Goal: Task Accomplishment & Management: Manage account settings

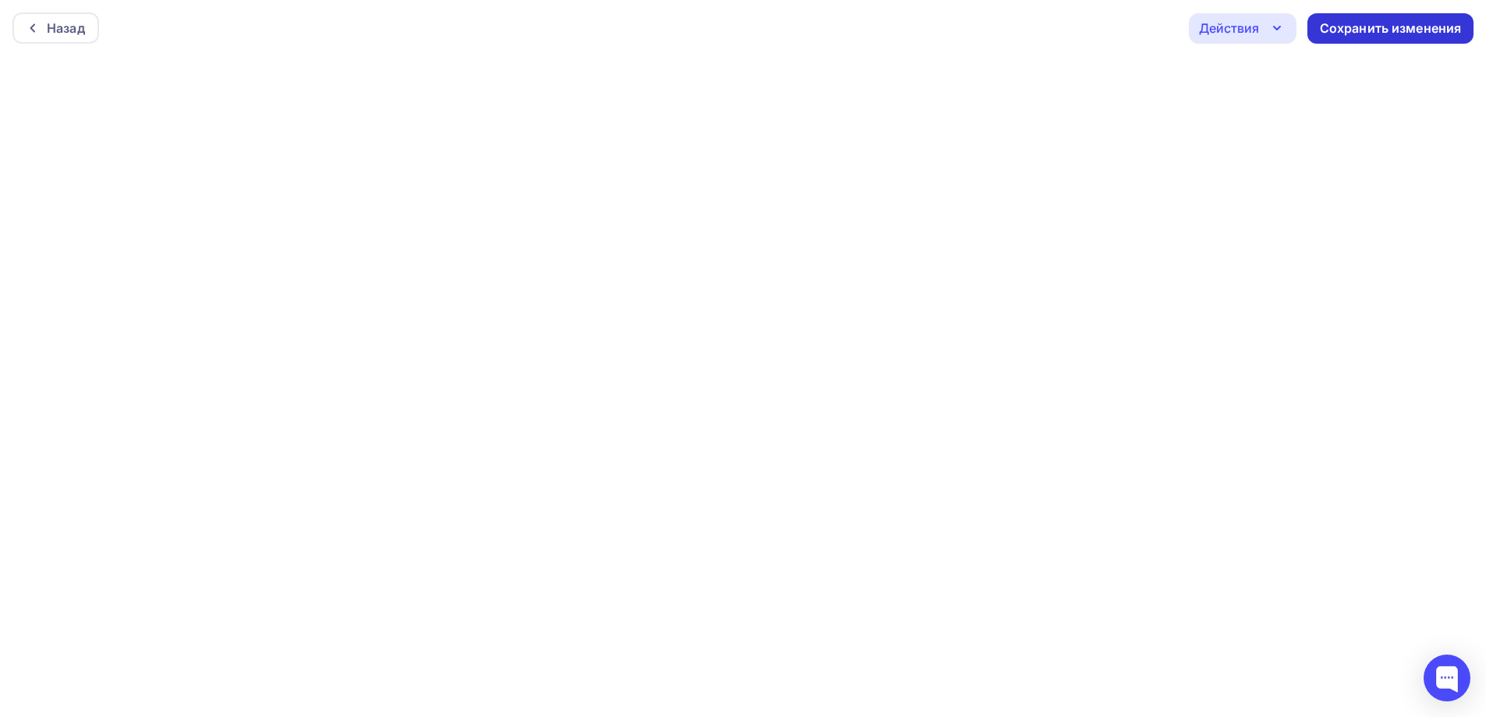
click at [1357, 27] on div "Сохранить изменения" at bounding box center [1391, 29] width 142 height 18
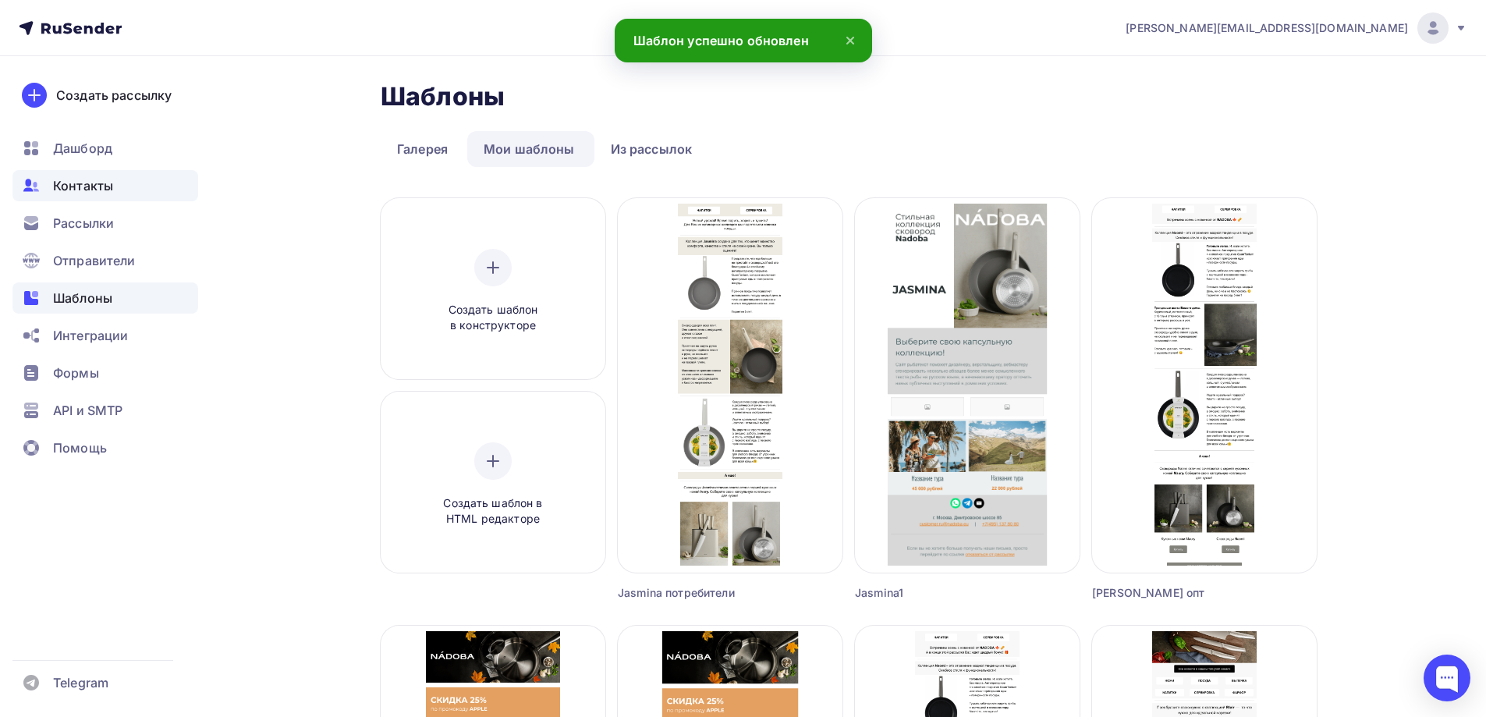
click at [101, 189] on span "Контакты" at bounding box center [83, 185] width 60 height 19
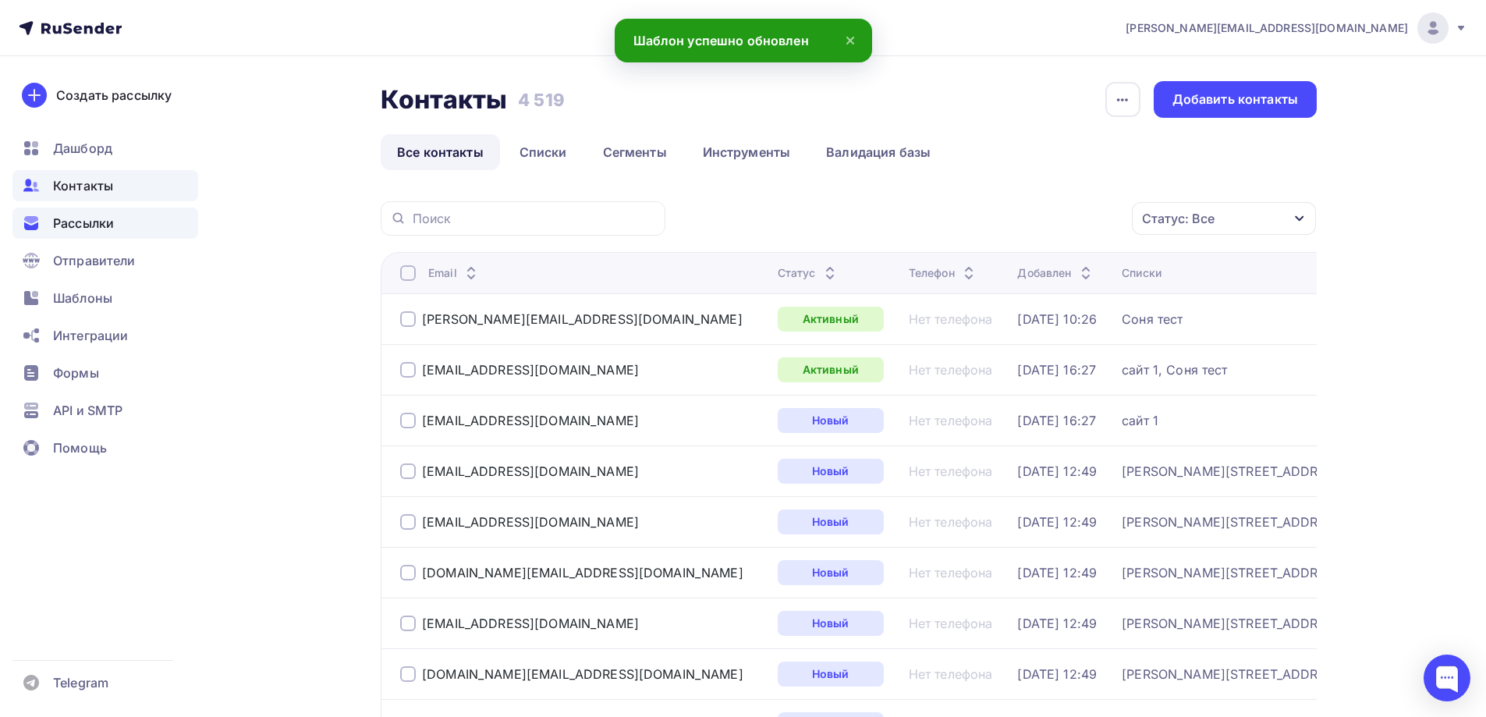
click at [69, 211] on div "Рассылки" at bounding box center [105, 223] width 186 height 31
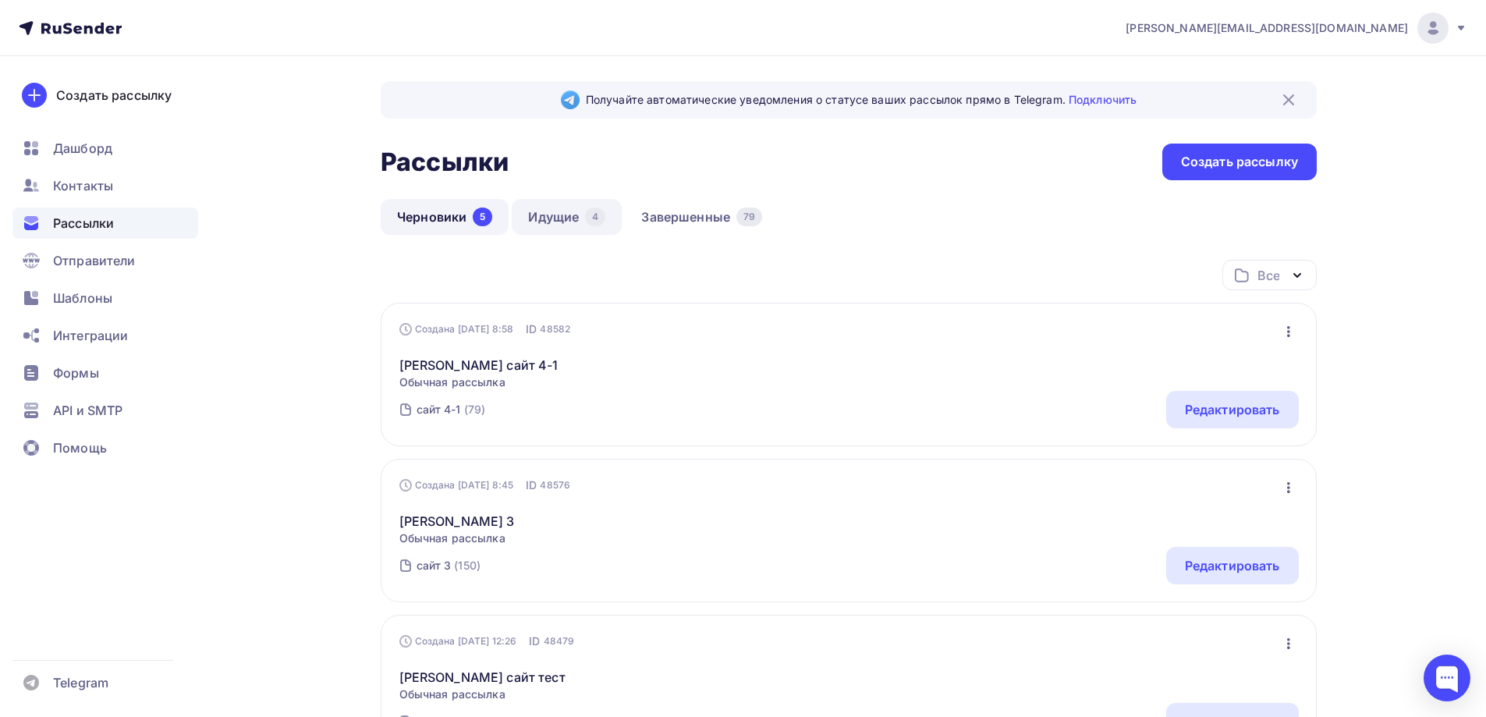
click at [597, 211] on div "4" at bounding box center [595, 217] width 20 height 19
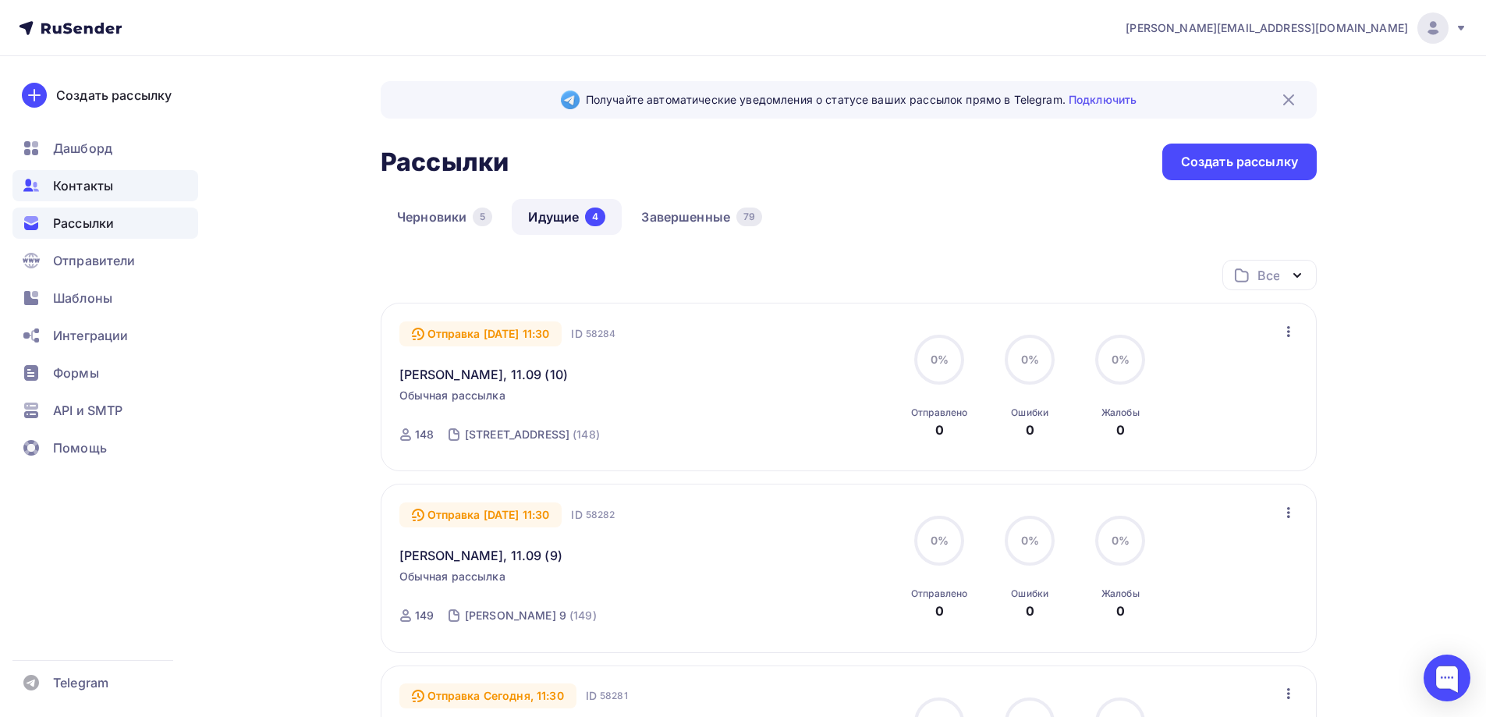
click at [113, 188] on div "Контакты" at bounding box center [105, 185] width 186 height 31
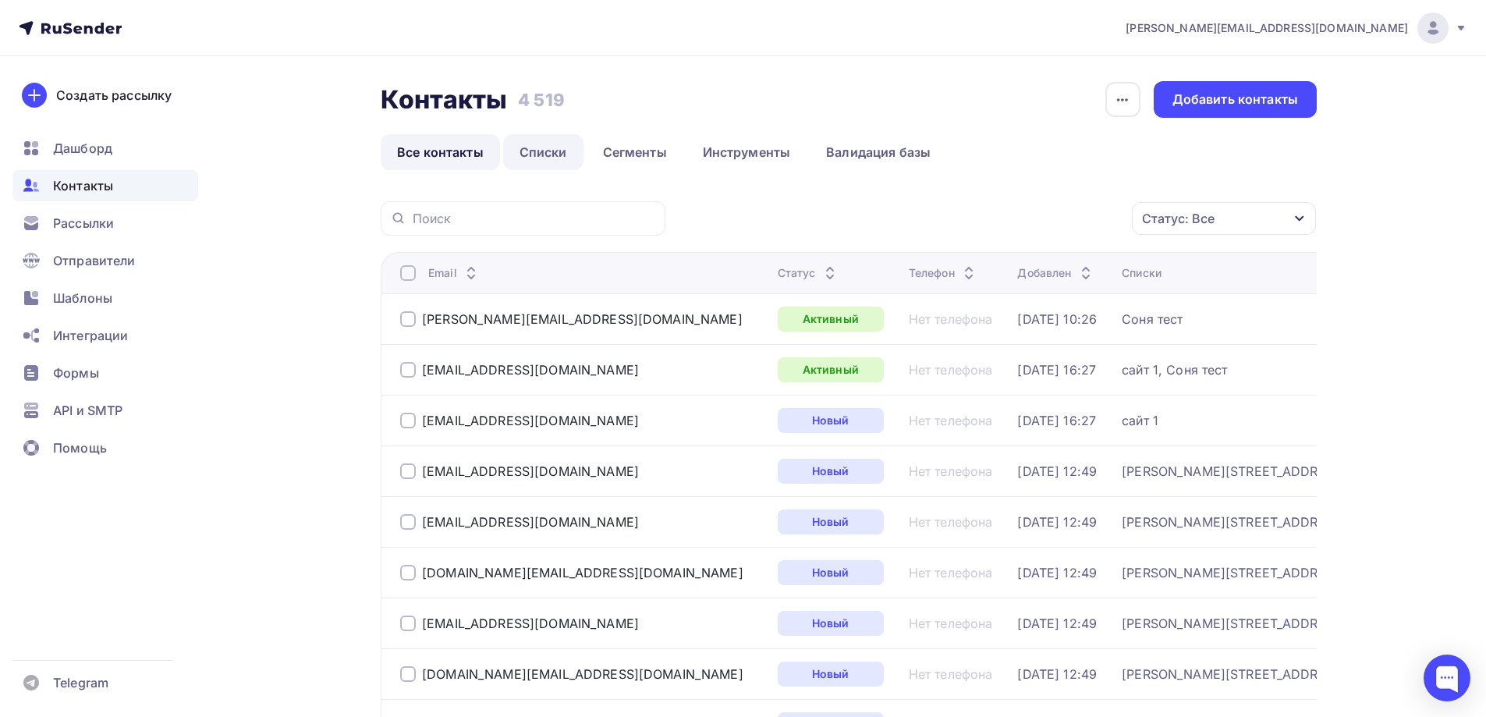
click at [554, 156] on link "Списки" at bounding box center [543, 152] width 80 height 36
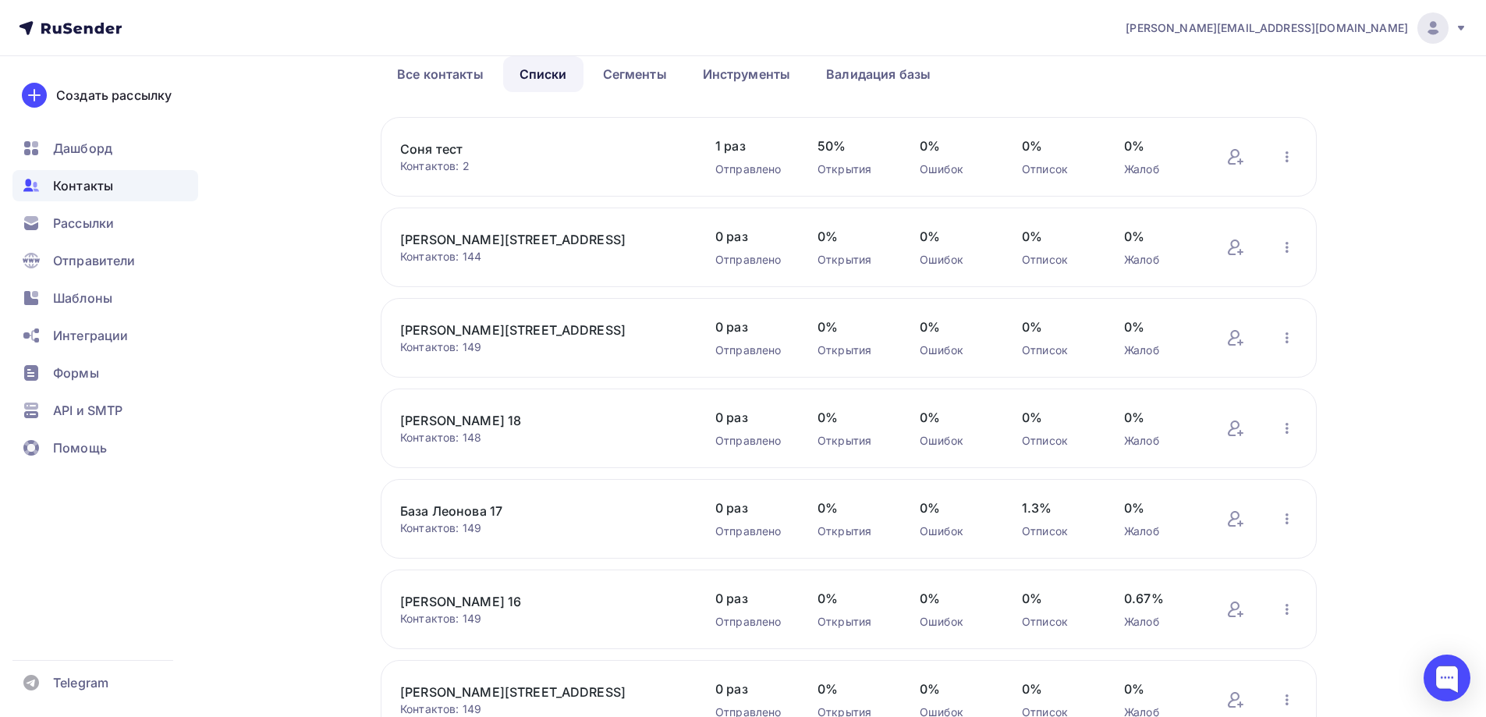
scroll to position [493, 0]
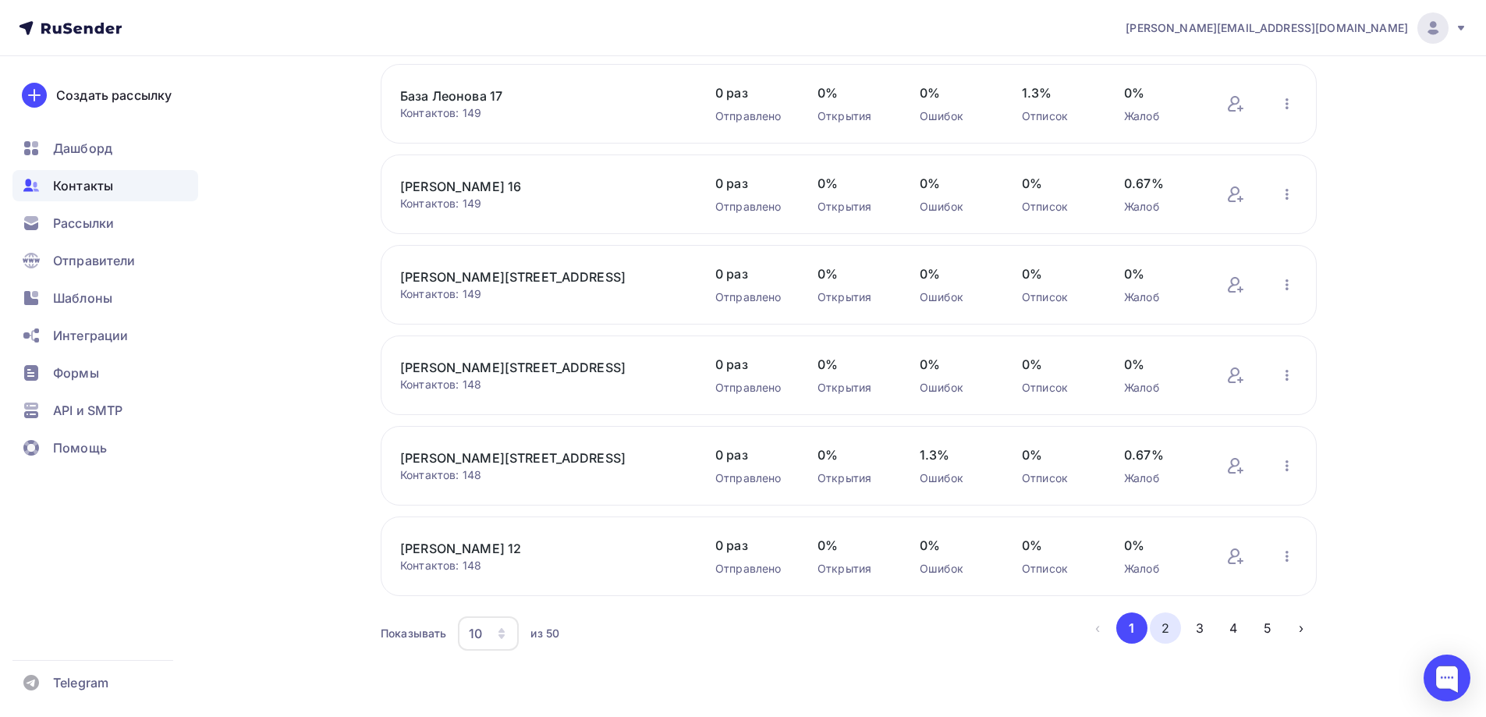
click at [1169, 619] on button "2" at bounding box center [1165, 627] width 31 height 31
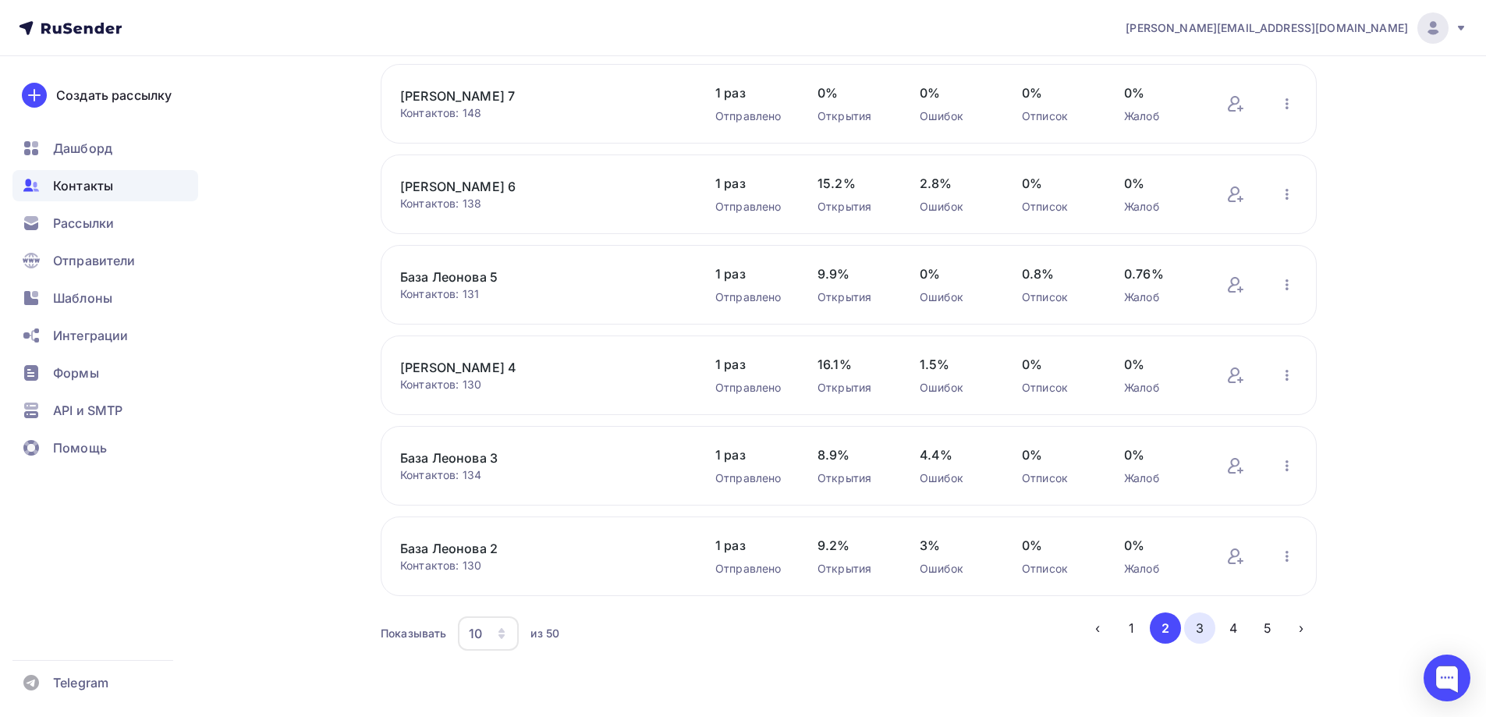
click at [1198, 629] on button "3" at bounding box center [1199, 627] width 31 height 31
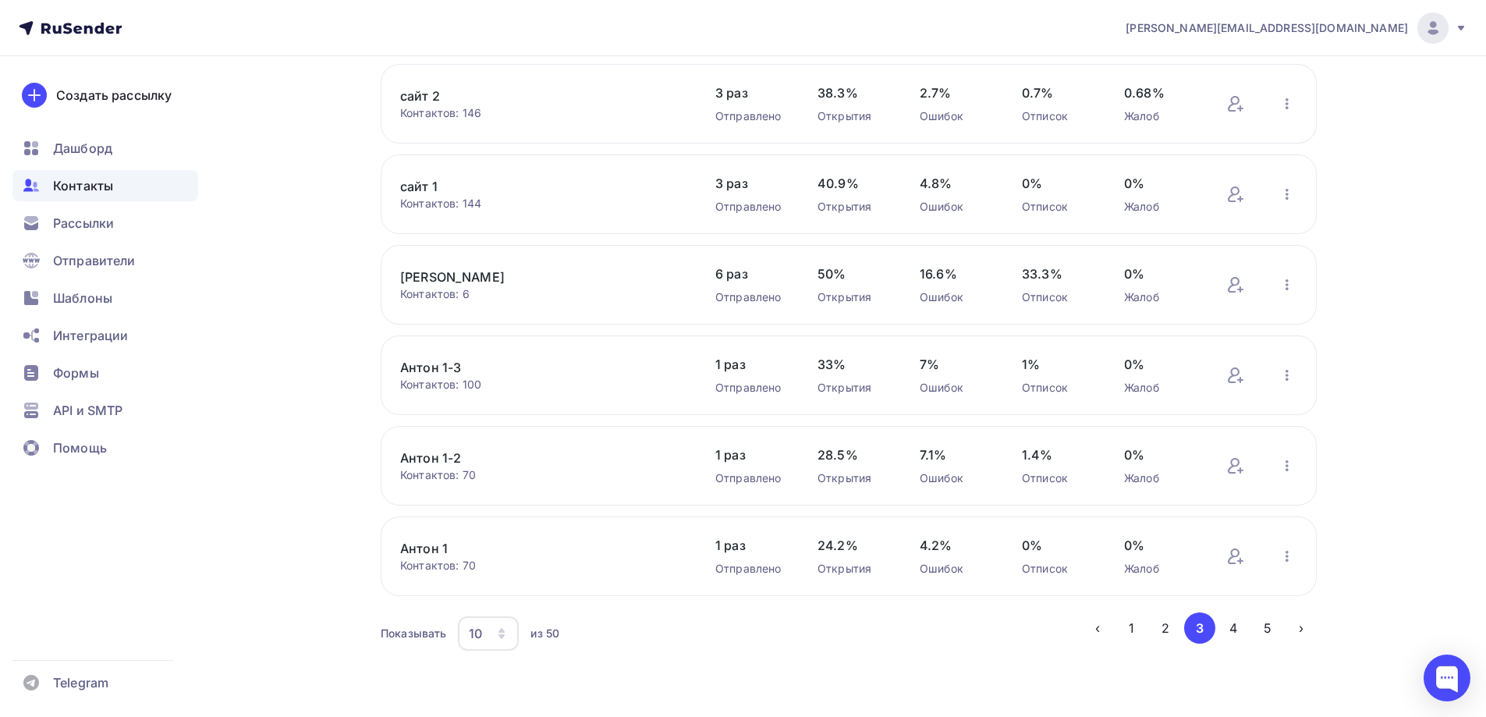
scroll to position [337, 0]
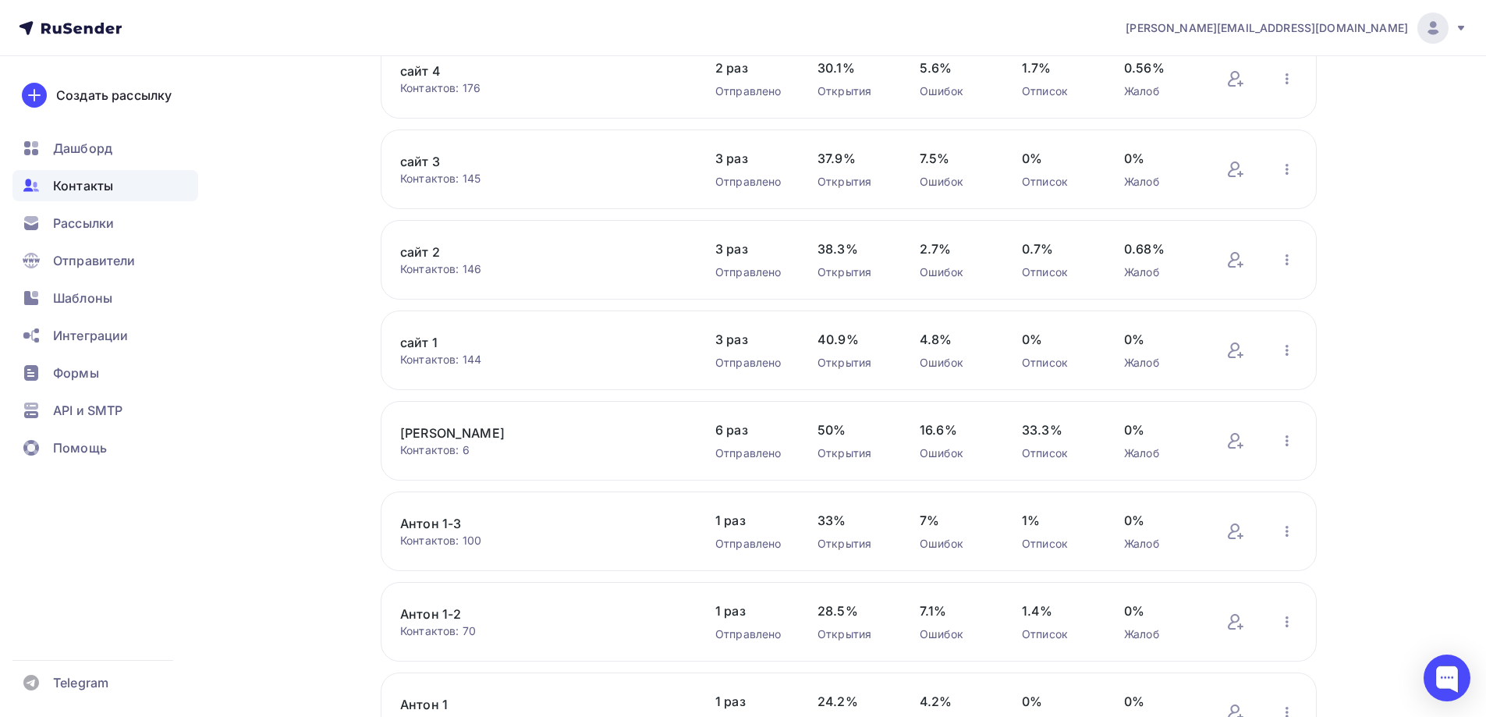
drag, startPoint x: 417, startPoint y: 348, endPoint x: 1304, endPoint y: 351, distance: 887.1
click at [1304, 351] on div "сайт 1 Контактов: 144 Добавить контакты Переименовать список Скачать список Отп…" at bounding box center [849, 351] width 936 height 80
click at [1287, 351] on icon "button" at bounding box center [1287, 350] width 3 height 11
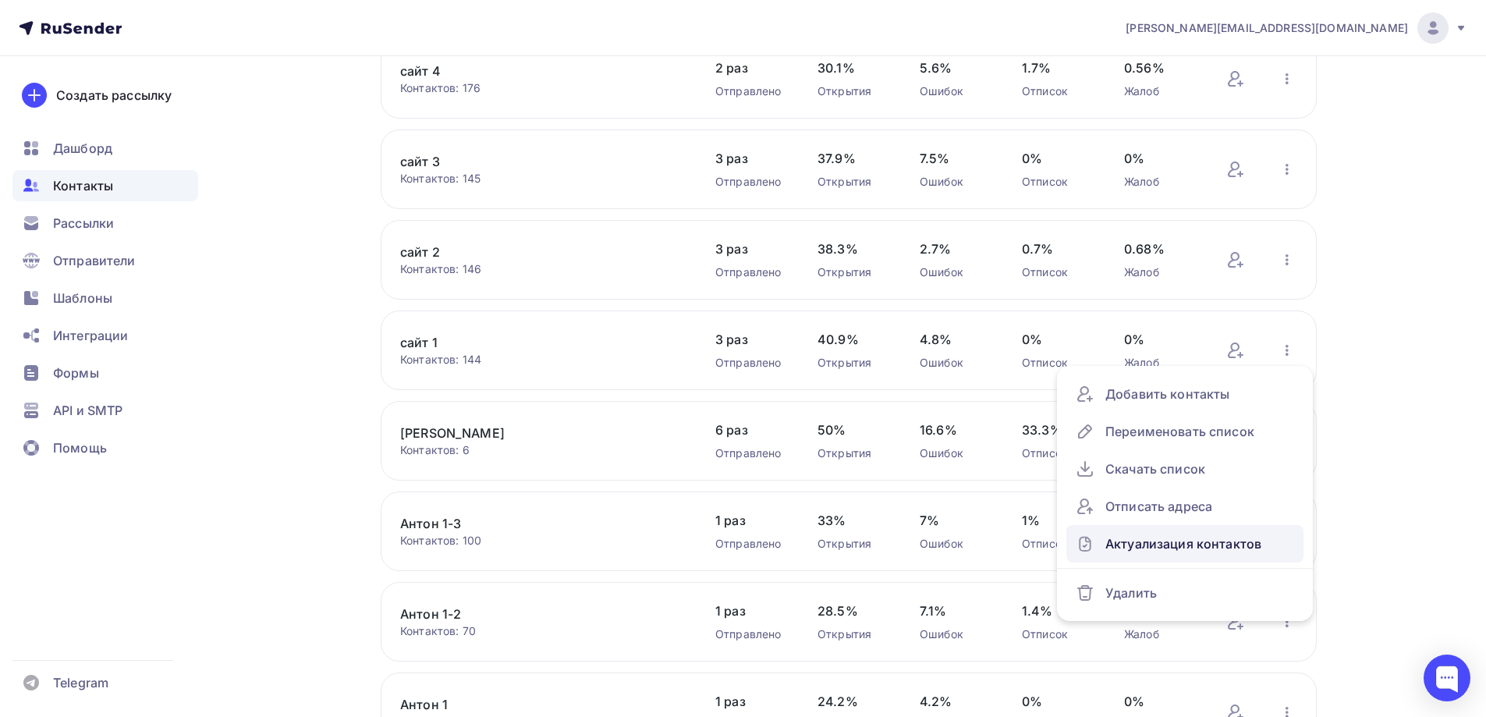
click at [1189, 544] on div "Актуализация контактов" at bounding box center [1185, 543] width 218 height 25
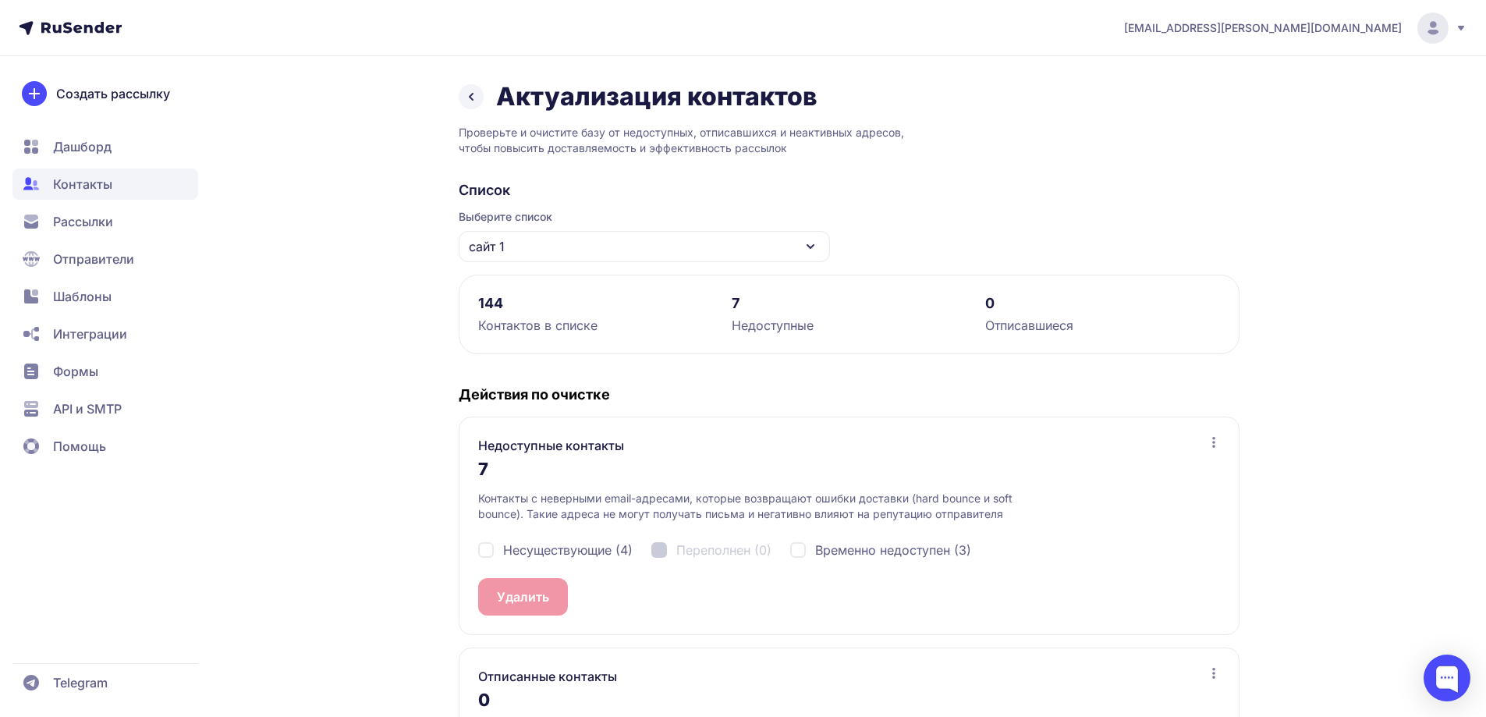
click at [538, 551] on span "Несуществующие (4)" at bounding box center [568, 550] width 130 height 19
checkbox input "true"
click at [520, 590] on button "Удалить 4" at bounding box center [527, 596] width 98 height 37
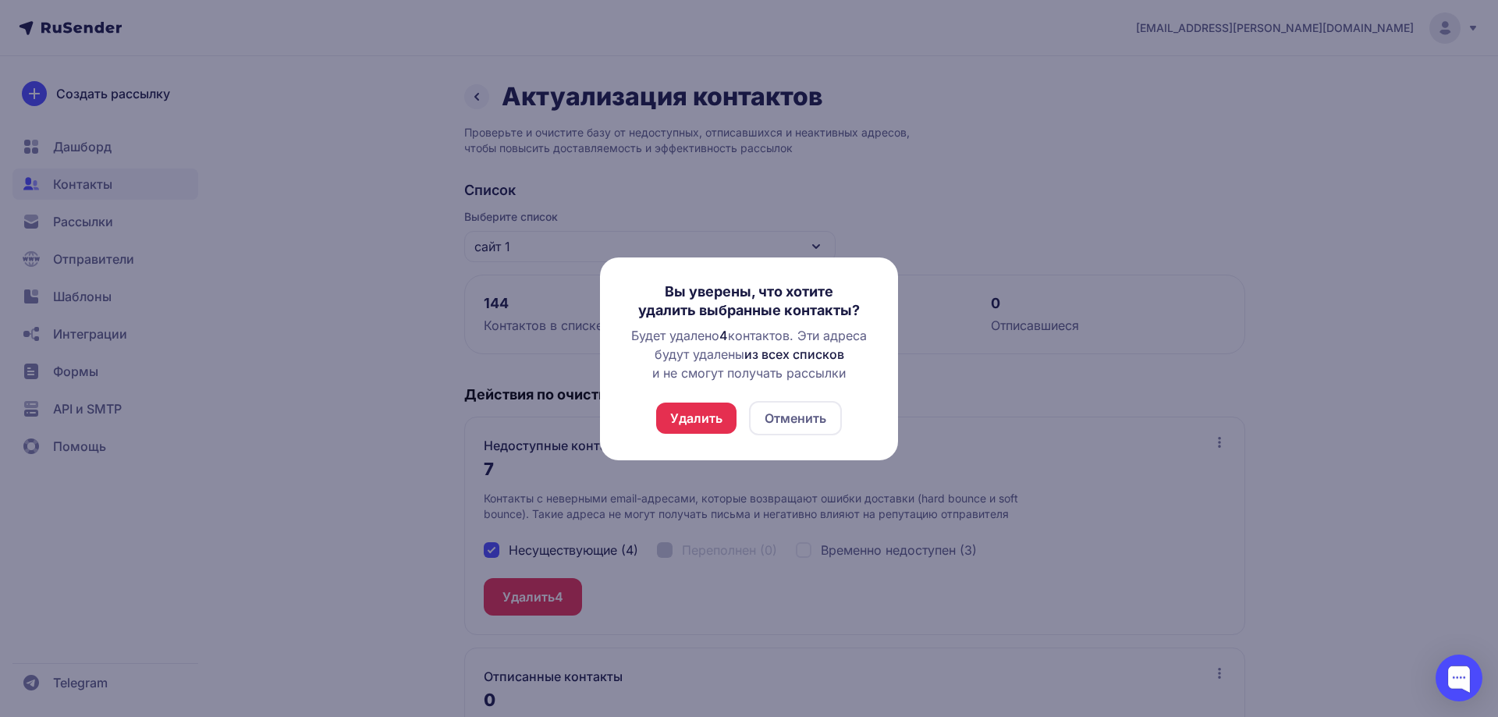
click at [701, 403] on button "Удалить" at bounding box center [696, 418] width 80 height 31
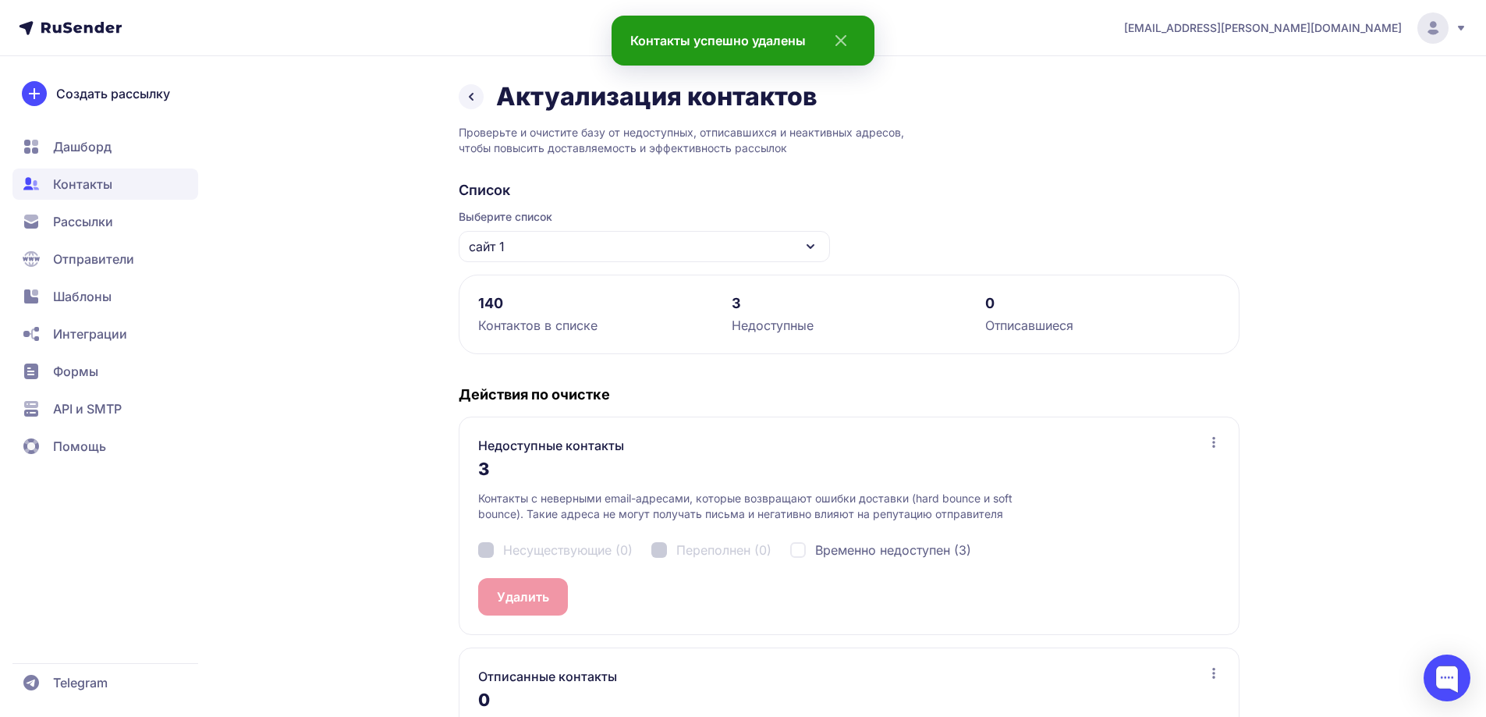
click at [555, 237] on div "сайт 1" at bounding box center [644, 246] width 371 height 31
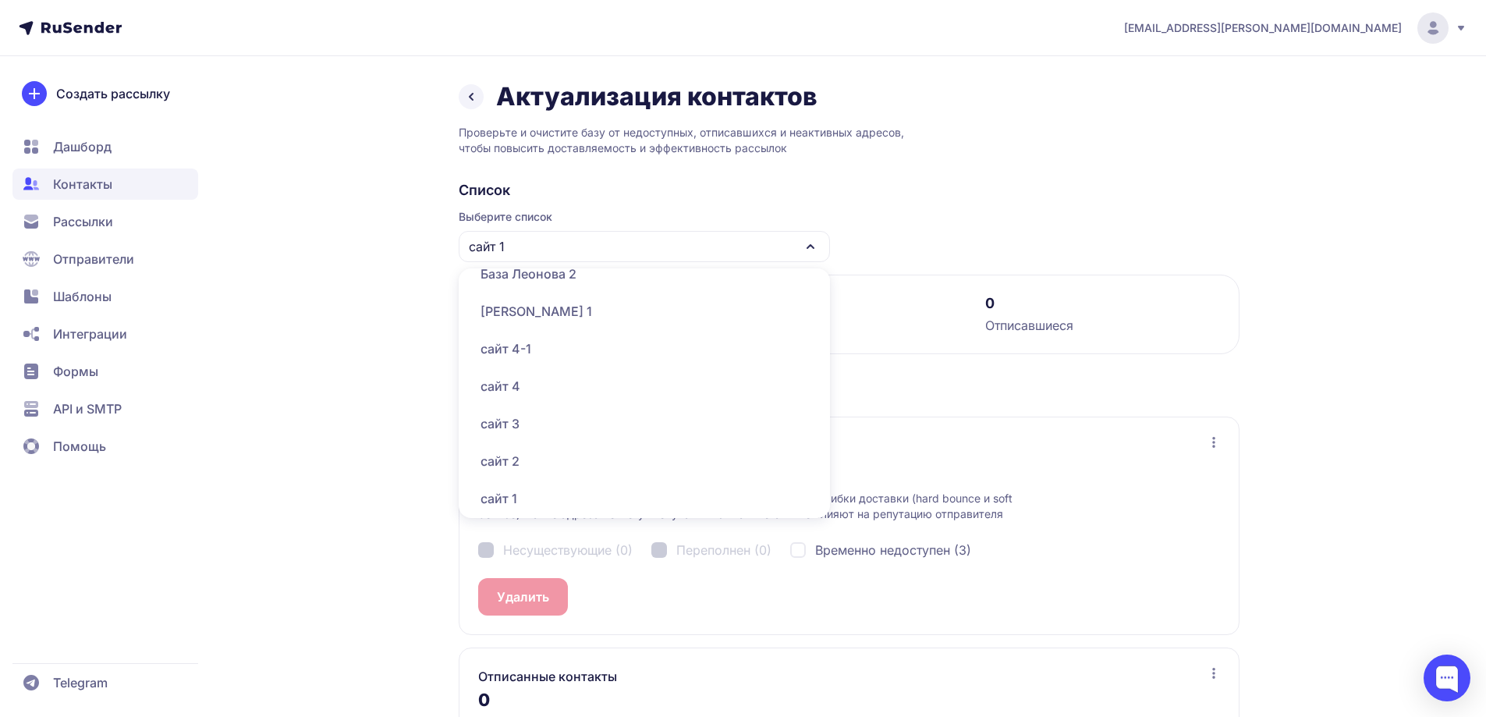
scroll to position [702, 0]
click at [571, 389] on div "База Леонова 1" at bounding box center [644, 389] width 353 height 37
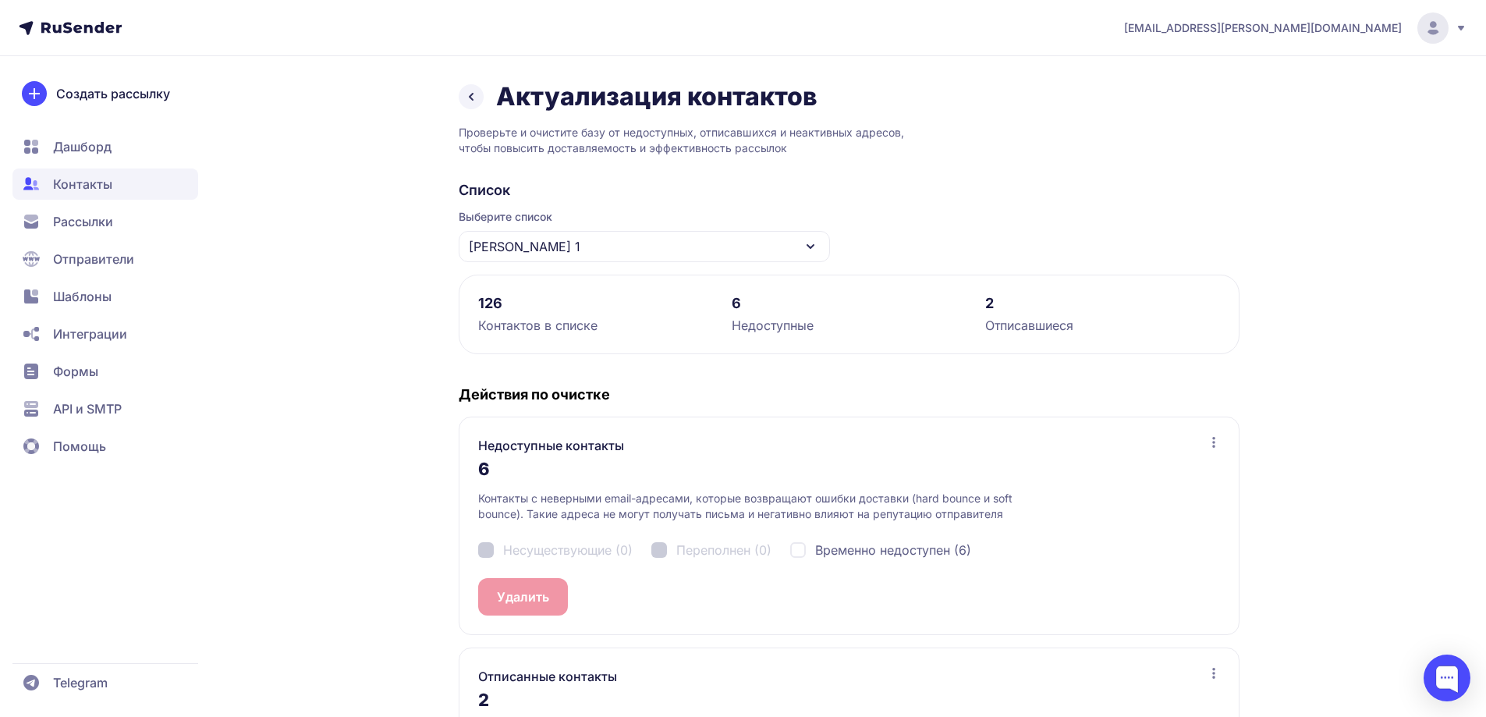
click at [564, 247] on div "База Леонова 1" at bounding box center [644, 246] width 371 height 31
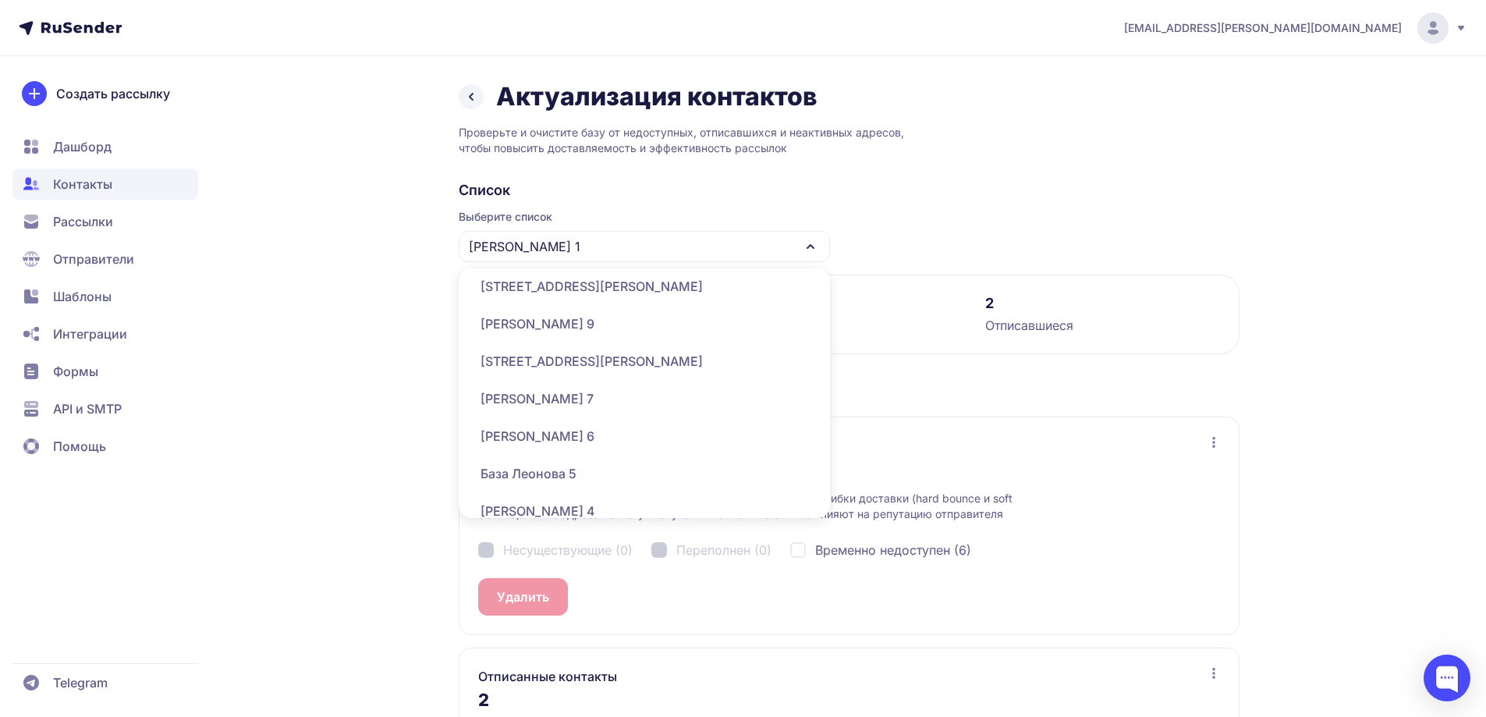
scroll to position [780, 0]
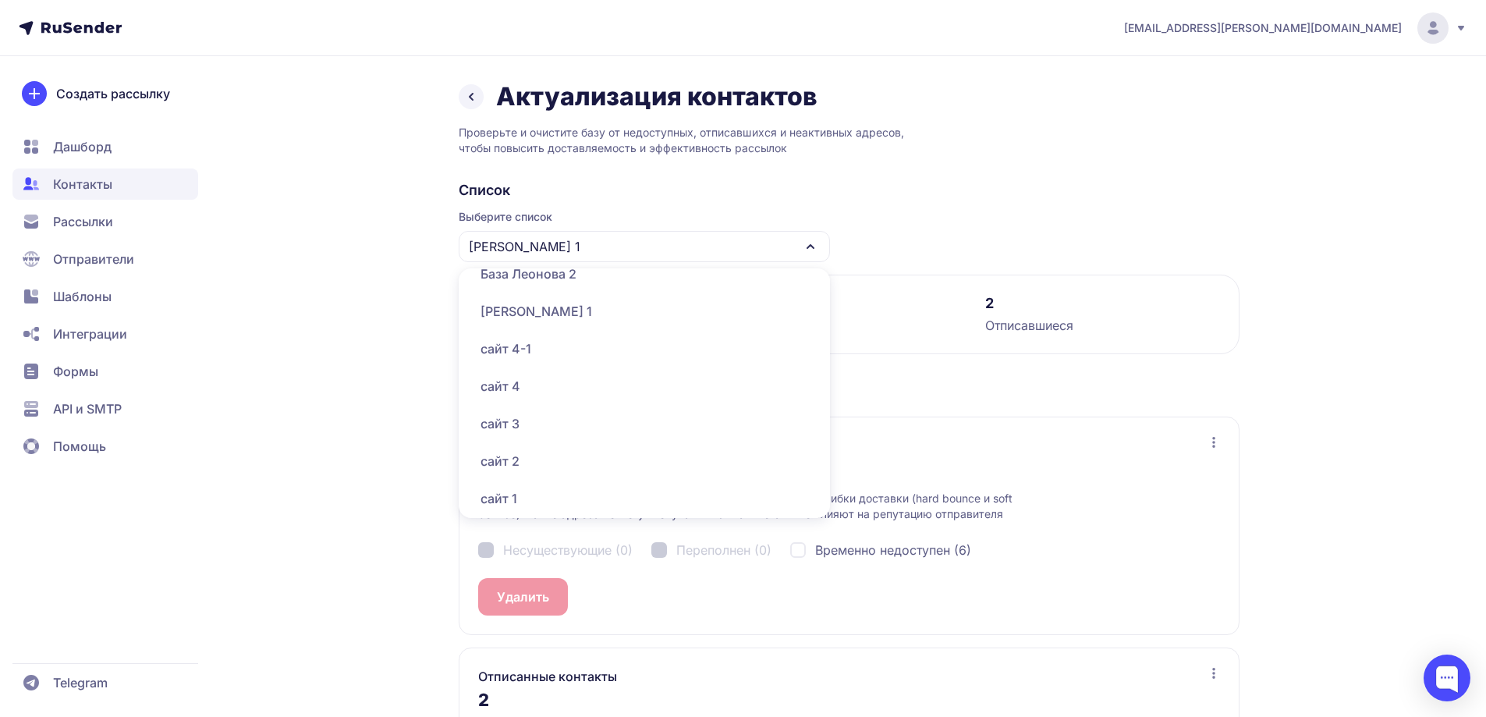
click at [591, 278] on div "База Леонова 2" at bounding box center [644, 273] width 353 height 37
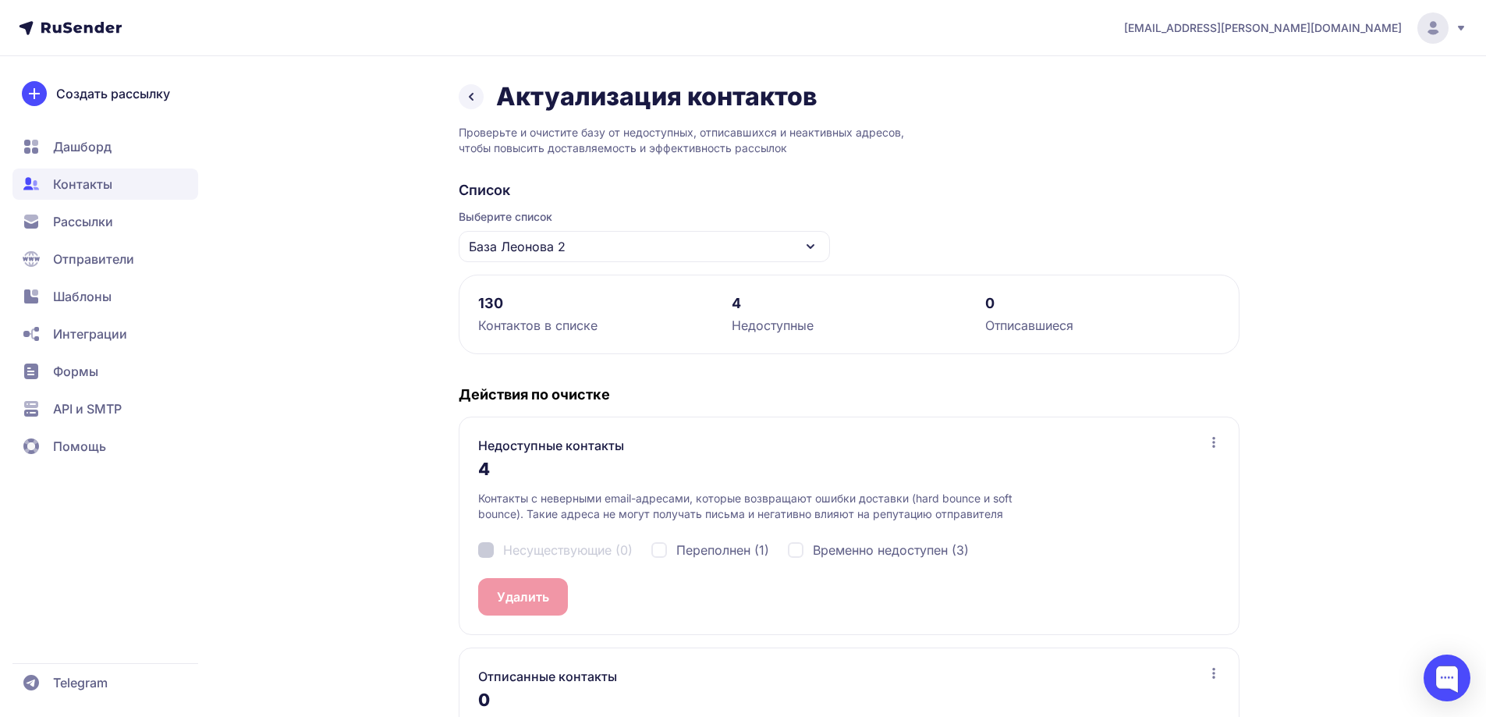
click at [584, 251] on div "База Леонова 2" at bounding box center [644, 246] width 371 height 31
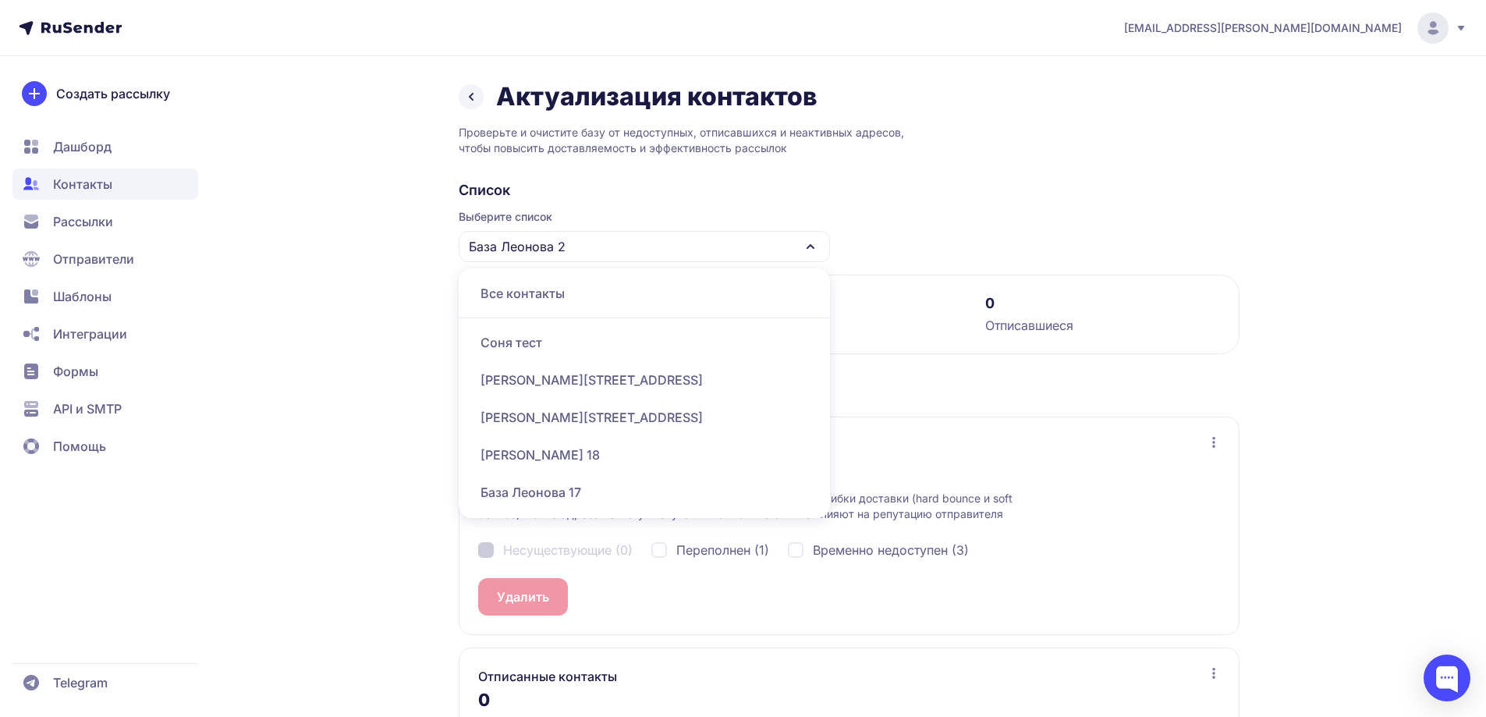
drag, startPoint x: 257, startPoint y: 435, endPoint x: 496, endPoint y: 227, distance: 317.4
click at [259, 432] on div "Актуализация контактов Проверьте и очистите базу от недоступных, отписавшихся и…" at bounding box center [743, 464] width 1123 height 766
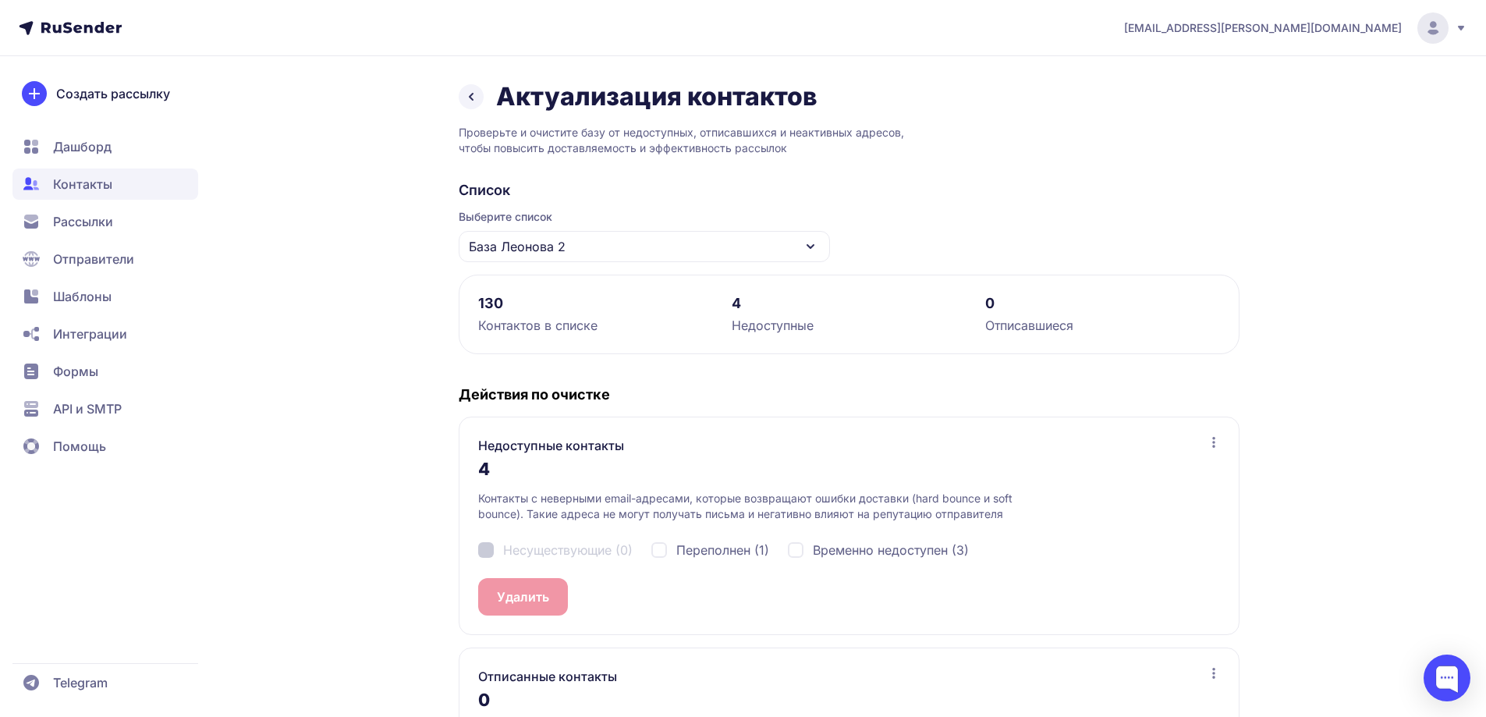
click at [576, 247] on div "База Леонова 2" at bounding box center [644, 246] width 371 height 31
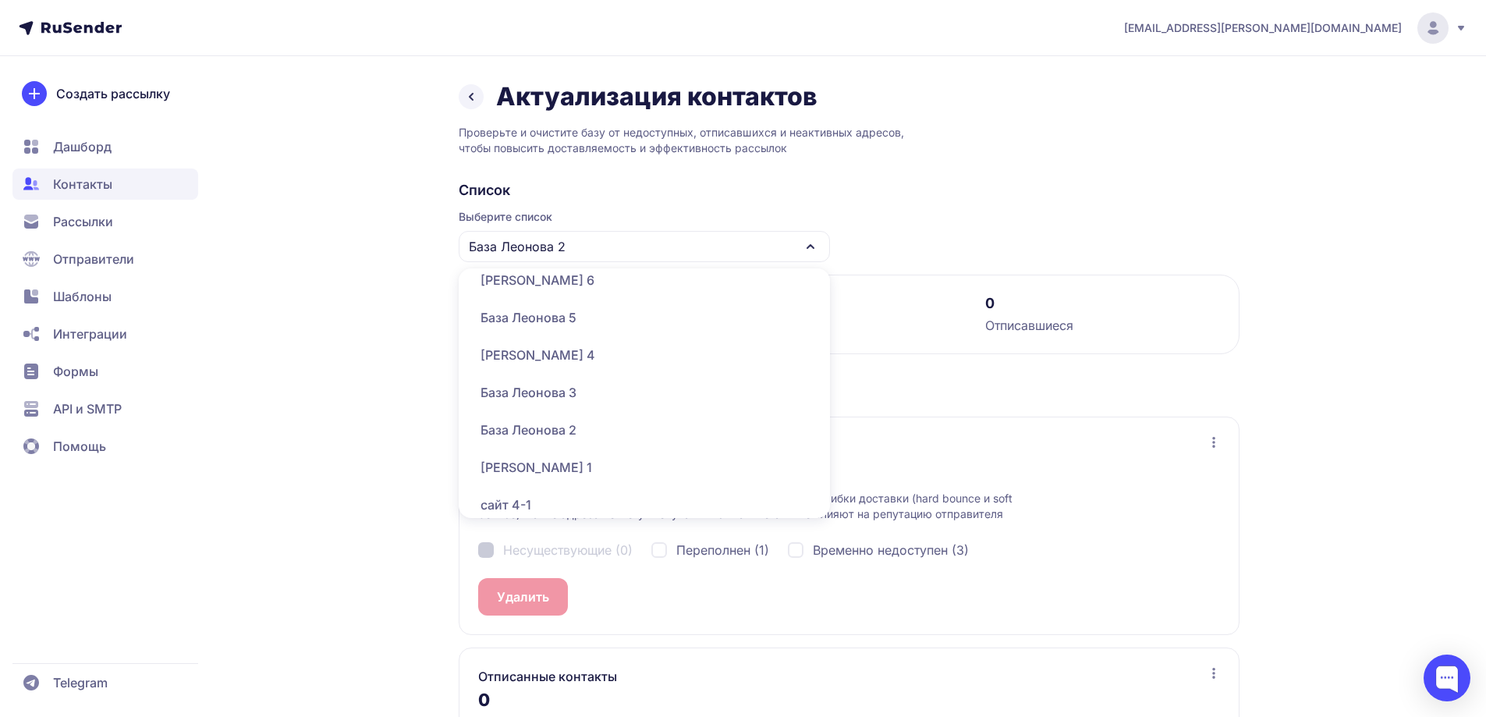
scroll to position [780, 0]
click at [516, 494] on div "сайт 1" at bounding box center [644, 498] width 353 height 37
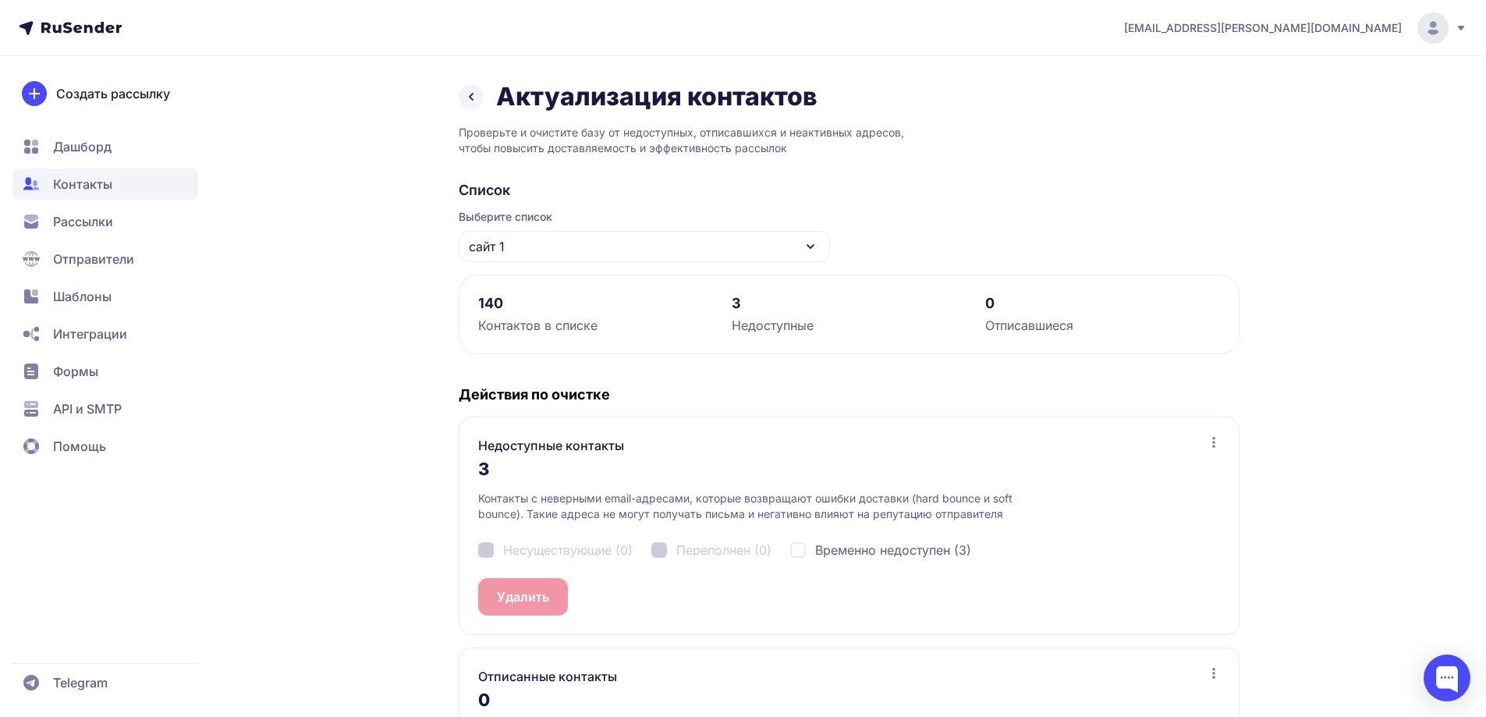
click at [563, 255] on div "сайт 1" at bounding box center [644, 246] width 371 height 31
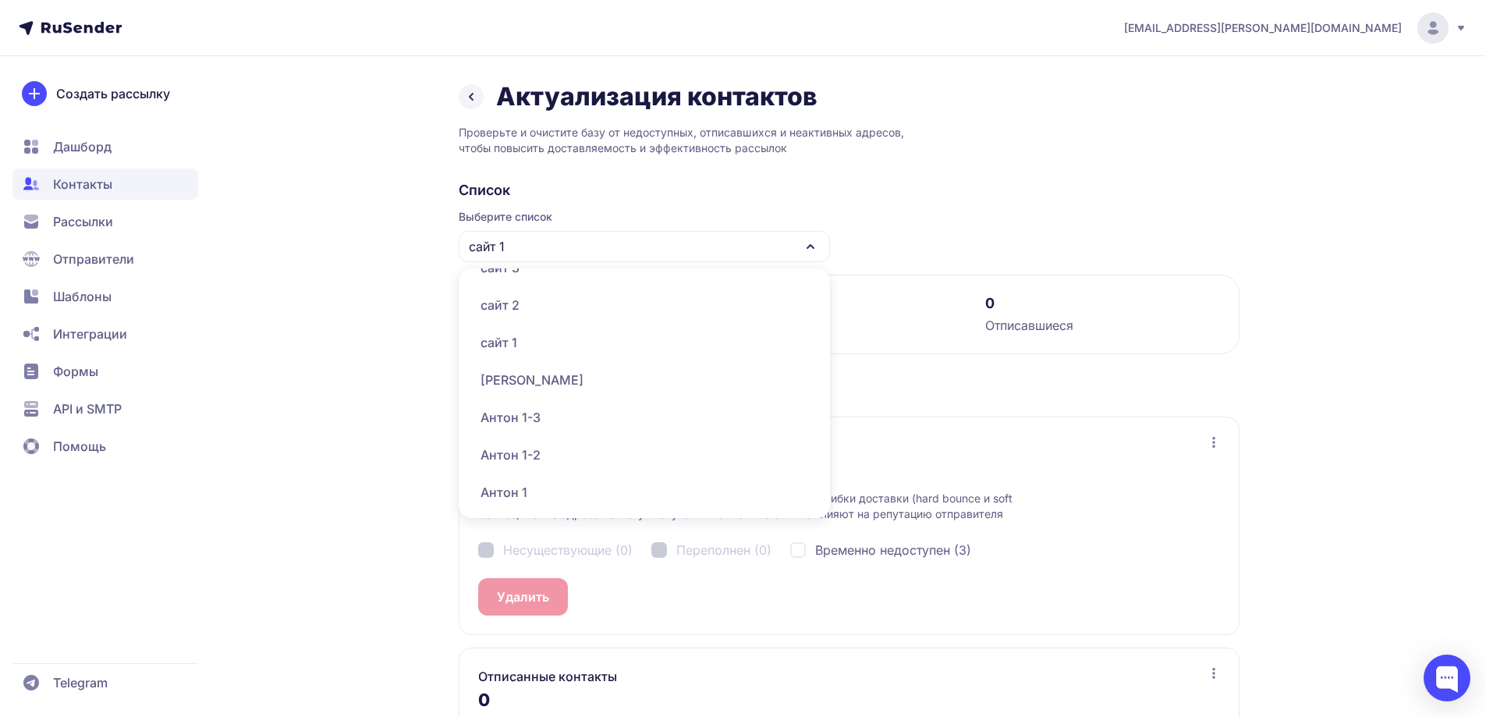
scroll to position [858, 0]
click at [534, 382] on div "сайт 2" at bounding box center [644, 382] width 353 height 37
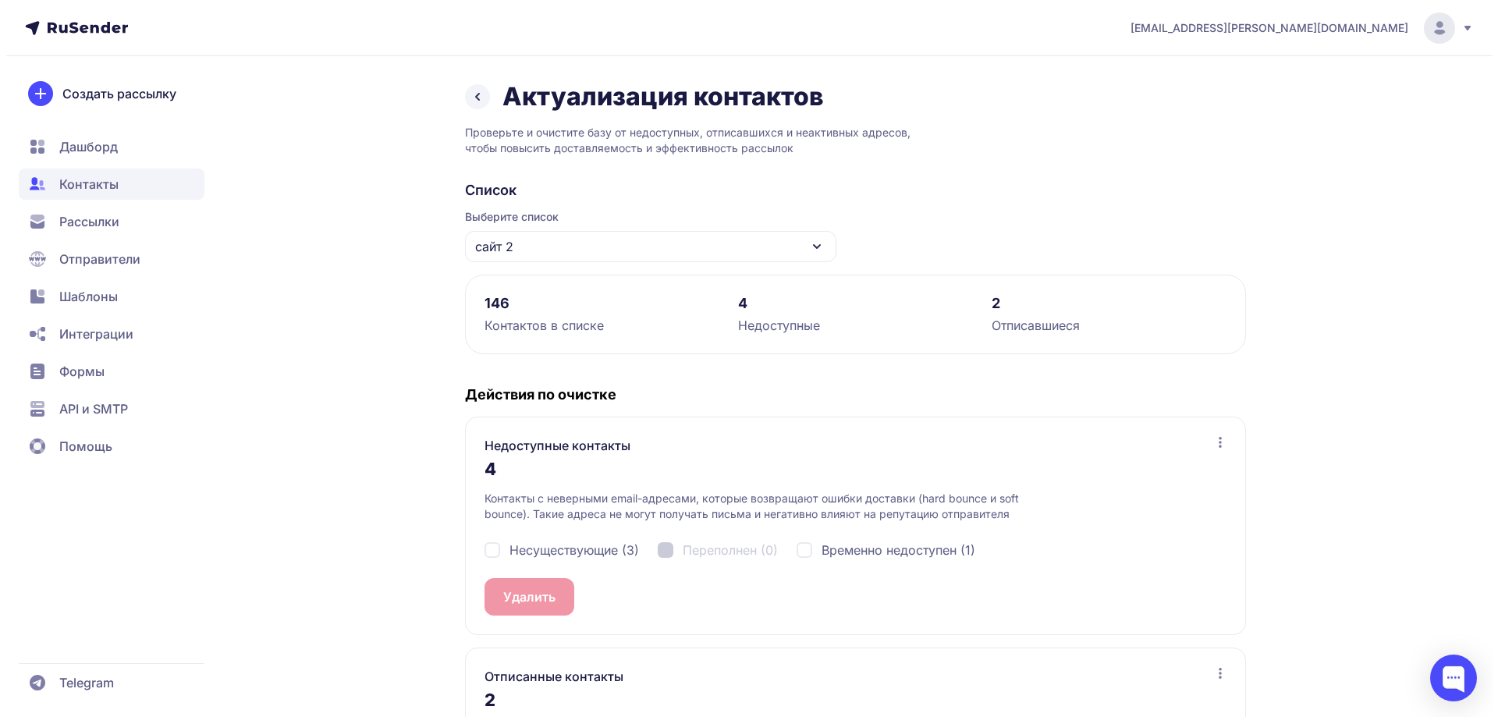
scroll to position [168, 0]
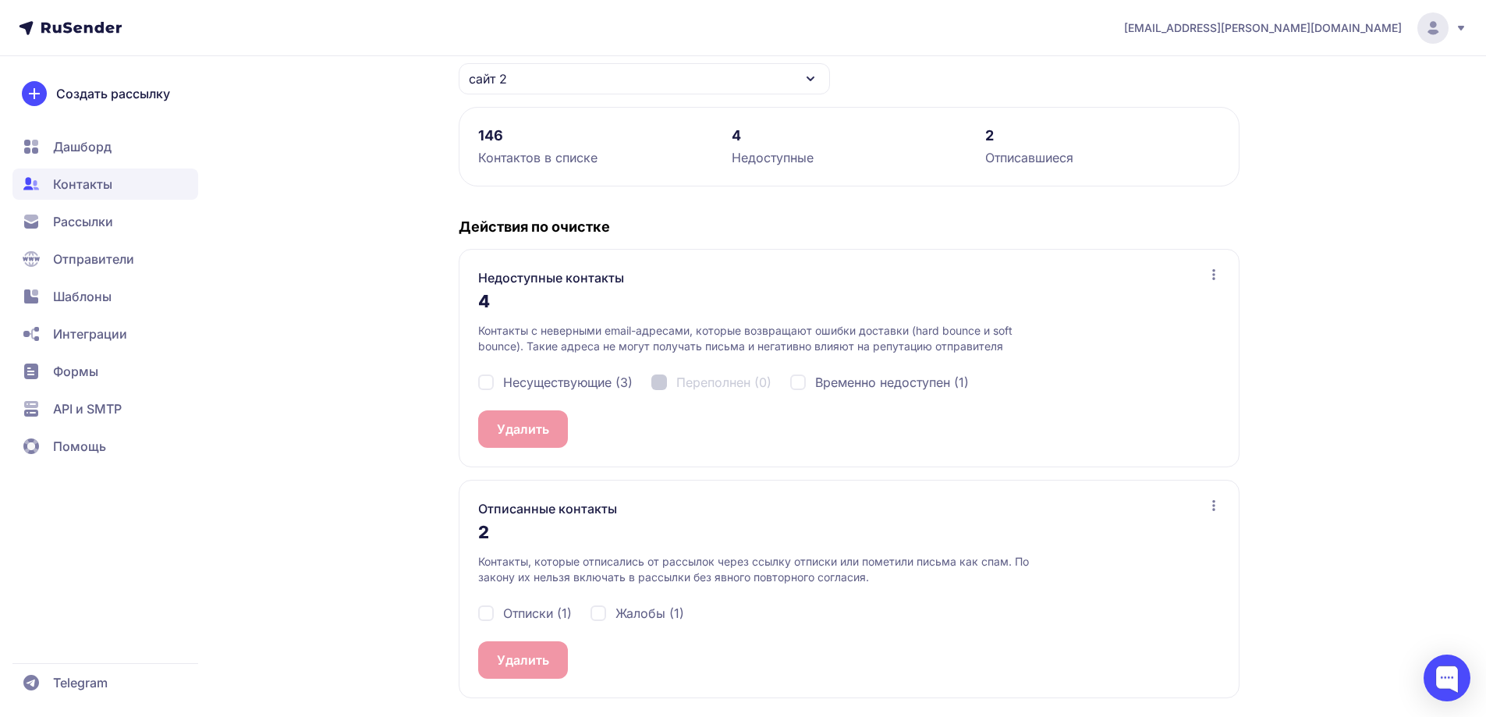
click at [520, 616] on span "Отписки (1)" at bounding box center [537, 613] width 69 height 19
checkbox input "true"
click at [659, 609] on span "Жалобы (1)" at bounding box center [650, 613] width 69 height 19
checkbox input "true"
click at [513, 665] on button "Удалить 2" at bounding box center [527, 659] width 98 height 37
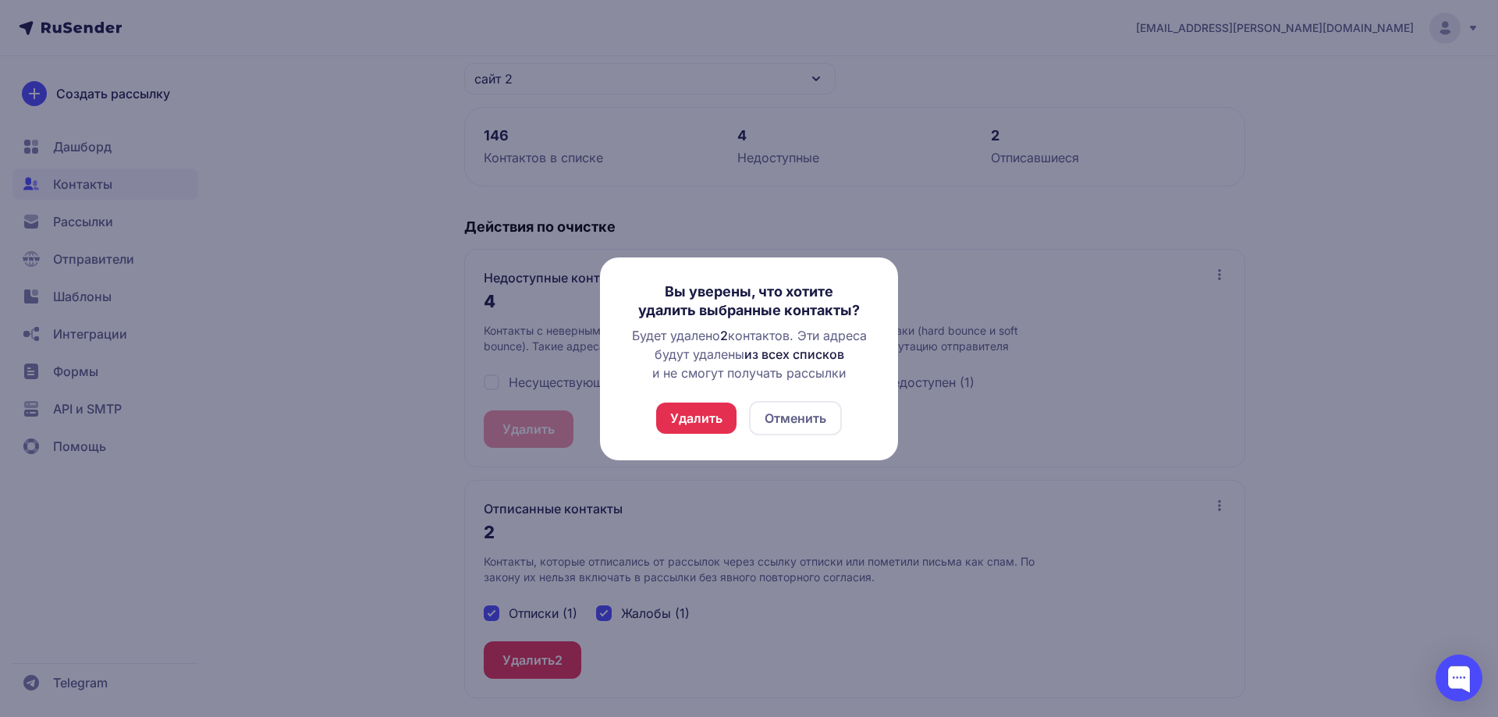
drag, startPoint x: 692, startPoint y: 403, endPoint x: 692, endPoint y: 421, distance: 17.9
click at [692, 408] on button "Удалить" at bounding box center [696, 418] width 80 height 31
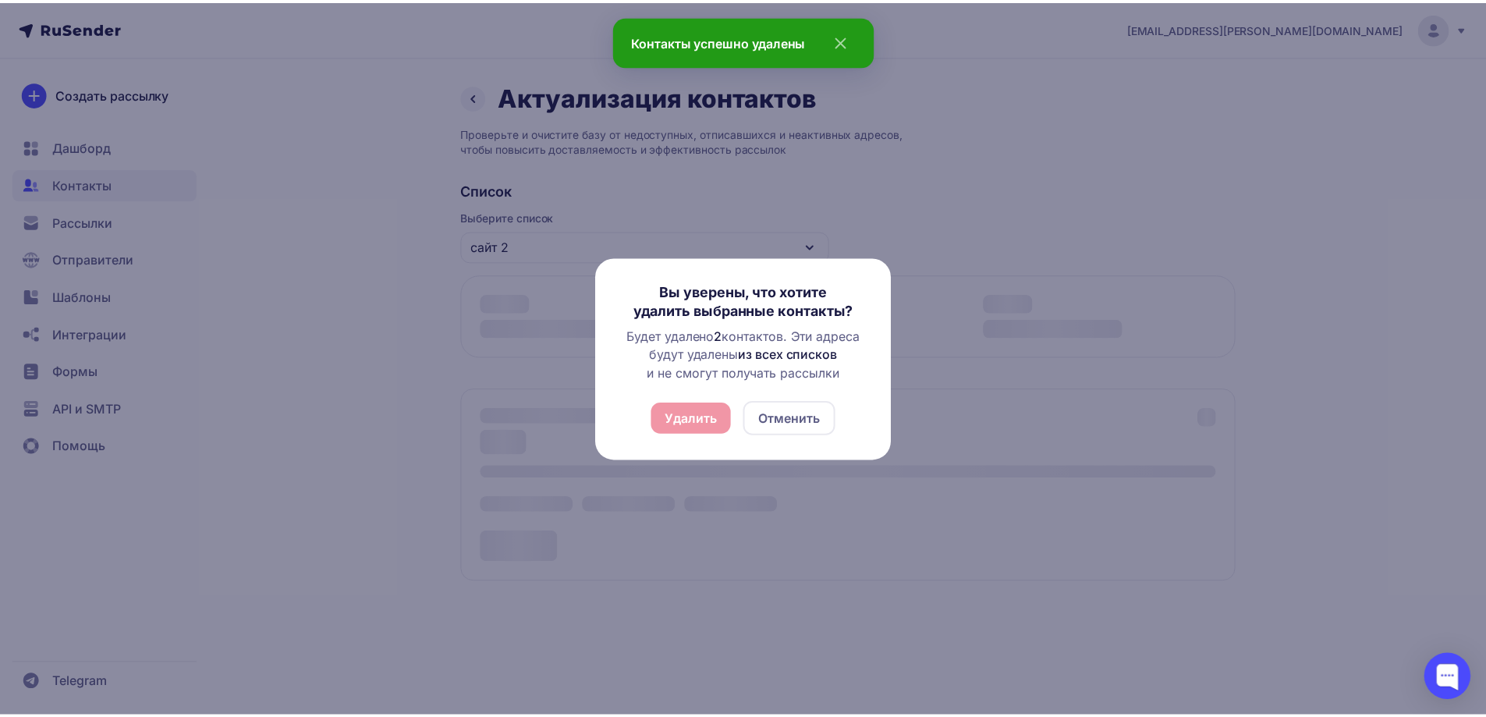
scroll to position [0, 0]
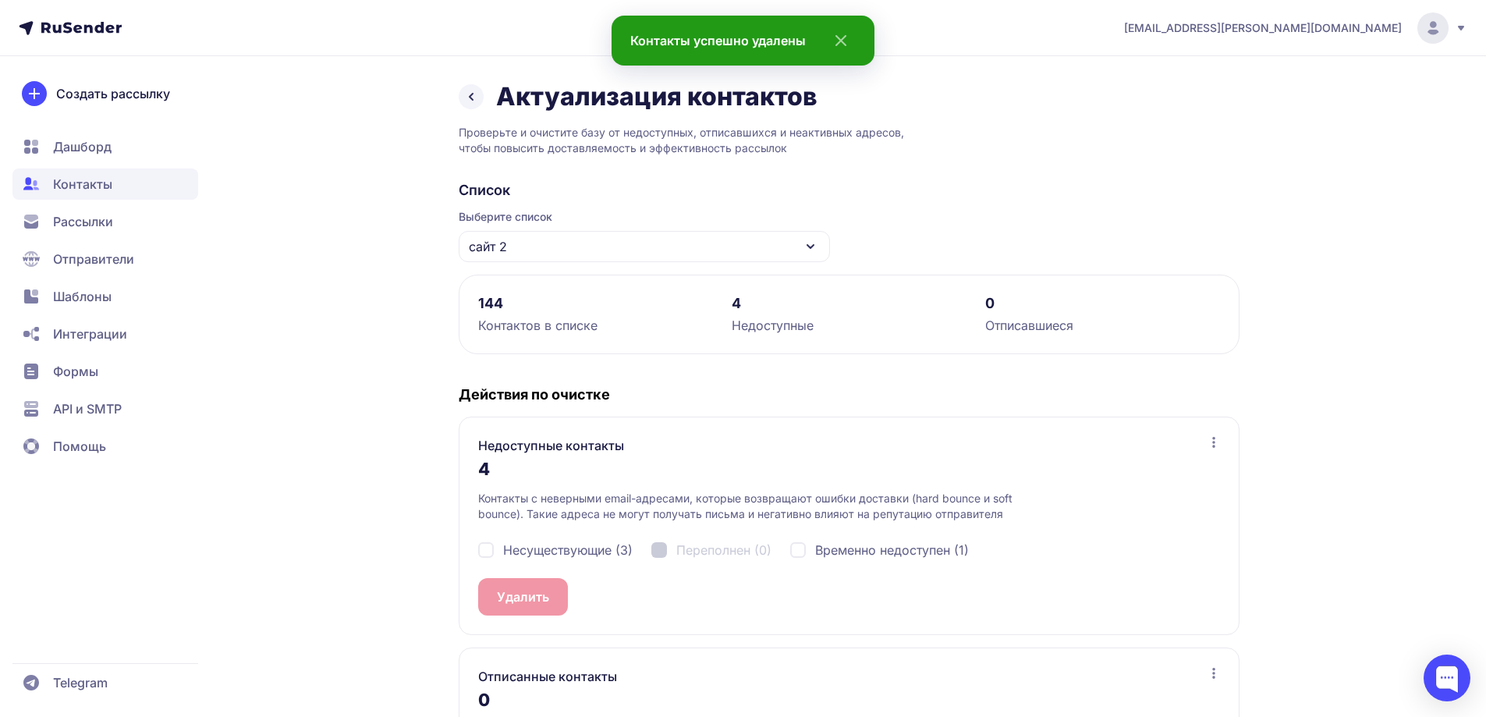
click at [541, 247] on div "сайт 2" at bounding box center [644, 246] width 371 height 31
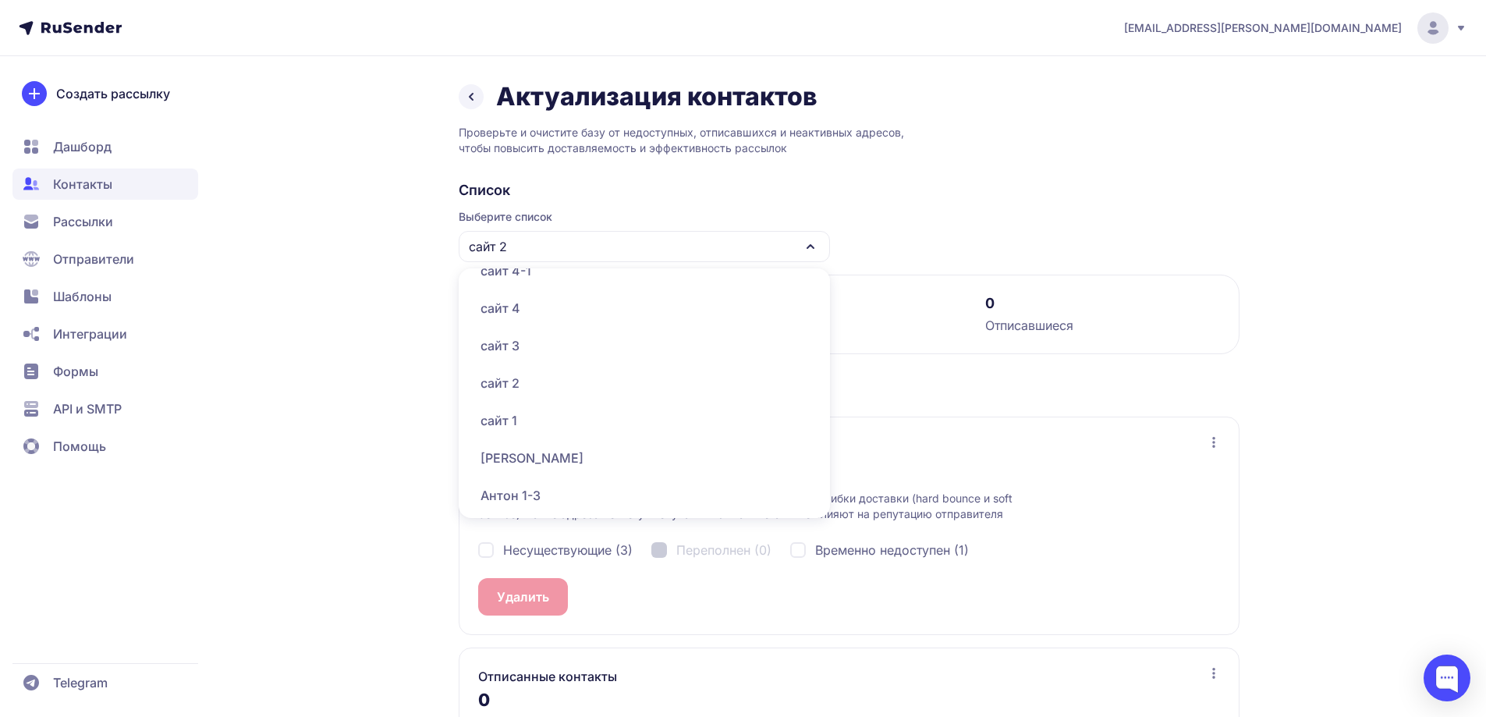
click at [527, 344] on div "Все контакты Соня тест База Леонова 20 База Леонова 19 База Леонова 18 База Лео…" at bounding box center [644, 393] width 371 height 250
click at [531, 424] on div "сайт 3" at bounding box center [644, 423] width 353 height 37
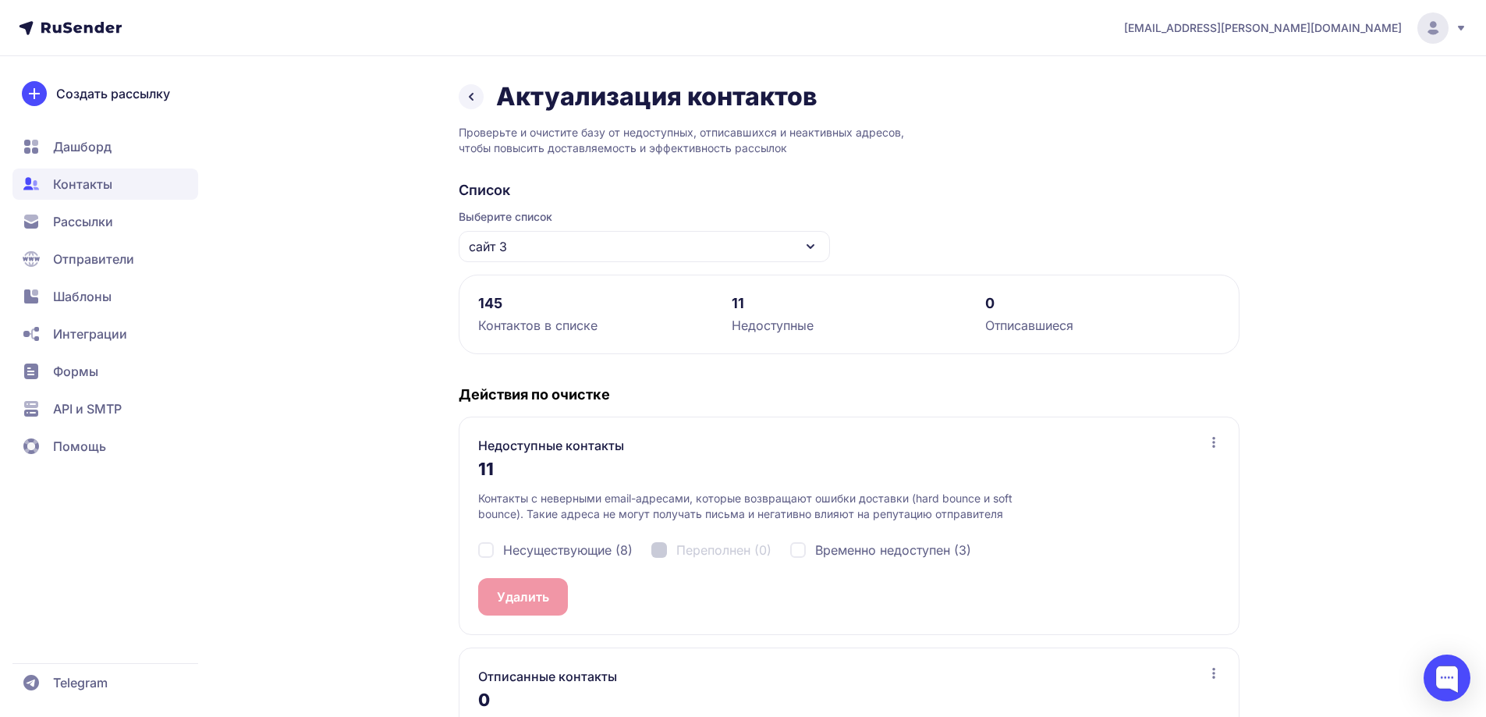
click at [572, 559] on div "Несуществующие (8) Переполнен (0) Временно недоступен (3)" at bounding box center [849, 550] width 742 height 56
click at [572, 553] on span "Несуществующие (8)" at bounding box center [568, 550] width 130 height 19
checkbox input "true"
click at [534, 606] on button "Удалить 8" at bounding box center [527, 596] width 98 height 37
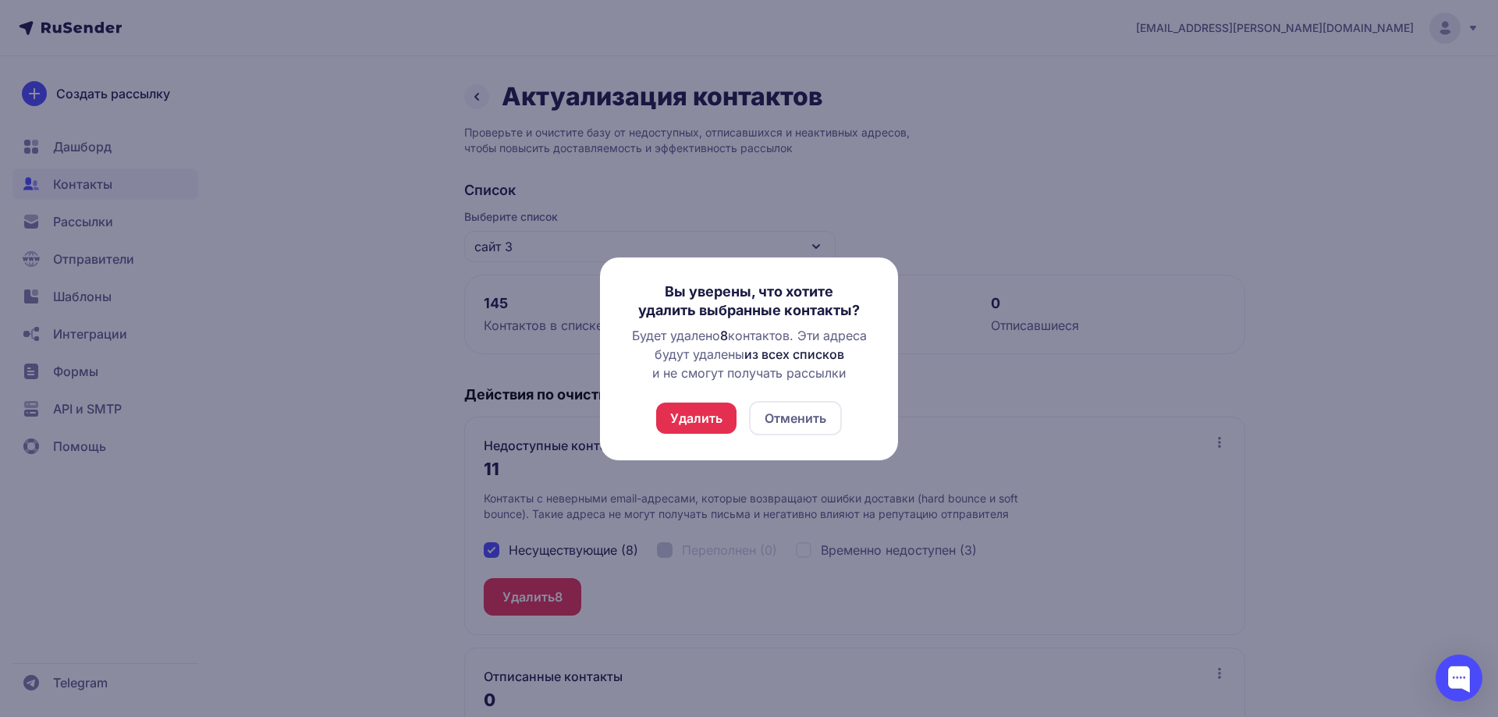
click at [683, 414] on button "Удалить" at bounding box center [696, 418] width 80 height 31
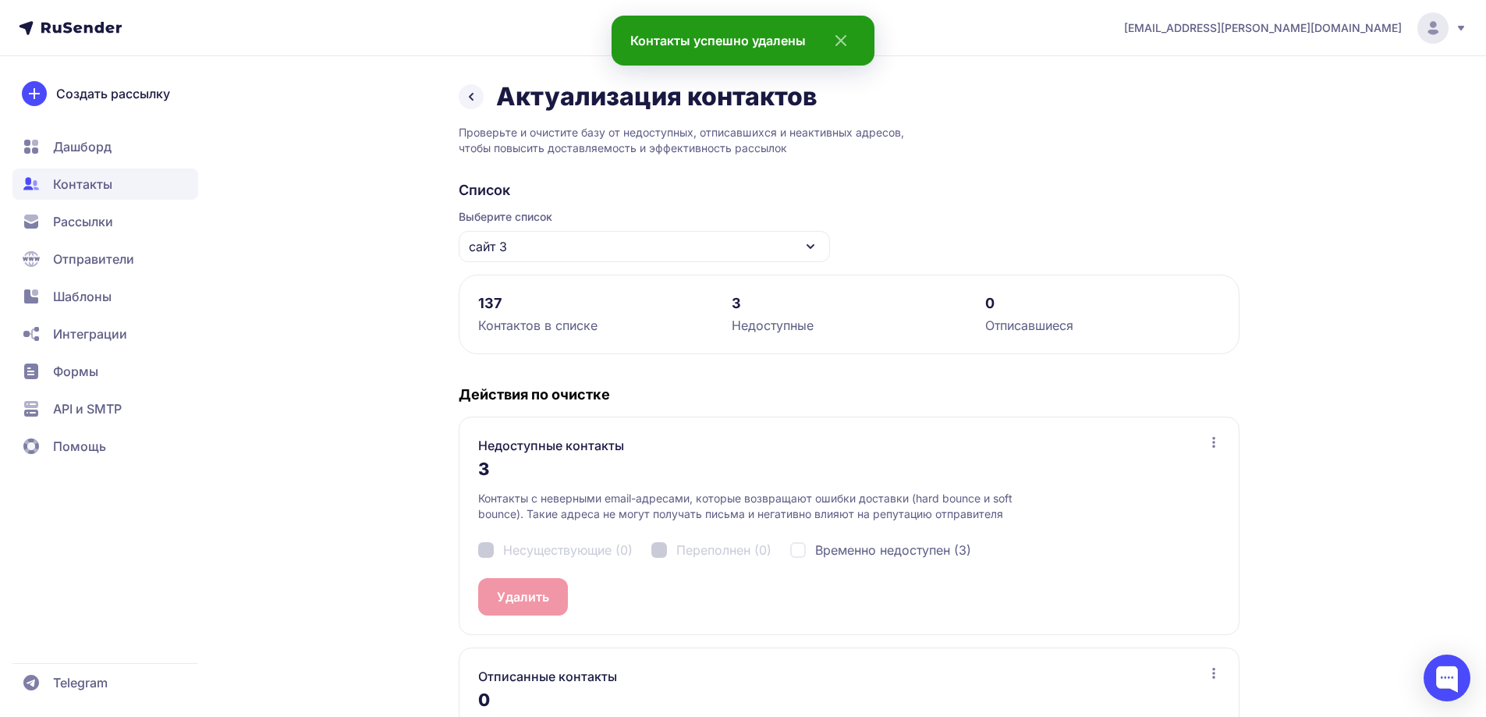
click at [544, 242] on div "сайт 3" at bounding box center [644, 246] width 371 height 31
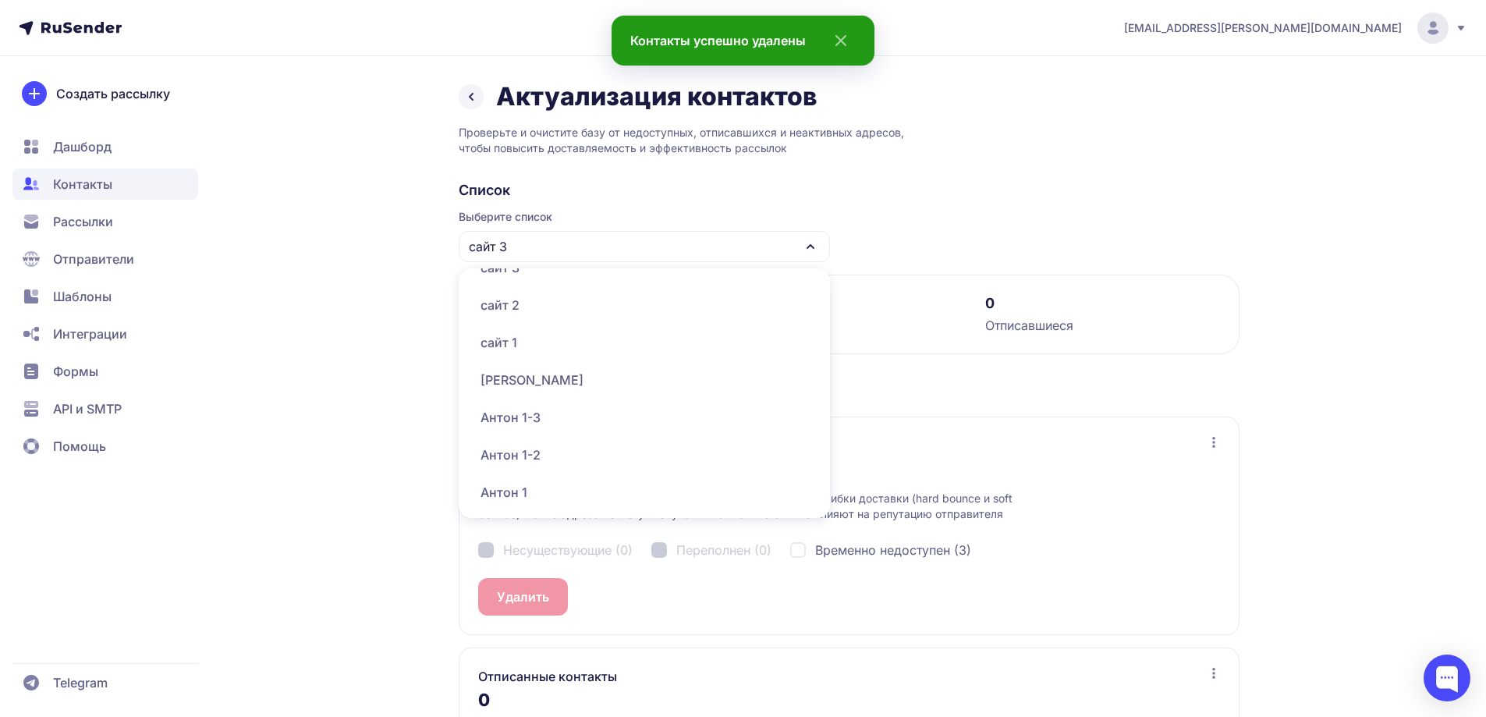
scroll to position [858, 0]
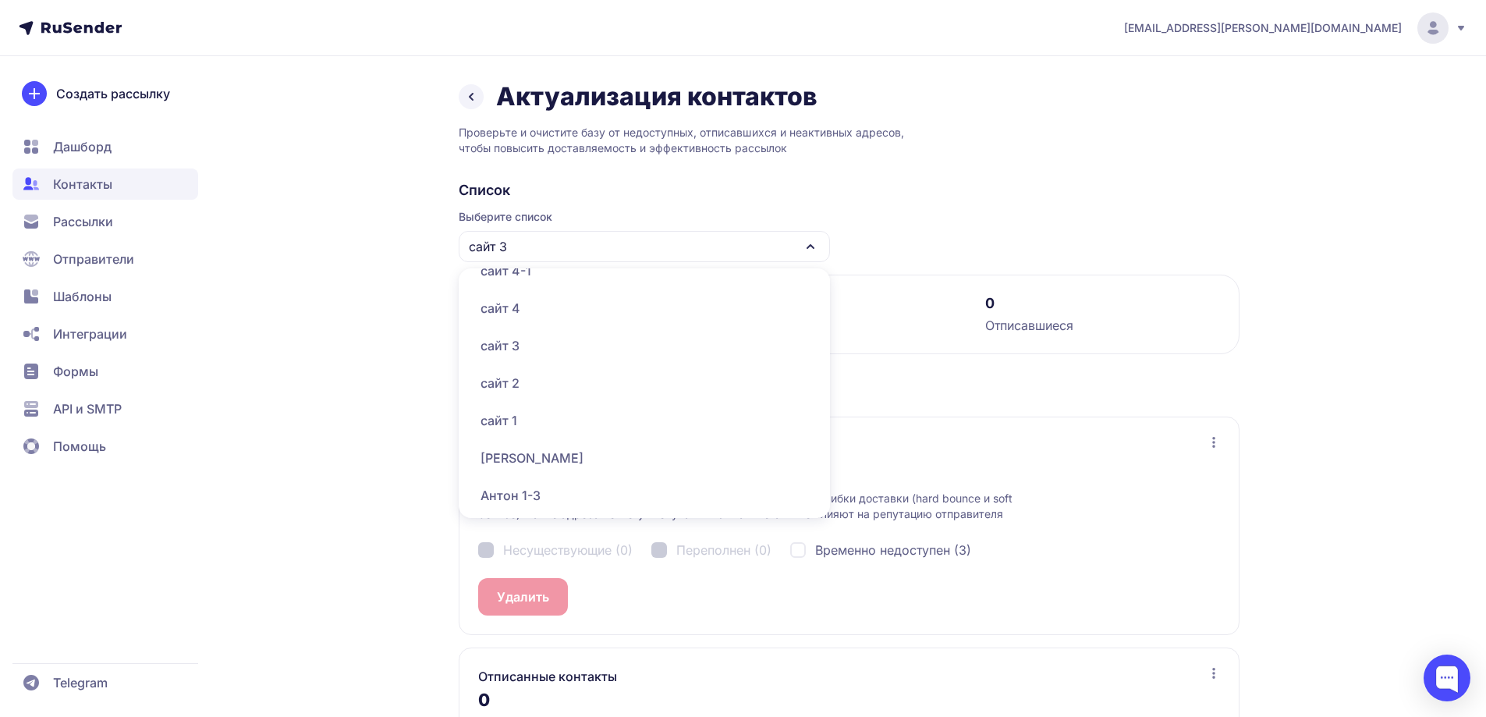
click at [544, 312] on div "сайт 4" at bounding box center [644, 307] width 353 height 37
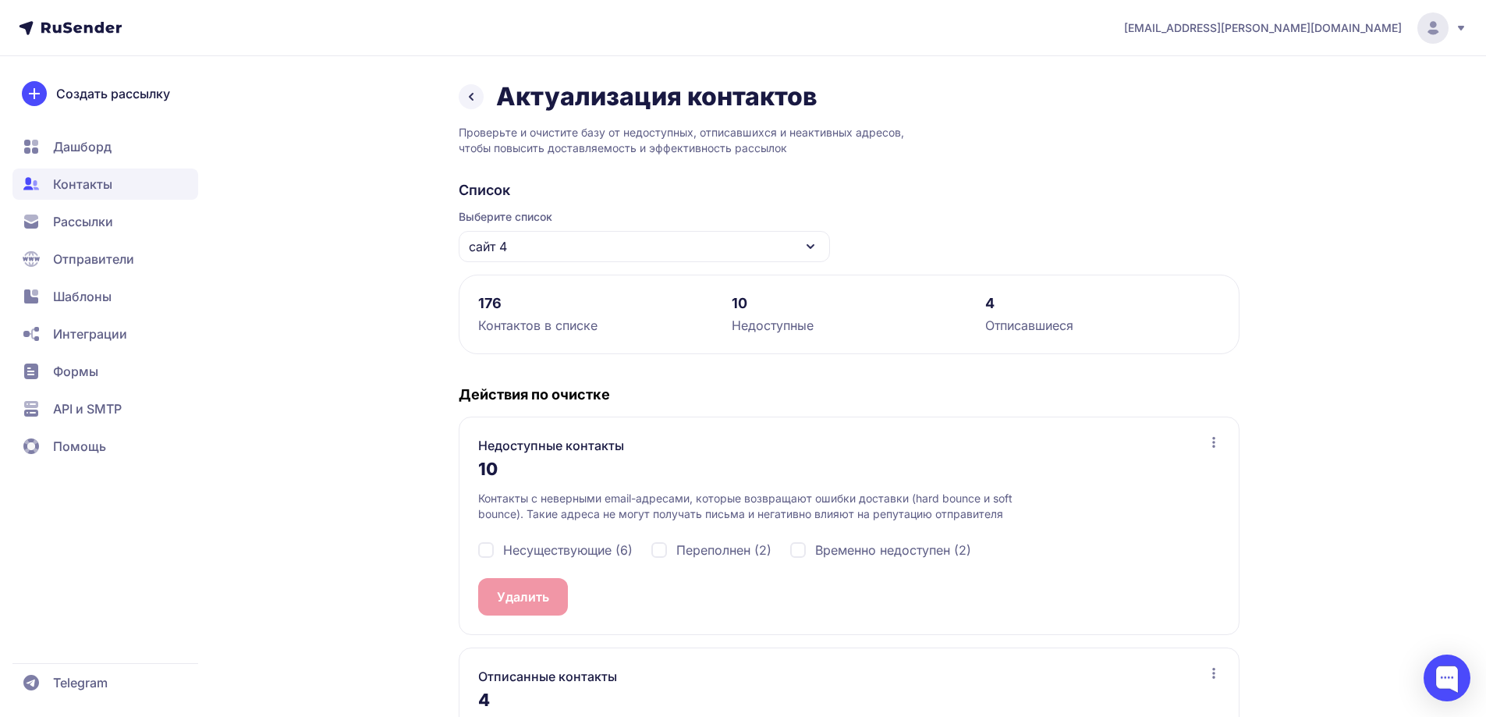
click at [575, 559] on span "Несуществующие (6)" at bounding box center [568, 550] width 130 height 19
checkbox input "true"
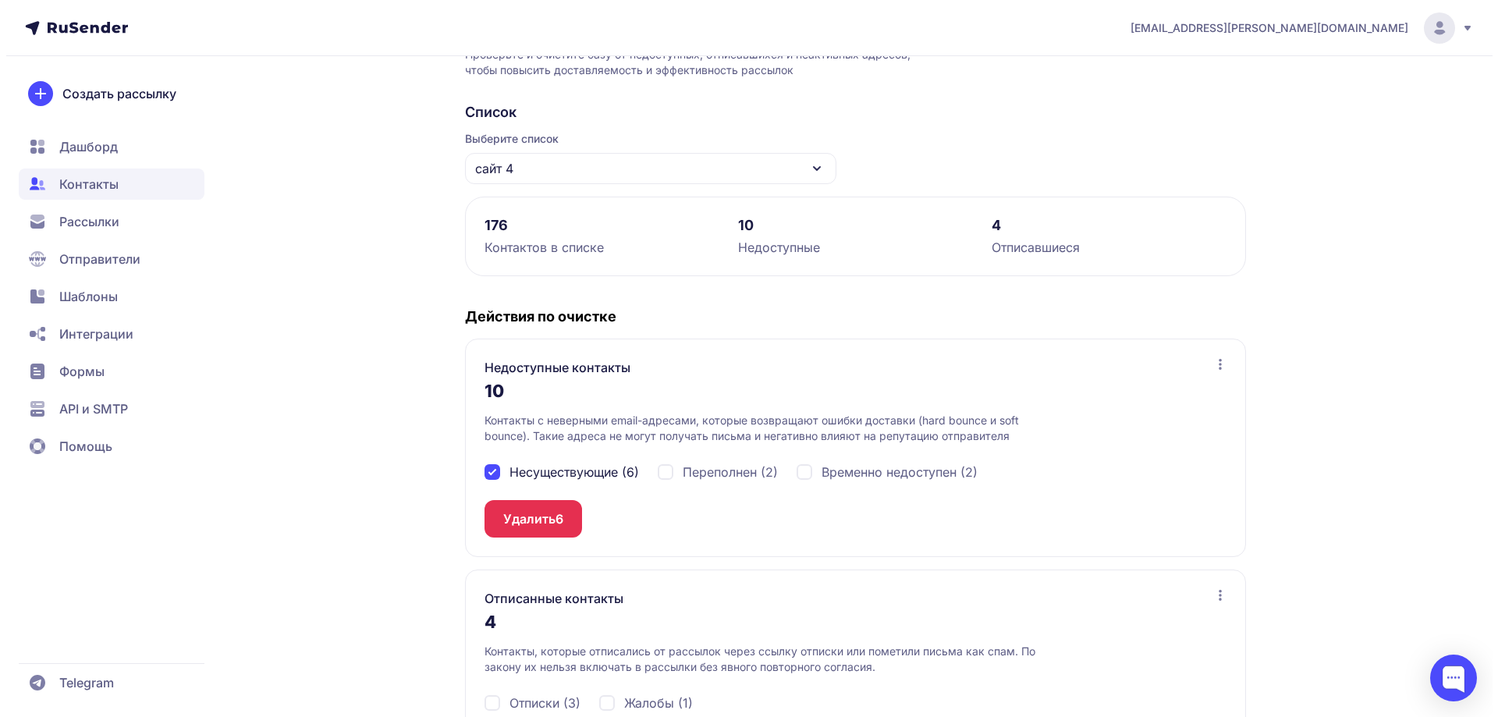
scroll to position [168, 0]
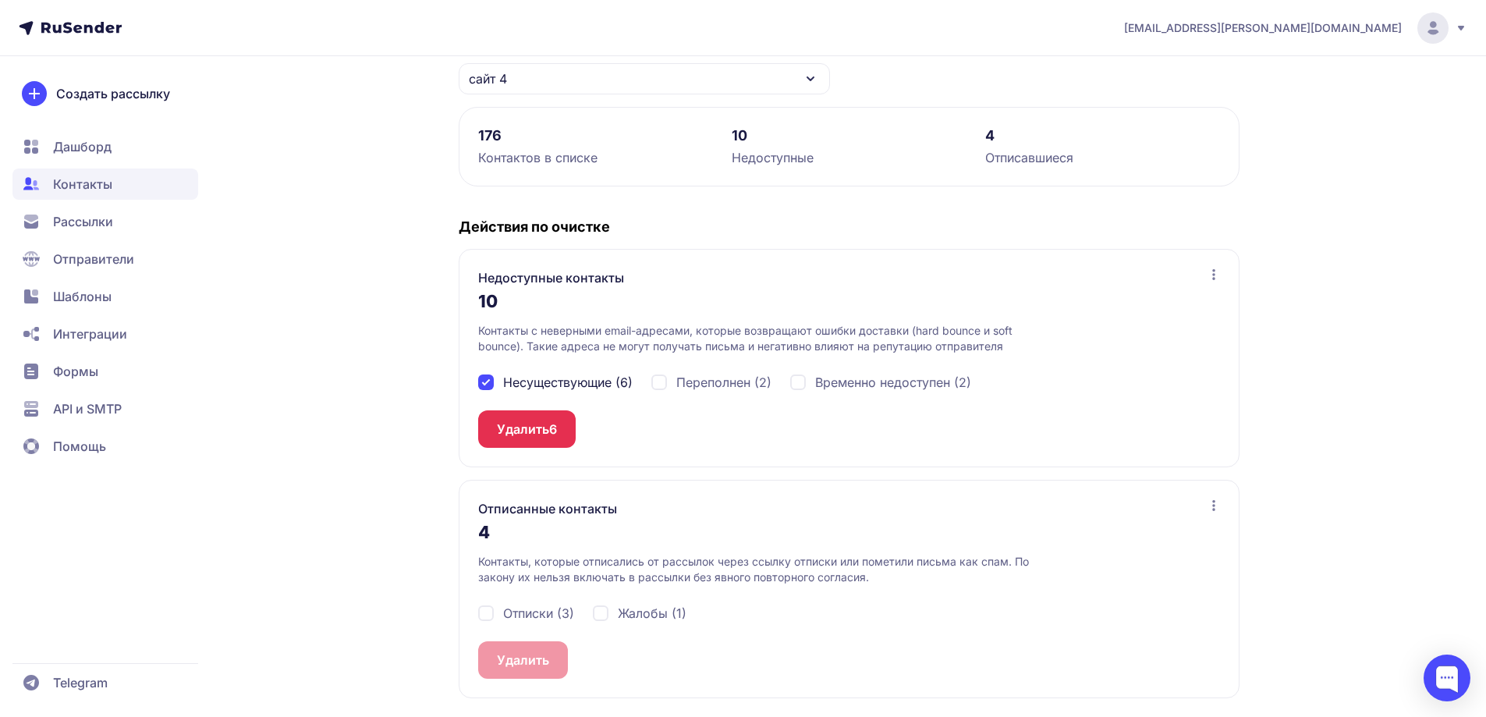
click at [519, 609] on span "Отписки (3)" at bounding box center [538, 613] width 71 height 19
checkbox input "true"
click at [628, 607] on span "Жалобы (1)" at bounding box center [652, 613] width 69 height 19
checkbox input "true"
click at [520, 651] on button "Удалить 4" at bounding box center [527, 659] width 98 height 37
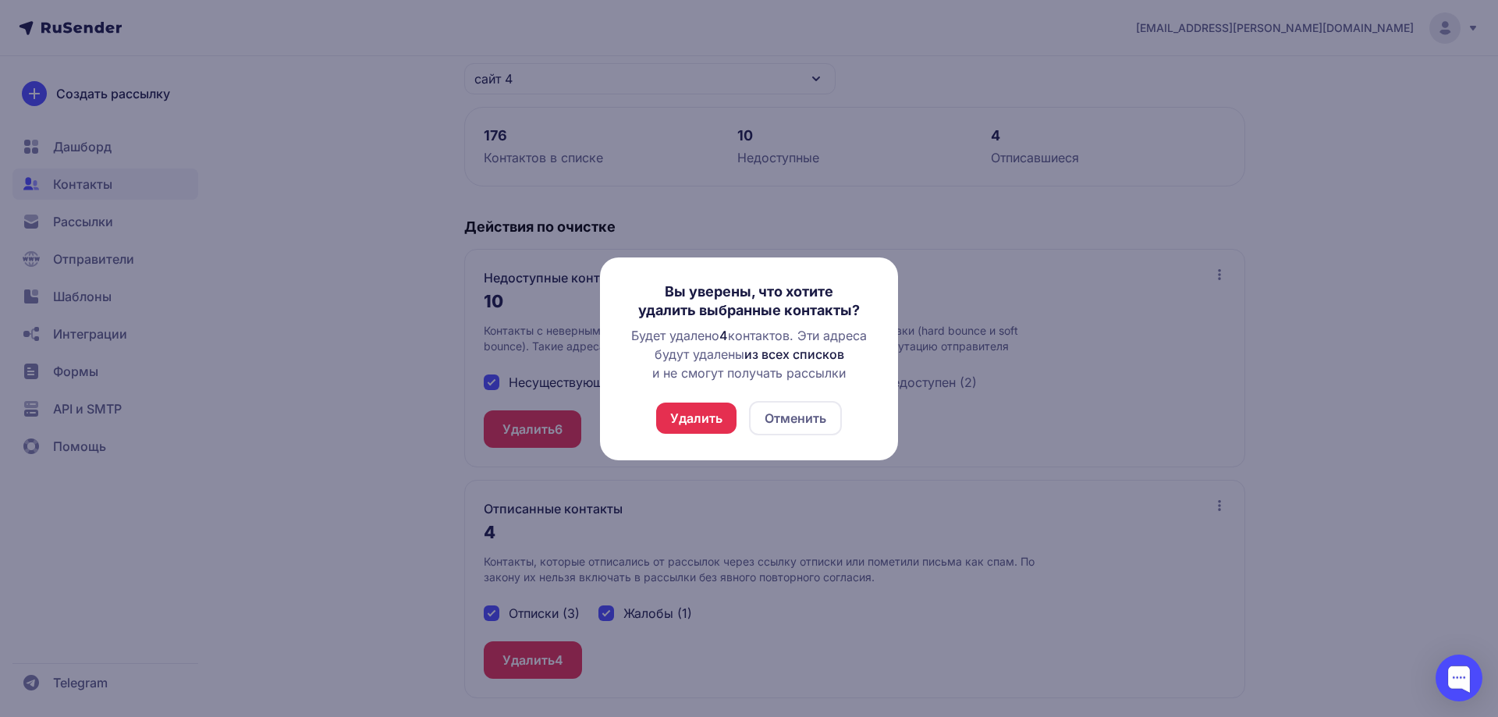
click at [693, 409] on button "Удалить" at bounding box center [696, 418] width 80 height 31
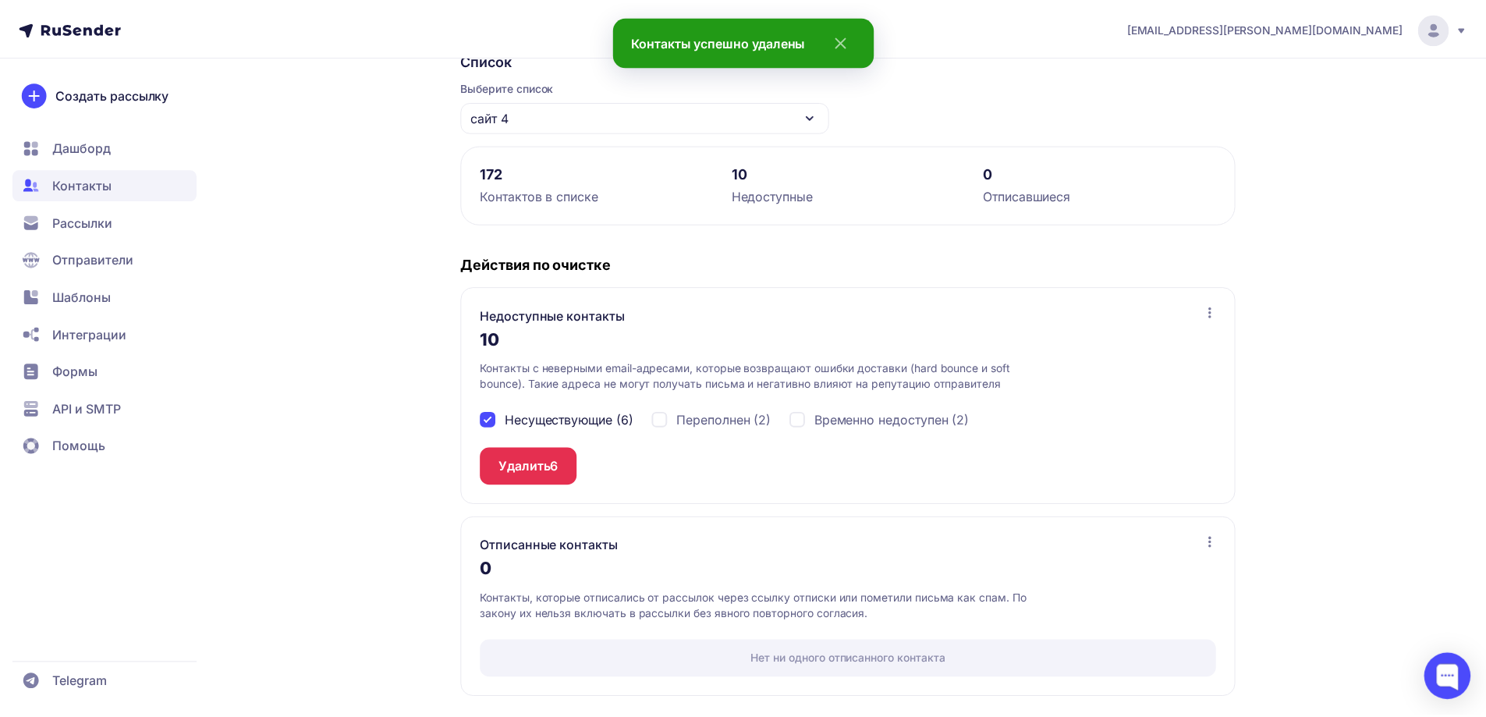
scroll to position [0, 0]
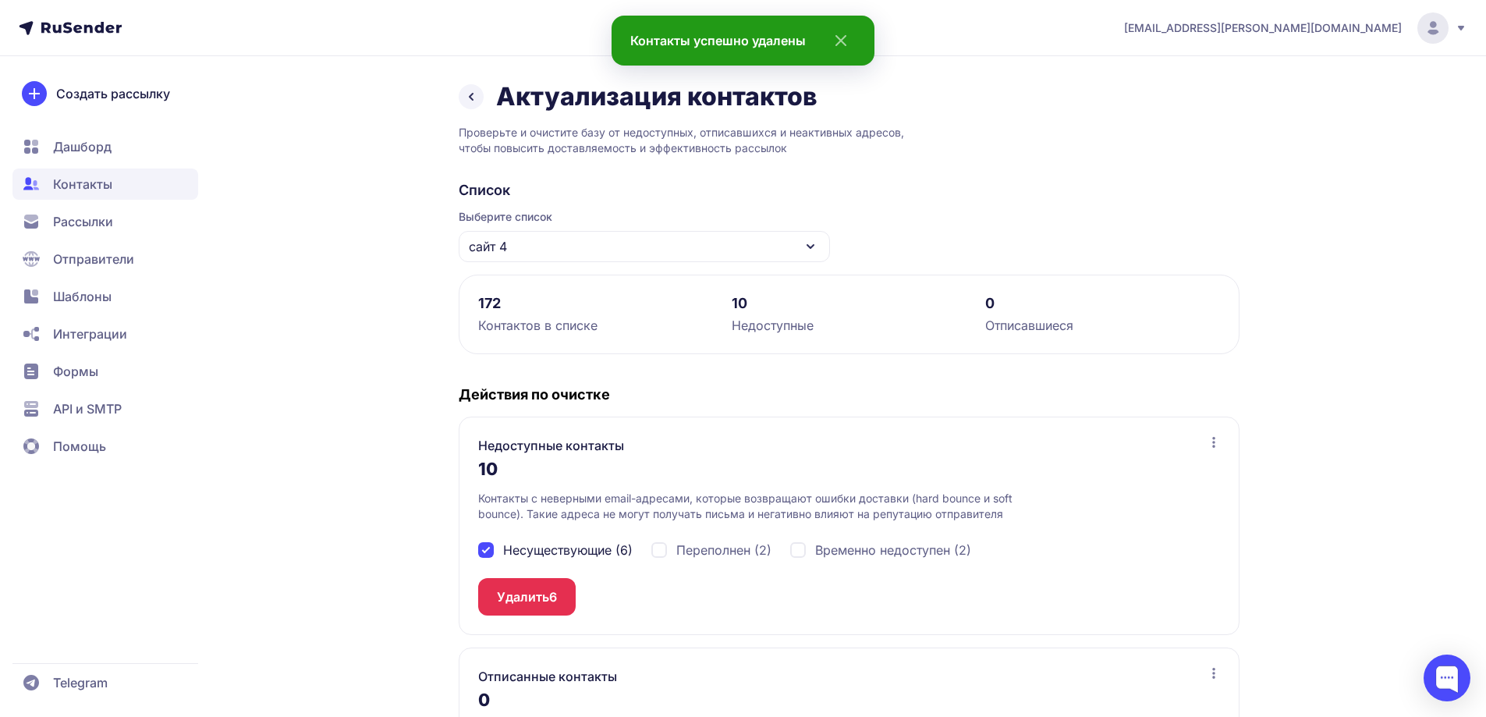
click at [532, 599] on button "Удалить 6" at bounding box center [527, 596] width 98 height 37
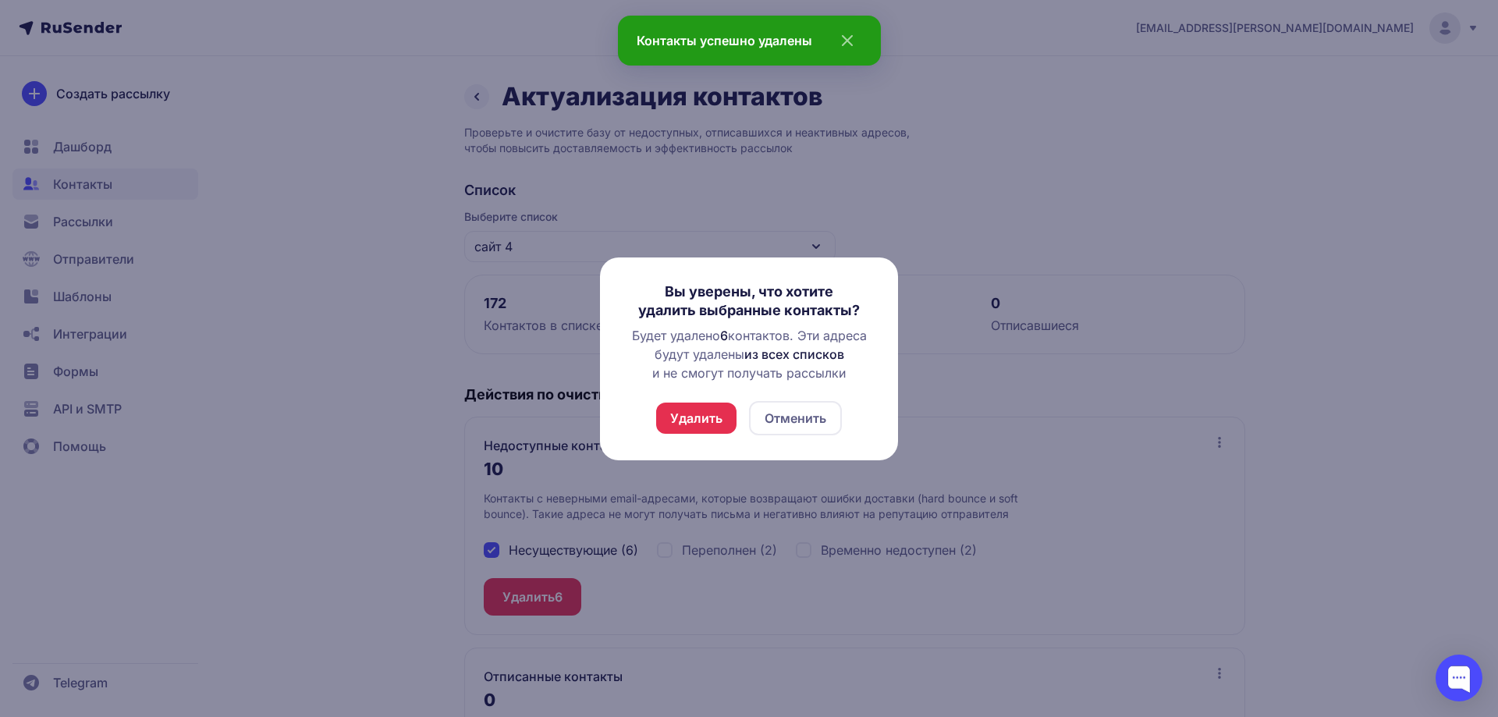
click at [694, 421] on button "Удалить" at bounding box center [696, 418] width 80 height 31
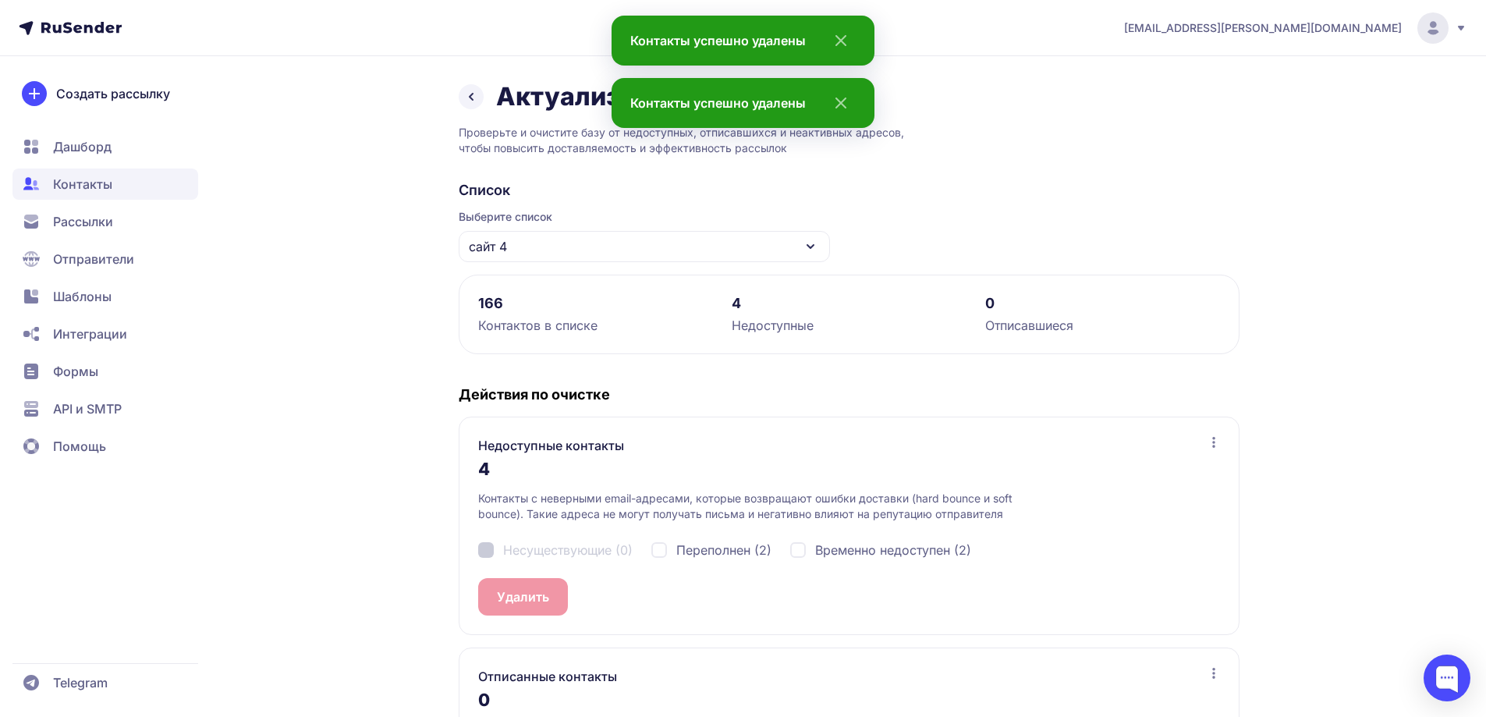
click at [558, 250] on div "сайт 4" at bounding box center [644, 246] width 371 height 31
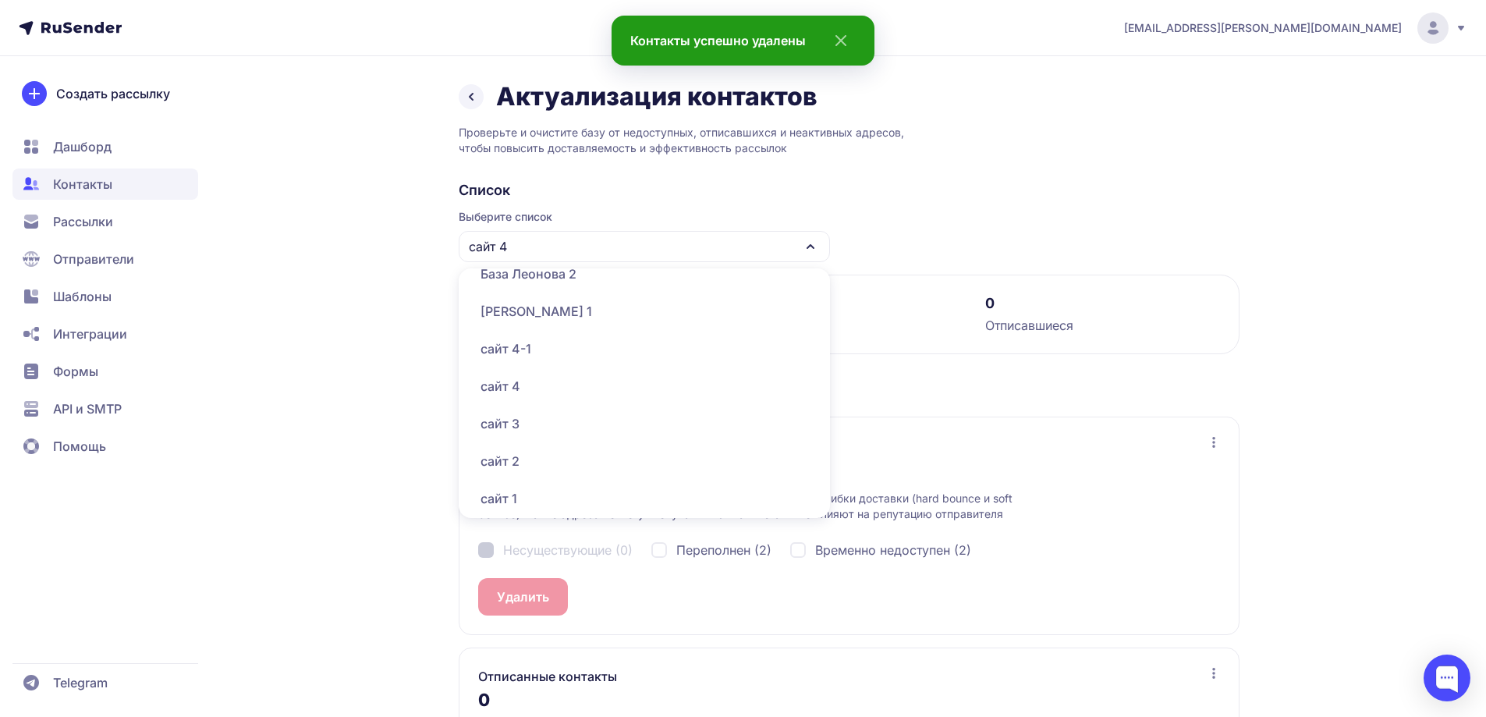
scroll to position [858, 0]
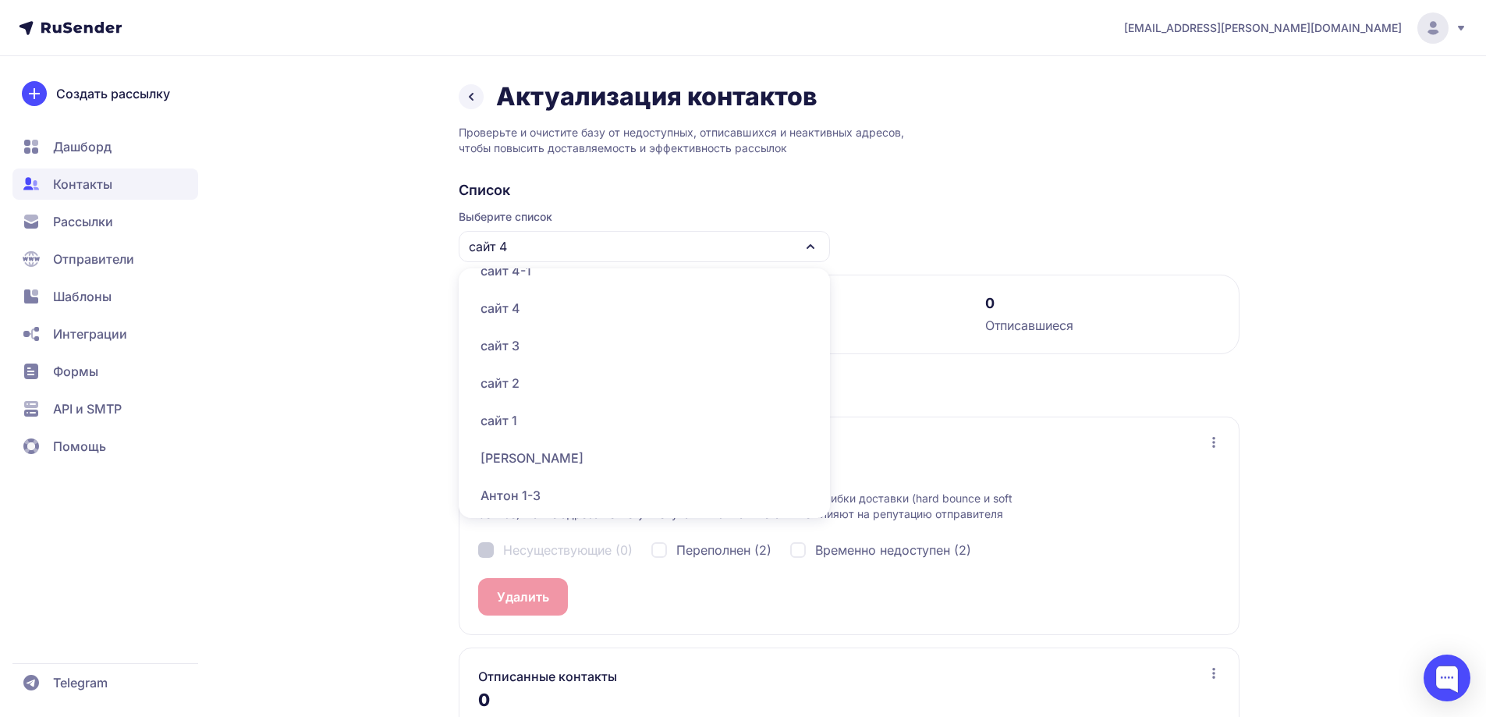
click at [546, 275] on div "сайт 4-1" at bounding box center [644, 270] width 353 height 37
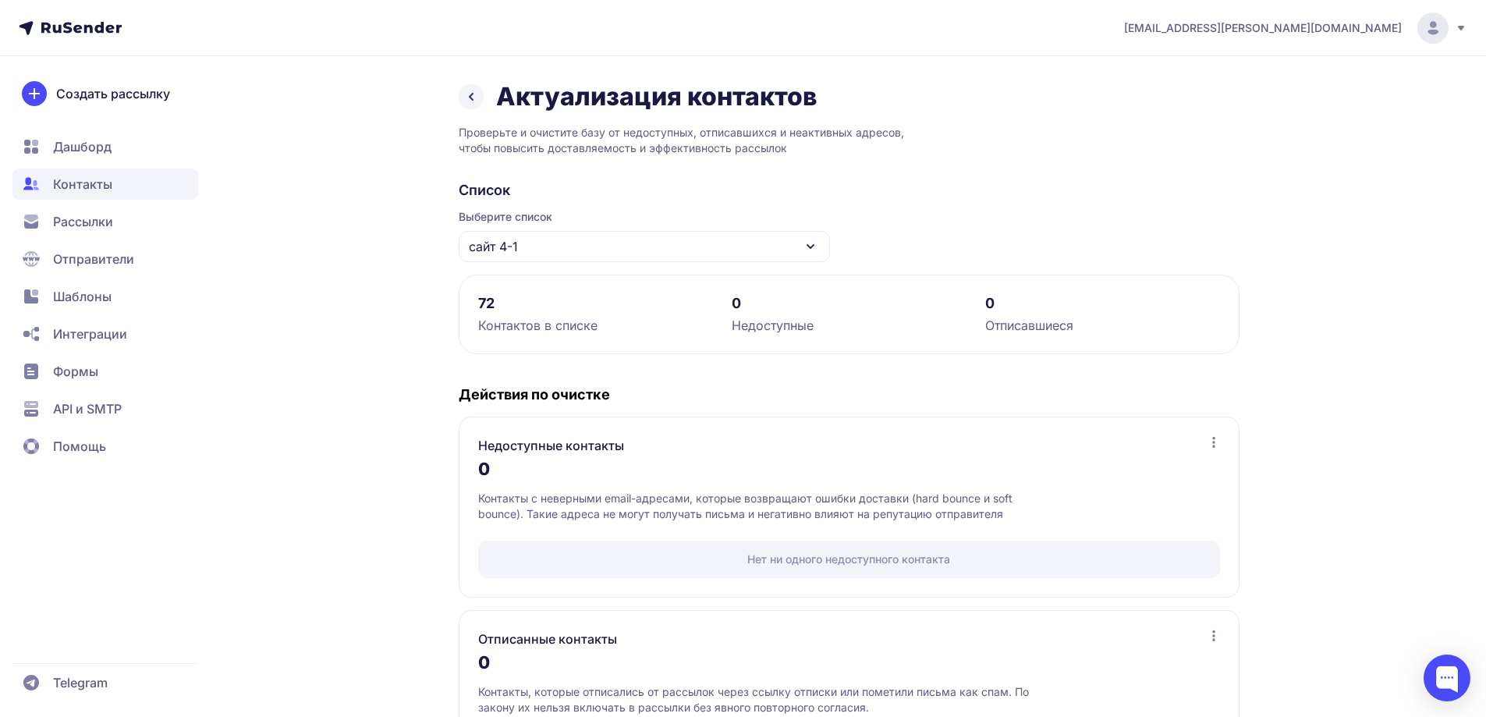
click at [557, 253] on div "сайт 4-1" at bounding box center [644, 246] width 371 height 31
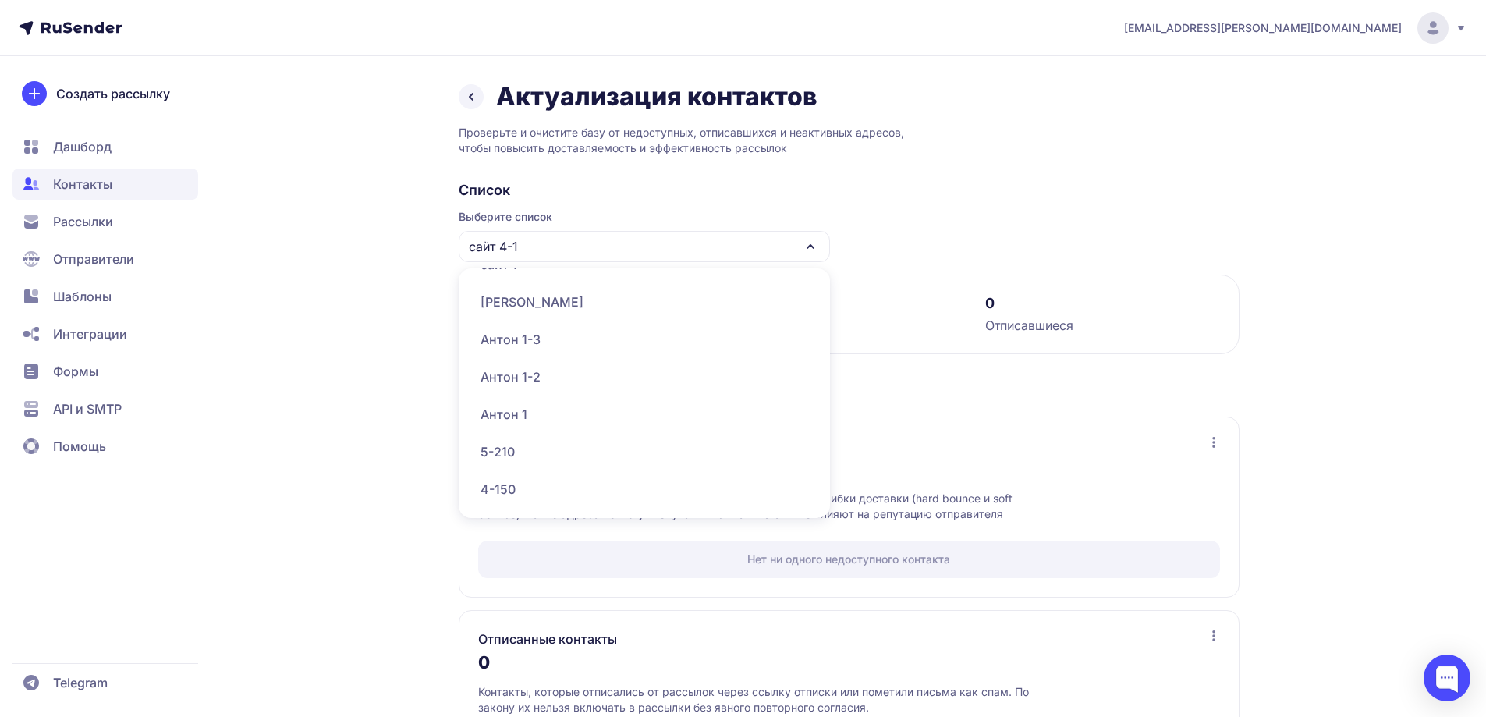
scroll to position [780, 0]
click at [508, 430] on div "сайт 3" at bounding box center [644, 423] width 353 height 37
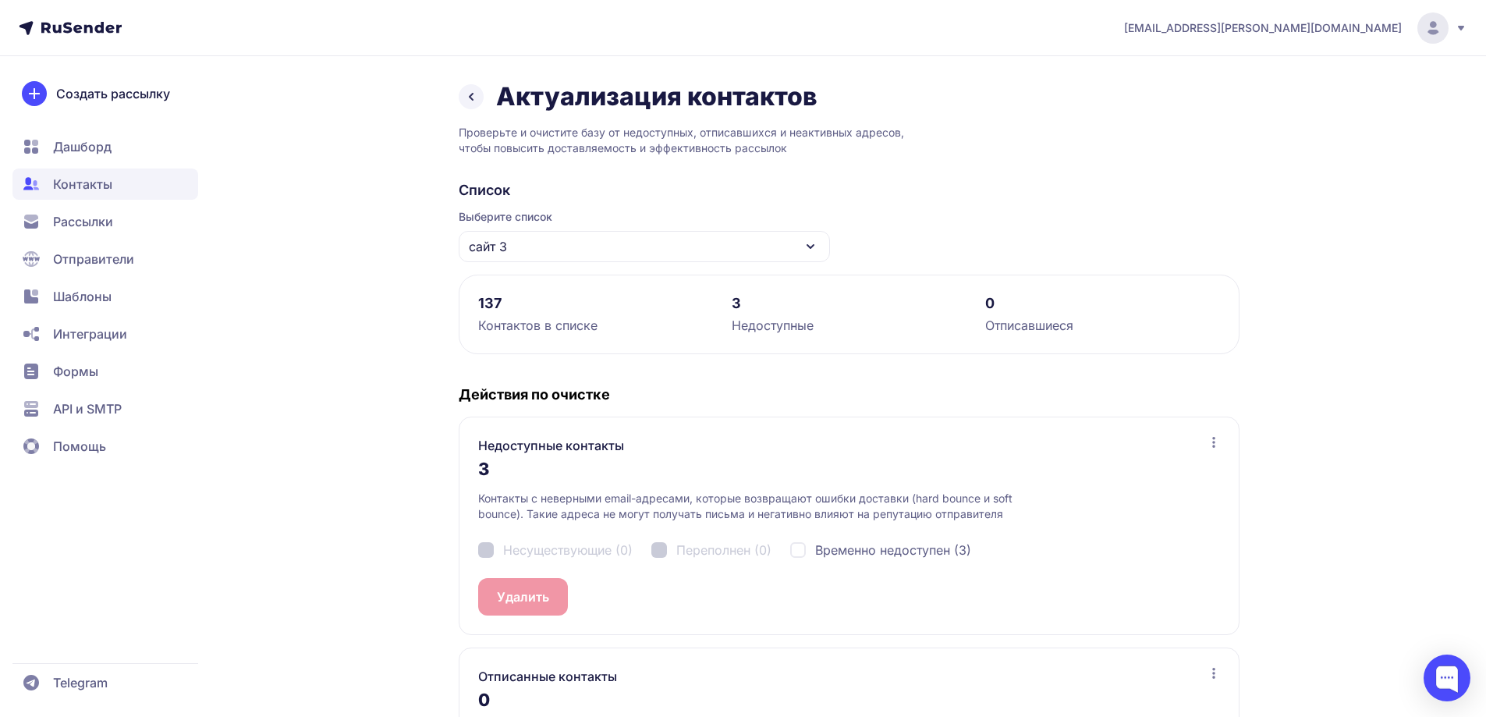
click at [520, 245] on div "сайт 3" at bounding box center [644, 246] width 371 height 31
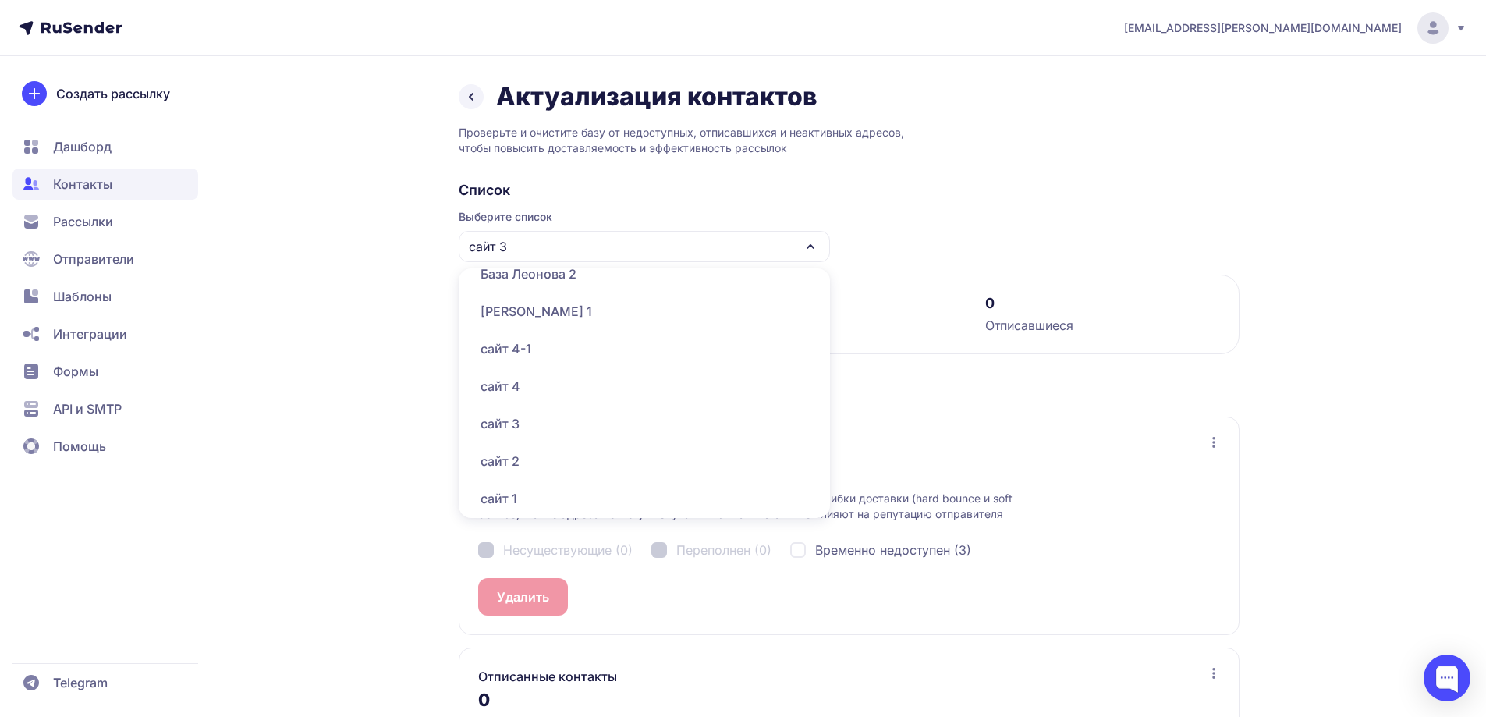
scroll to position [702, 0]
click at [575, 352] on div "База Леонова 2" at bounding box center [644, 351] width 353 height 37
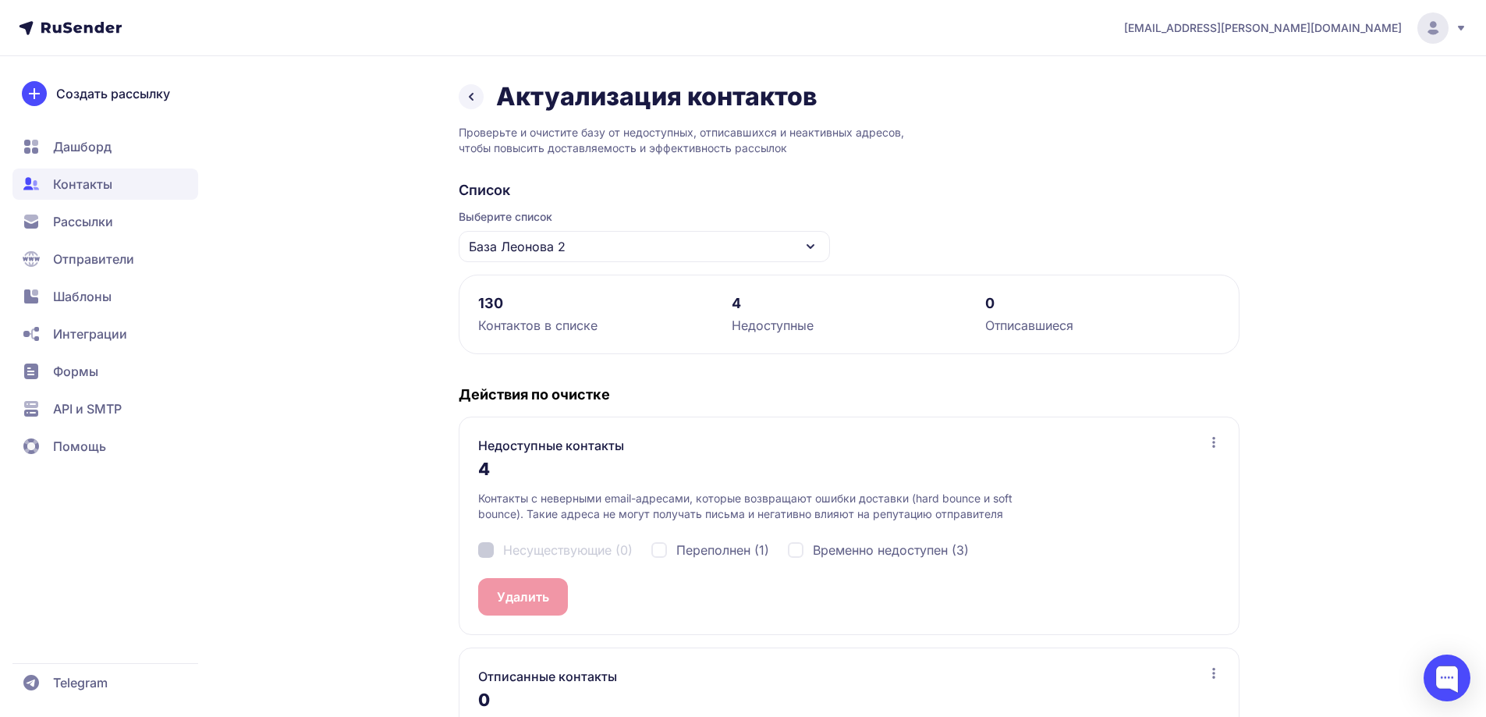
click at [545, 250] on span "База Леонова 2" at bounding box center [517, 246] width 97 height 19
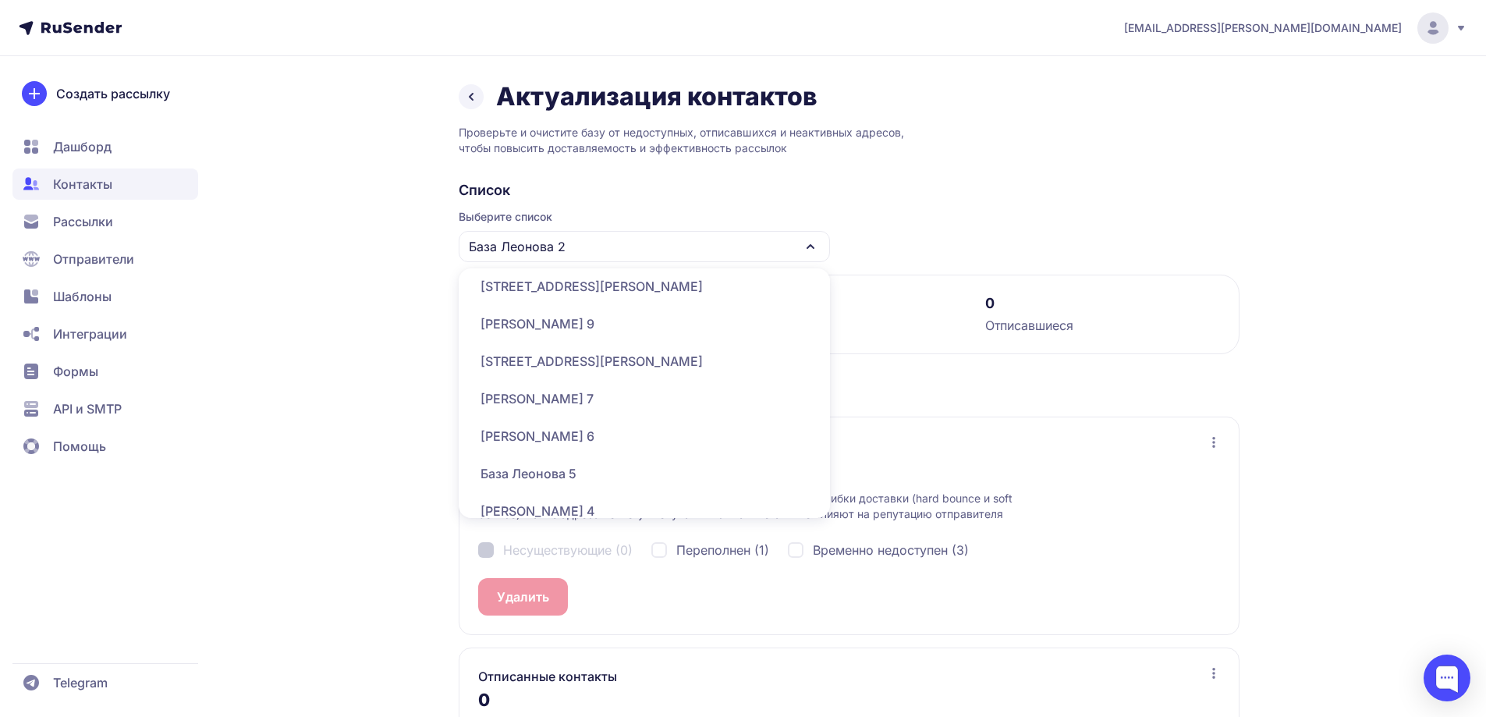
scroll to position [624, 0]
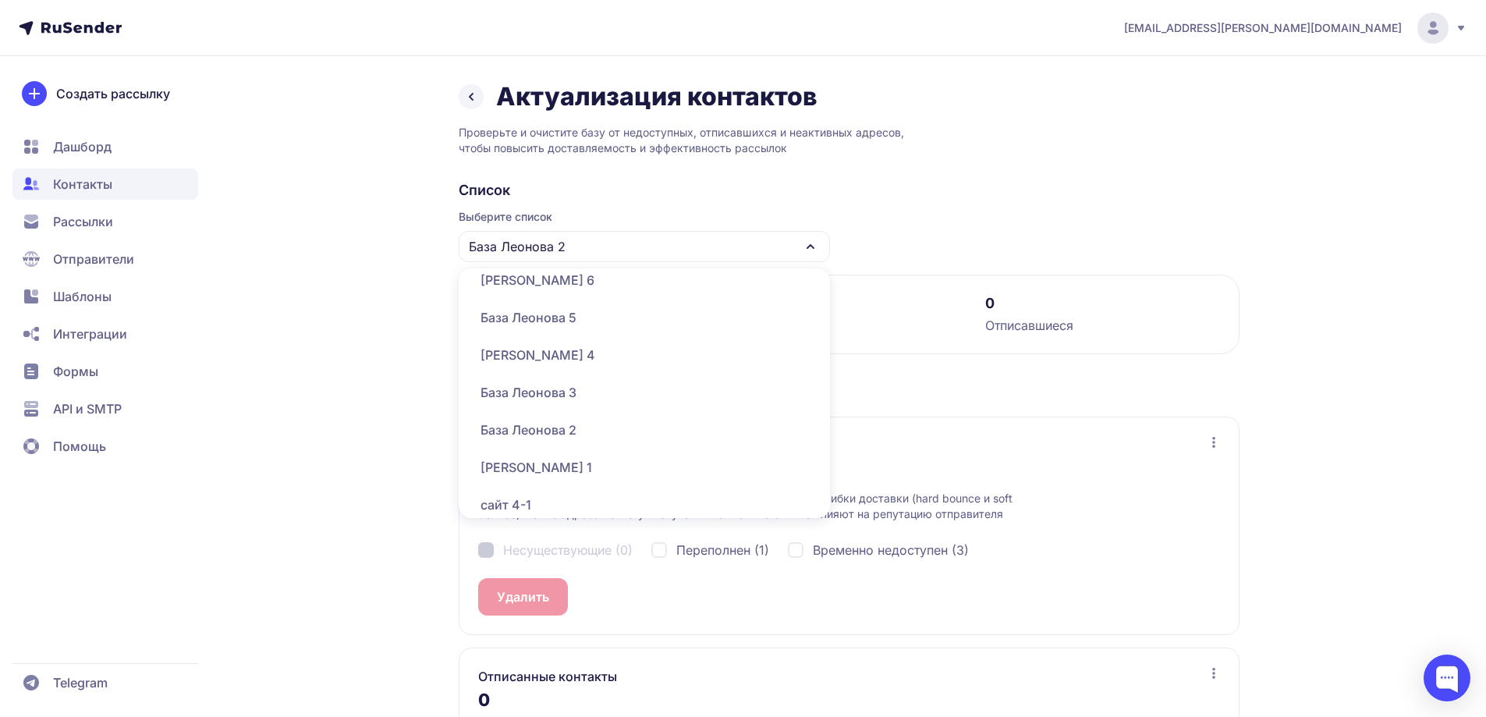
click at [585, 386] on div "База Леонова 3" at bounding box center [644, 392] width 353 height 37
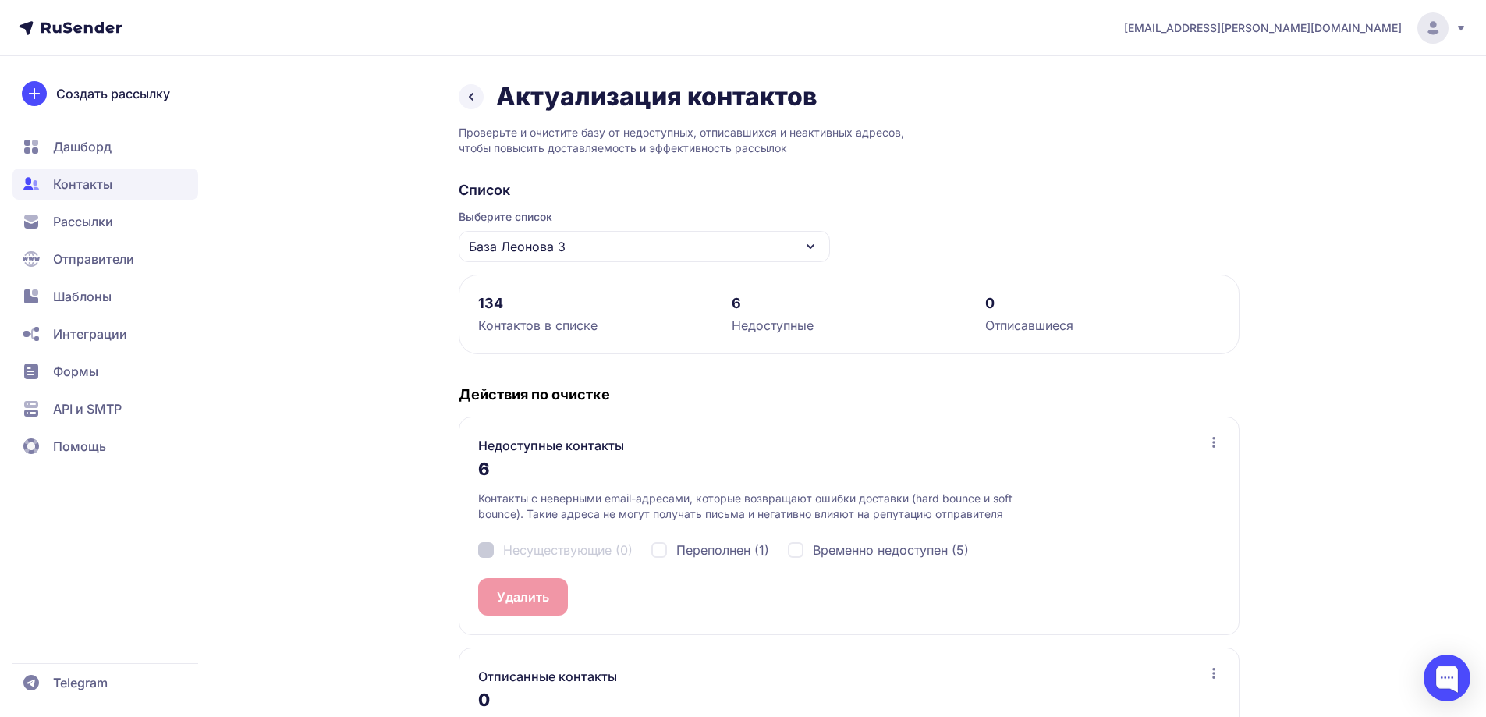
click at [562, 250] on span "База Леонова 3" at bounding box center [517, 246] width 97 height 19
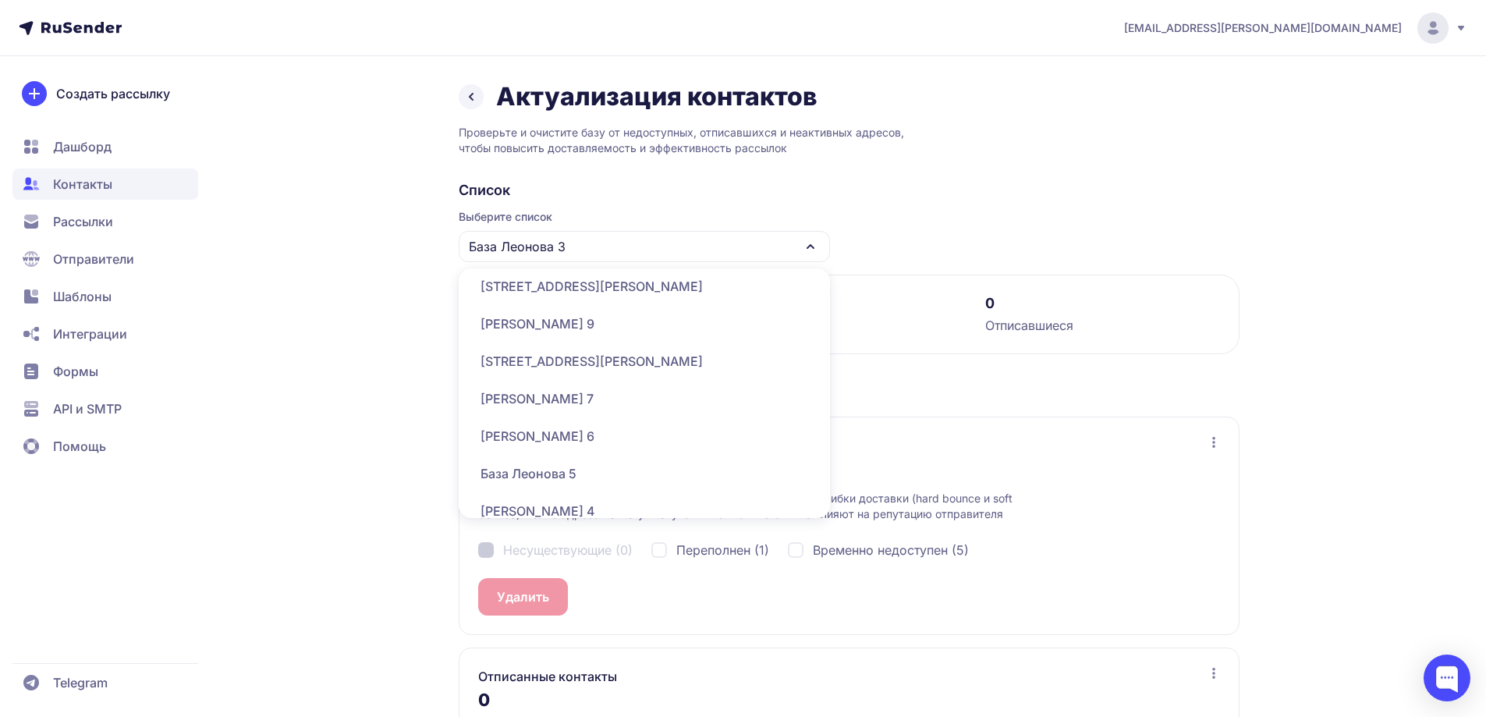
scroll to position [546, 0]
click at [575, 427] on div "База Леонова 4" at bounding box center [644, 432] width 353 height 37
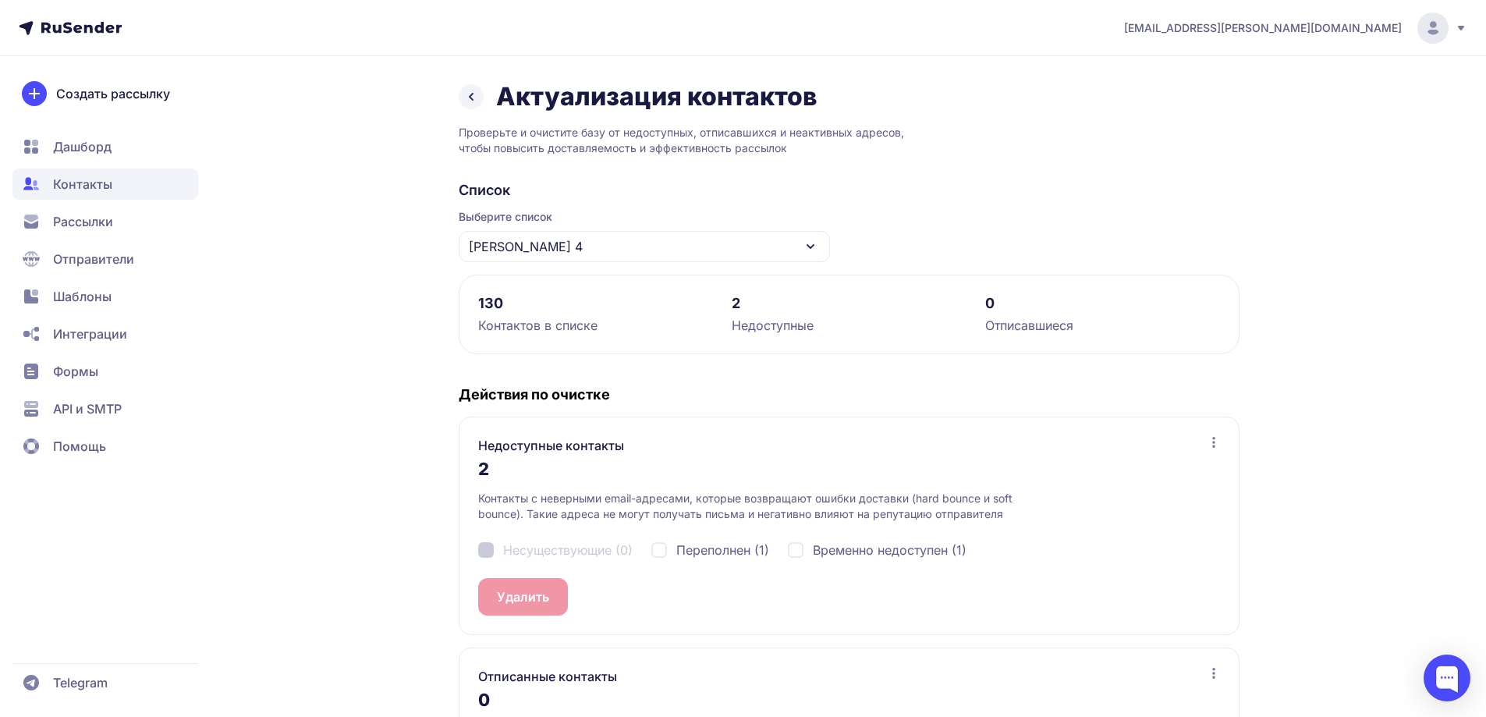
click at [555, 255] on span "База Леонова 4" at bounding box center [526, 246] width 114 height 19
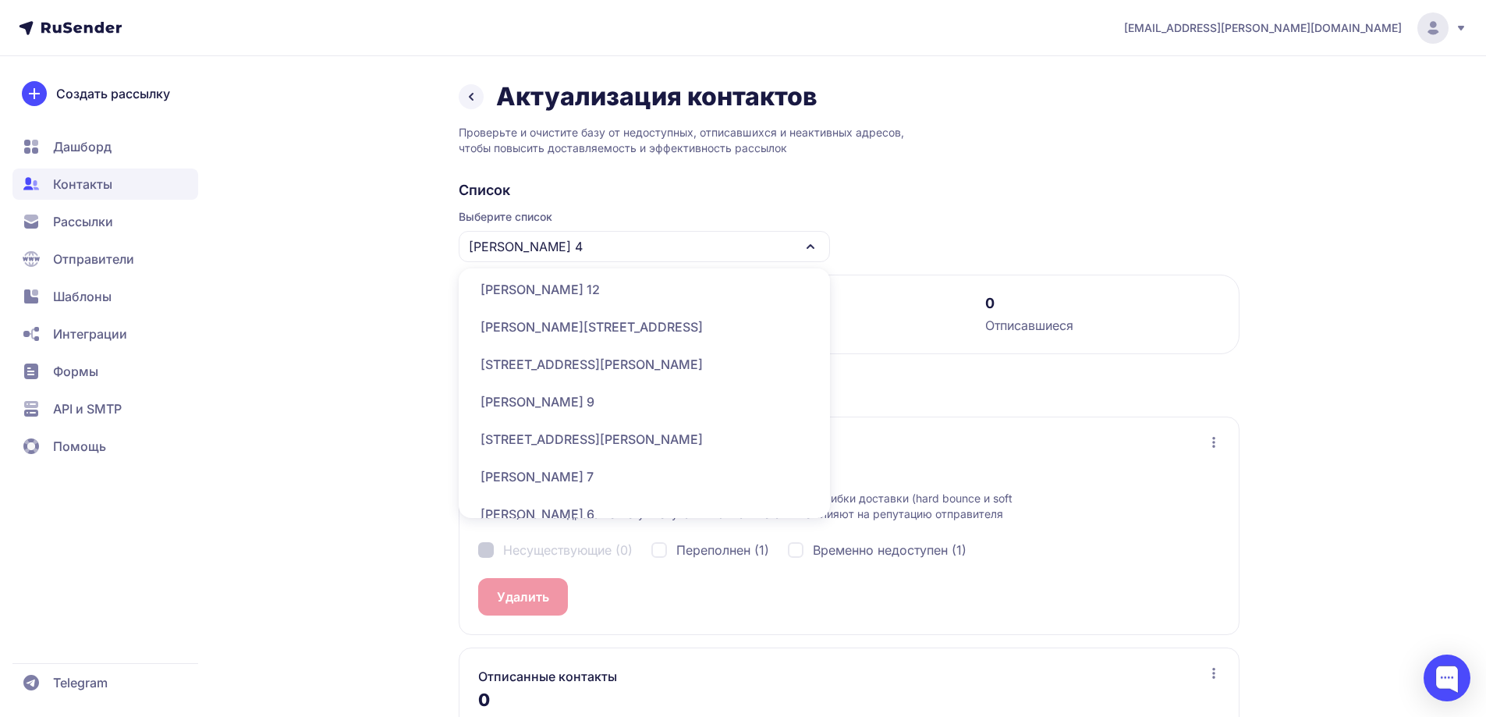
scroll to position [546, 0]
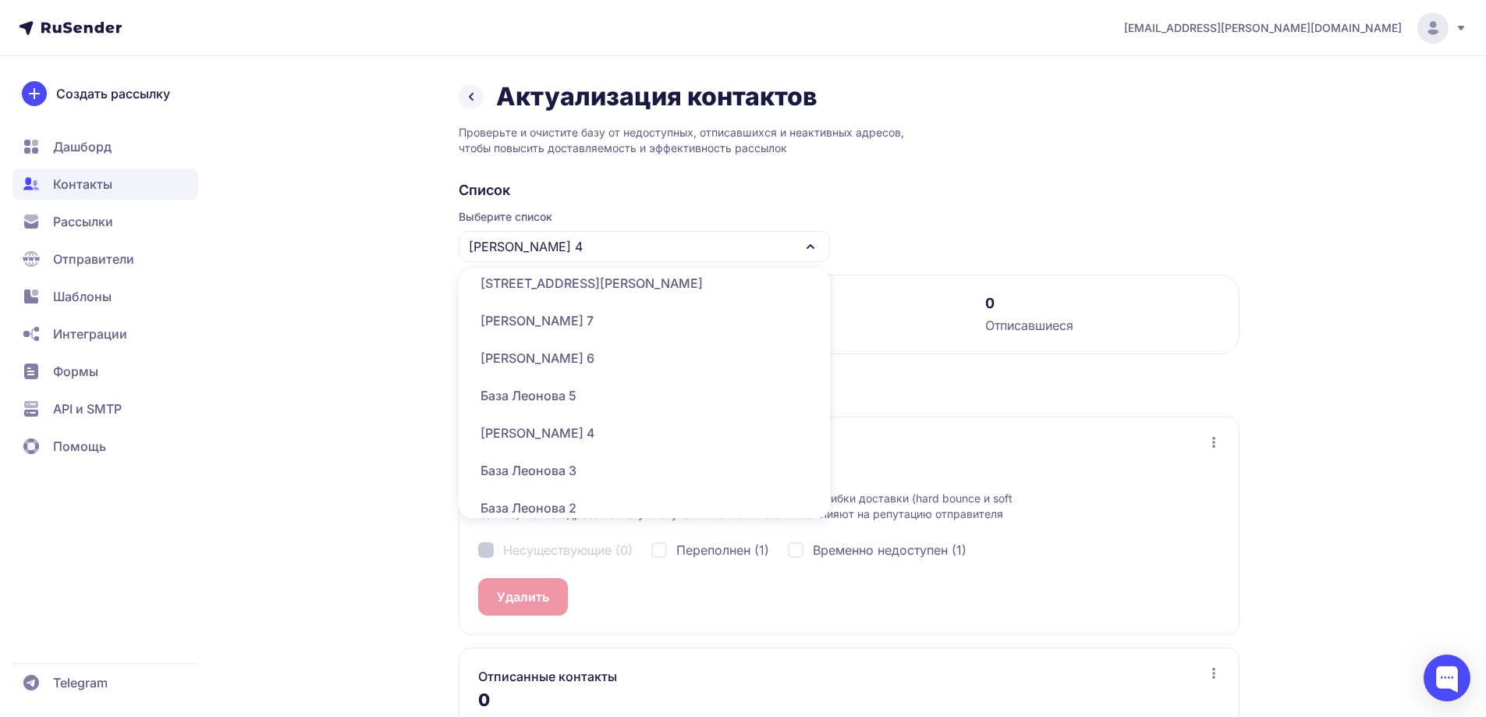
click at [593, 393] on div "База Леонова 5" at bounding box center [644, 395] width 353 height 37
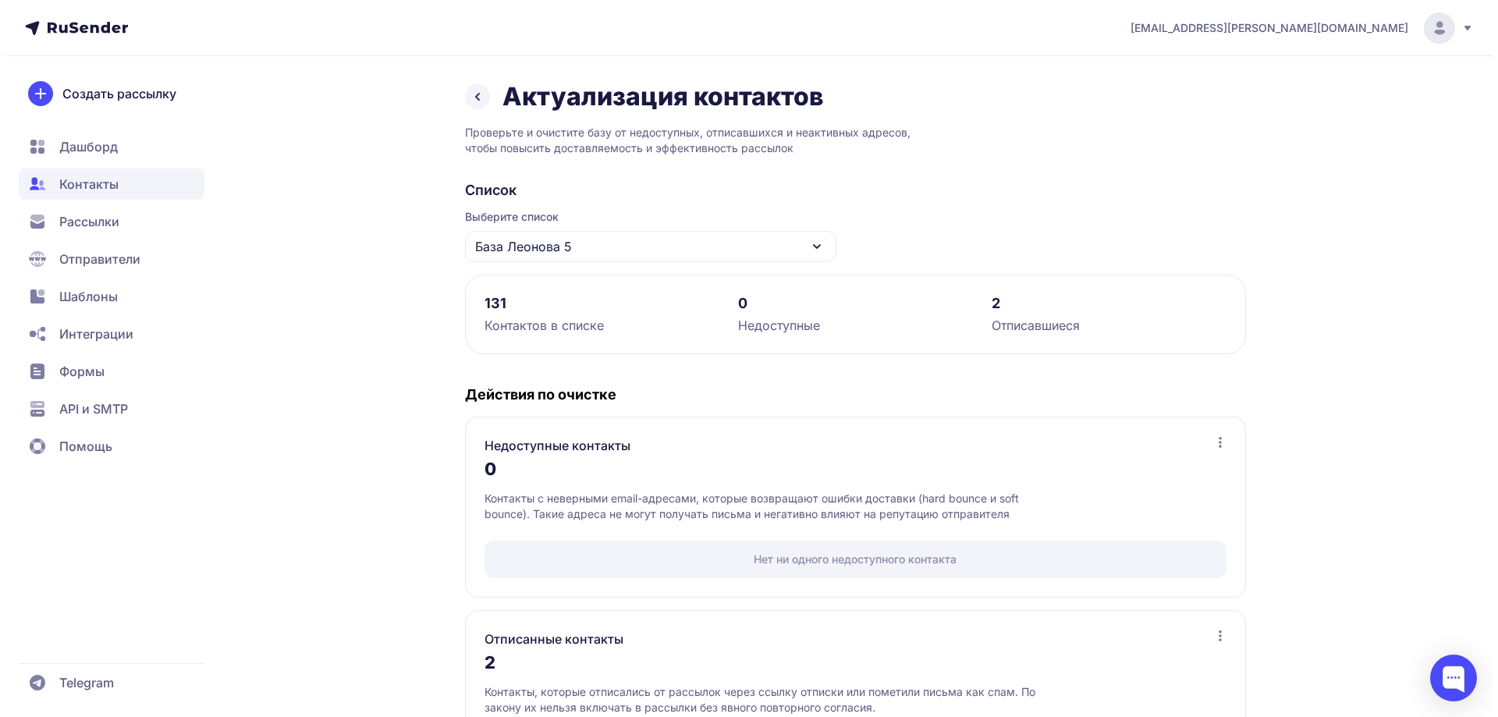
scroll to position [130, 0]
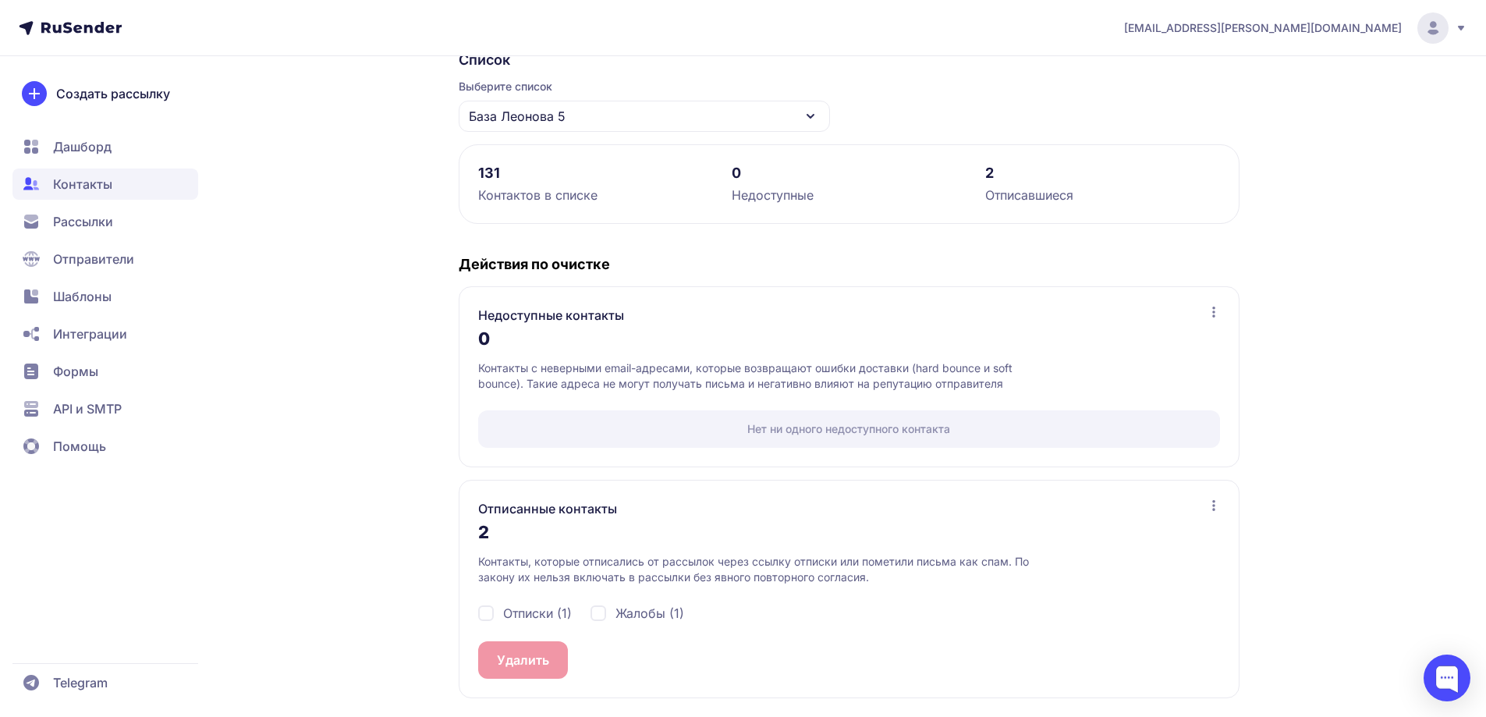
click at [538, 615] on span "Отписки (1)" at bounding box center [537, 613] width 69 height 19
checkbox input "true"
click at [637, 614] on span "Жалобы (1)" at bounding box center [650, 613] width 69 height 19
checkbox input "true"
click at [517, 649] on button "Удалить 2" at bounding box center [527, 659] width 98 height 37
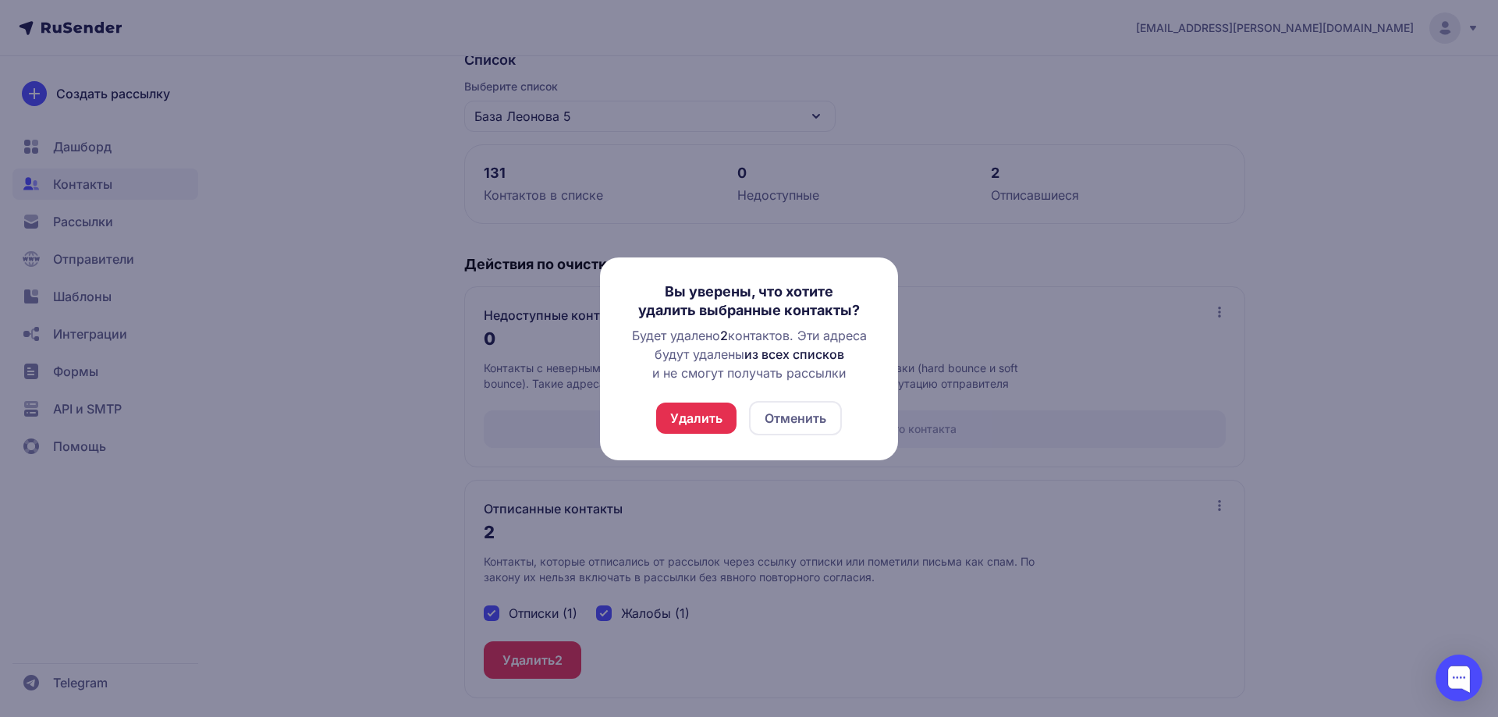
click at [699, 410] on button "Удалить" at bounding box center [696, 418] width 80 height 31
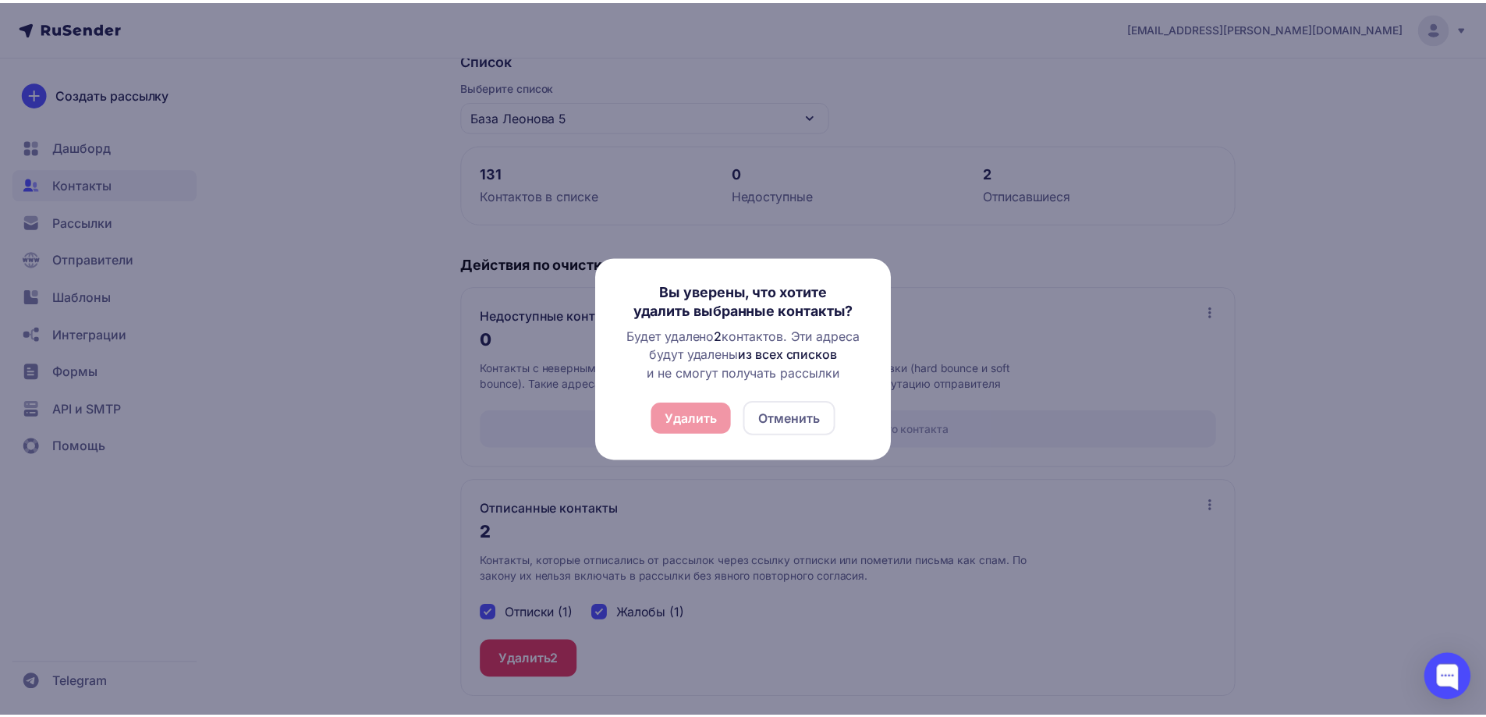
scroll to position [0, 0]
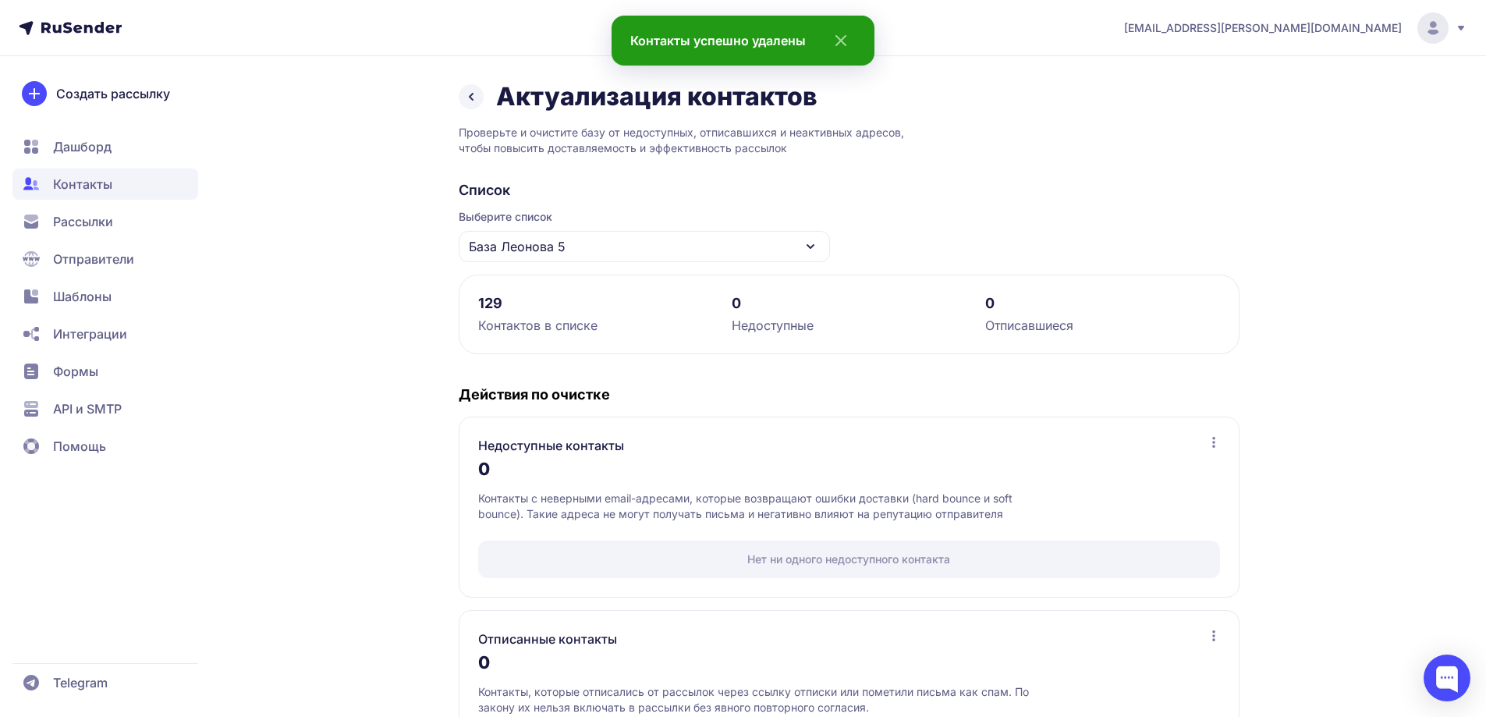
click at [580, 237] on div "База Леонова 5" at bounding box center [644, 246] width 371 height 31
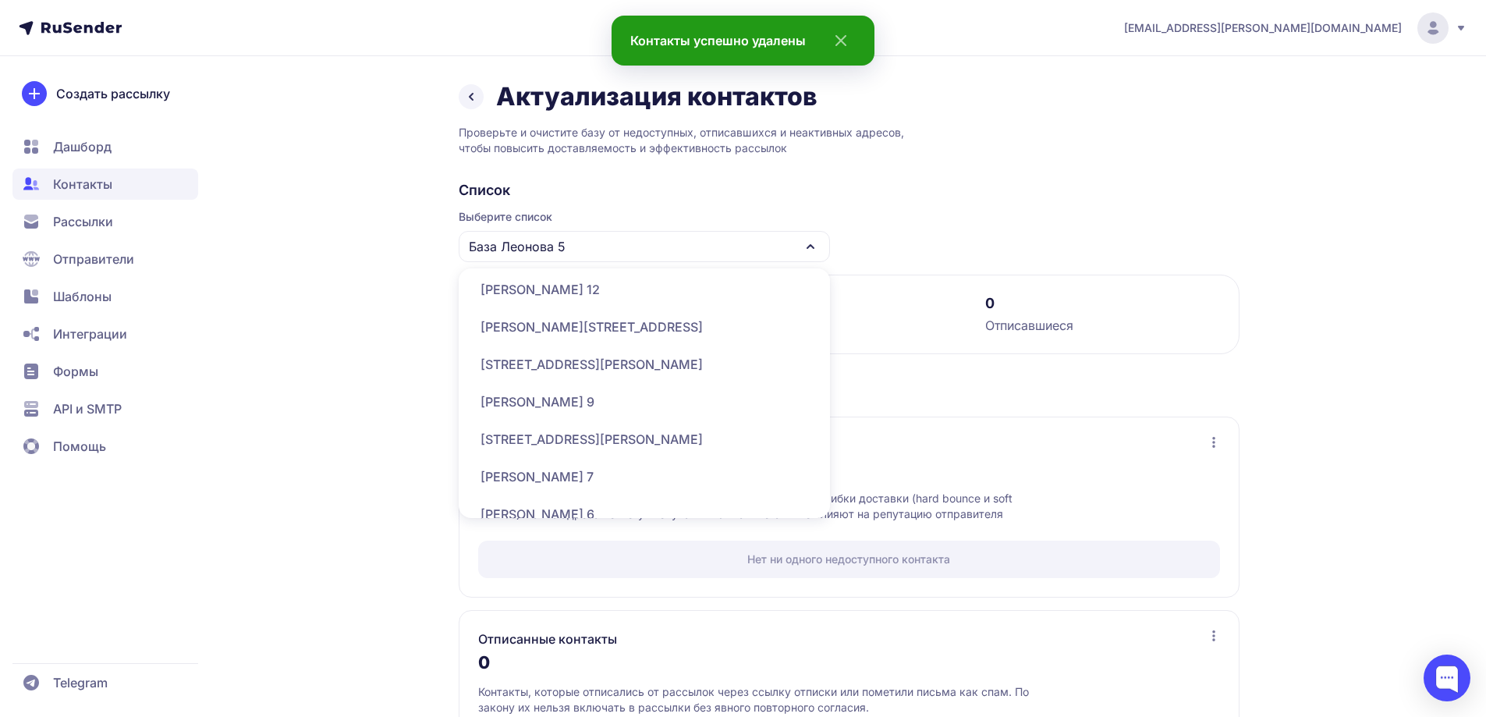
scroll to position [546, 0]
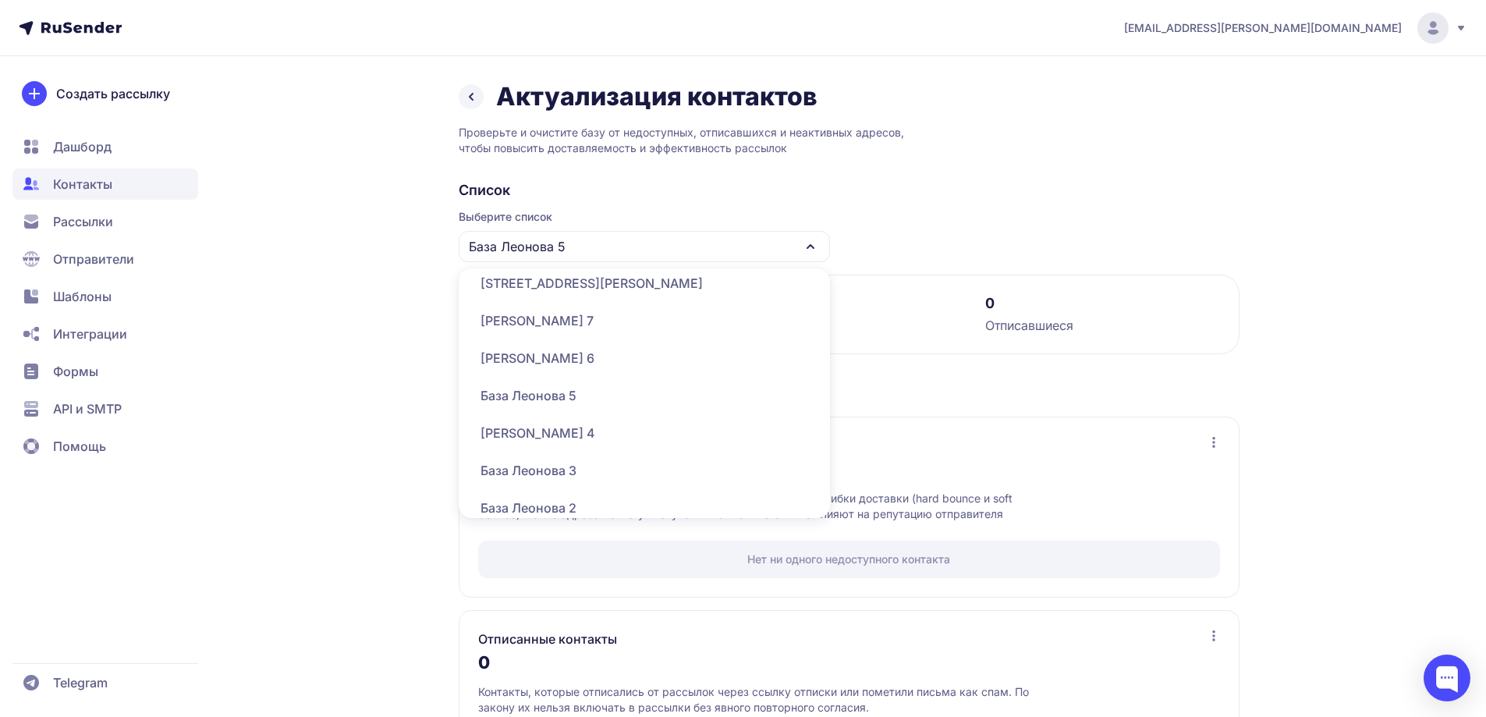
click at [609, 353] on div "База Леонова 6" at bounding box center [644, 357] width 353 height 37
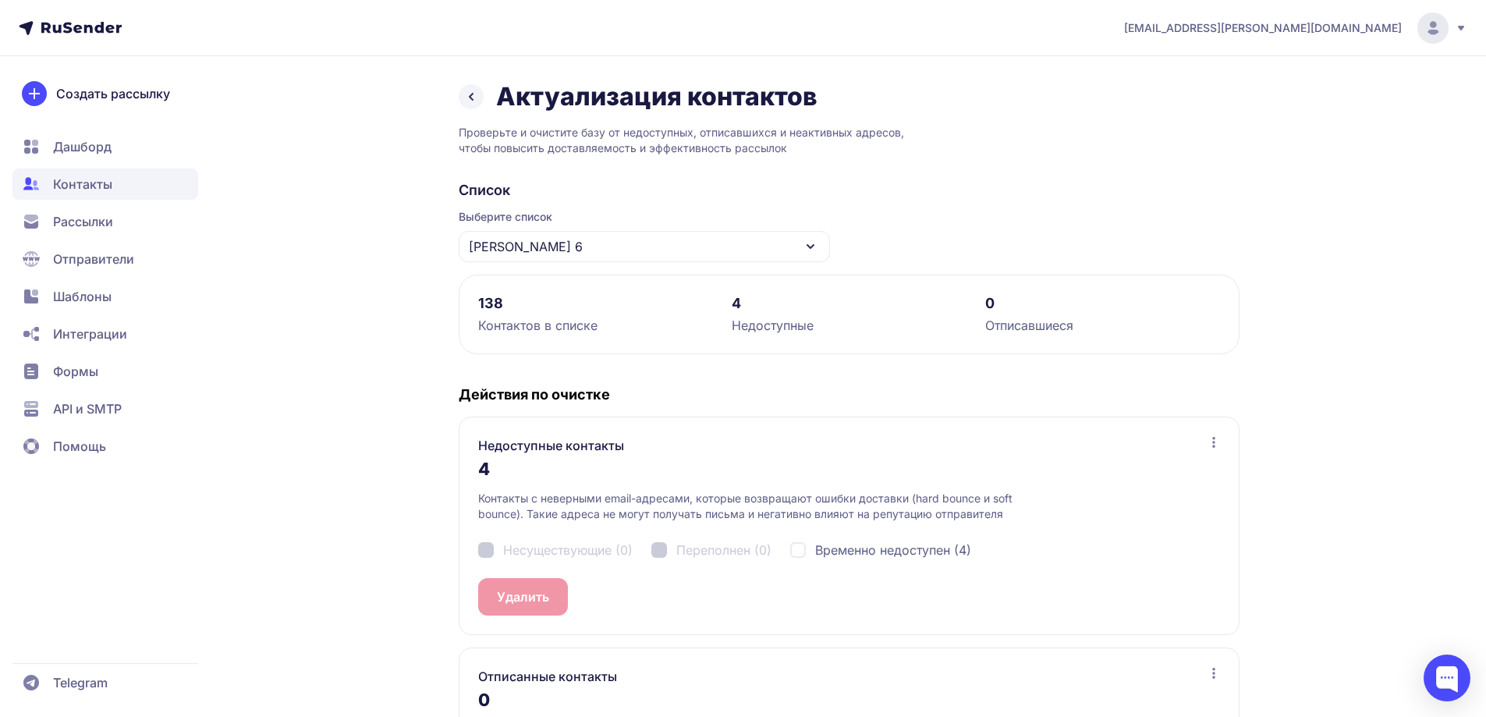
click at [570, 263] on div "Список Выберите список База Леонова 6 138 Контактов в списке 4 Недоступные 0 От…" at bounding box center [849, 505] width 781 height 648
click at [577, 253] on div "База Леонова 6" at bounding box center [644, 246] width 371 height 31
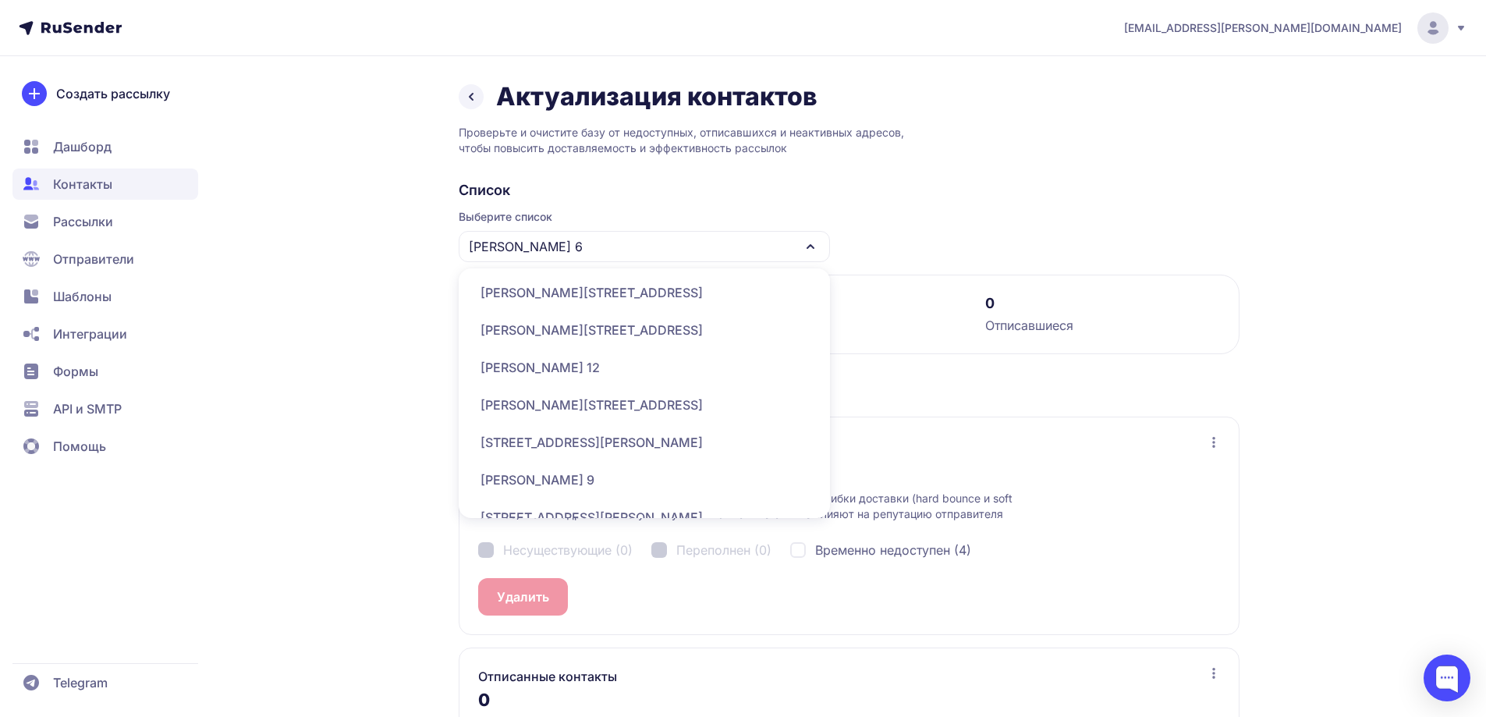
scroll to position [468, 0]
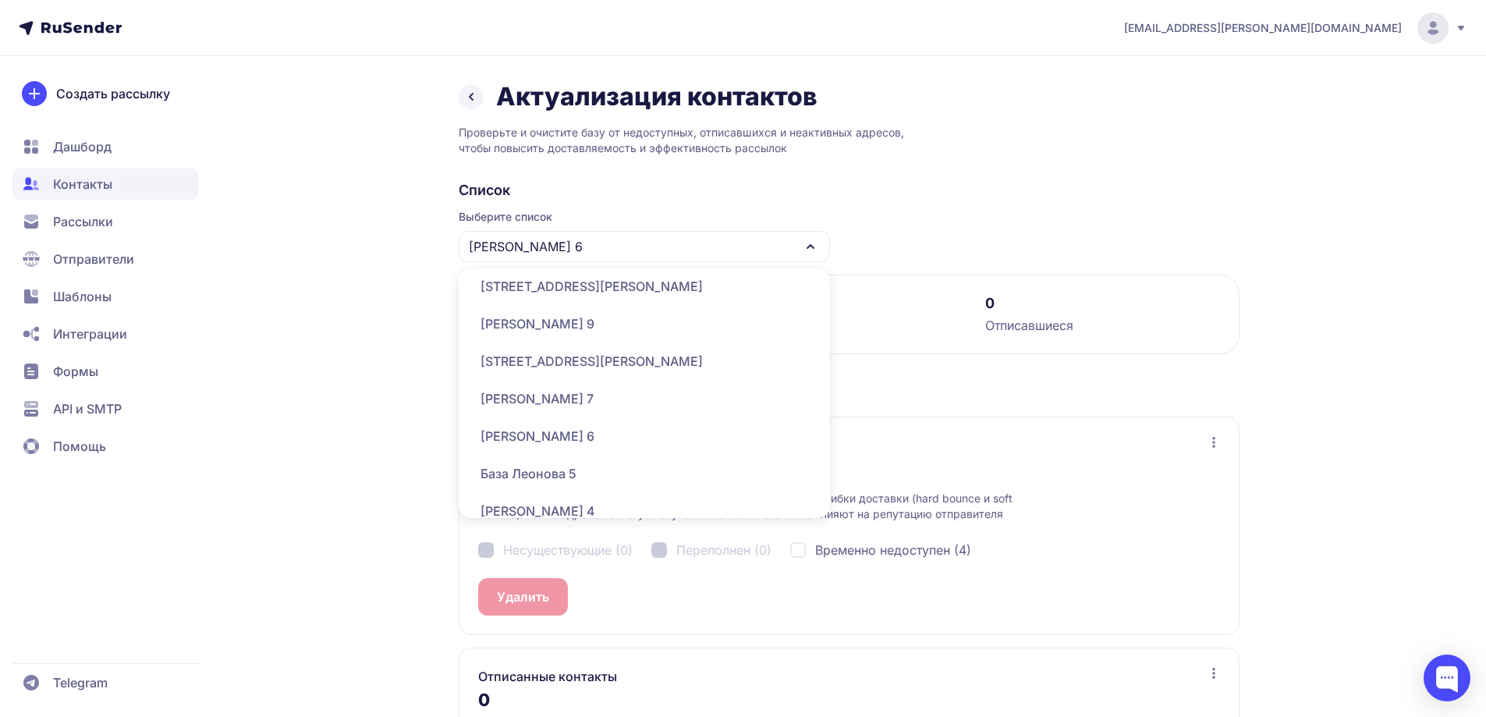
click at [569, 399] on div "База Леонова 7" at bounding box center [644, 398] width 353 height 37
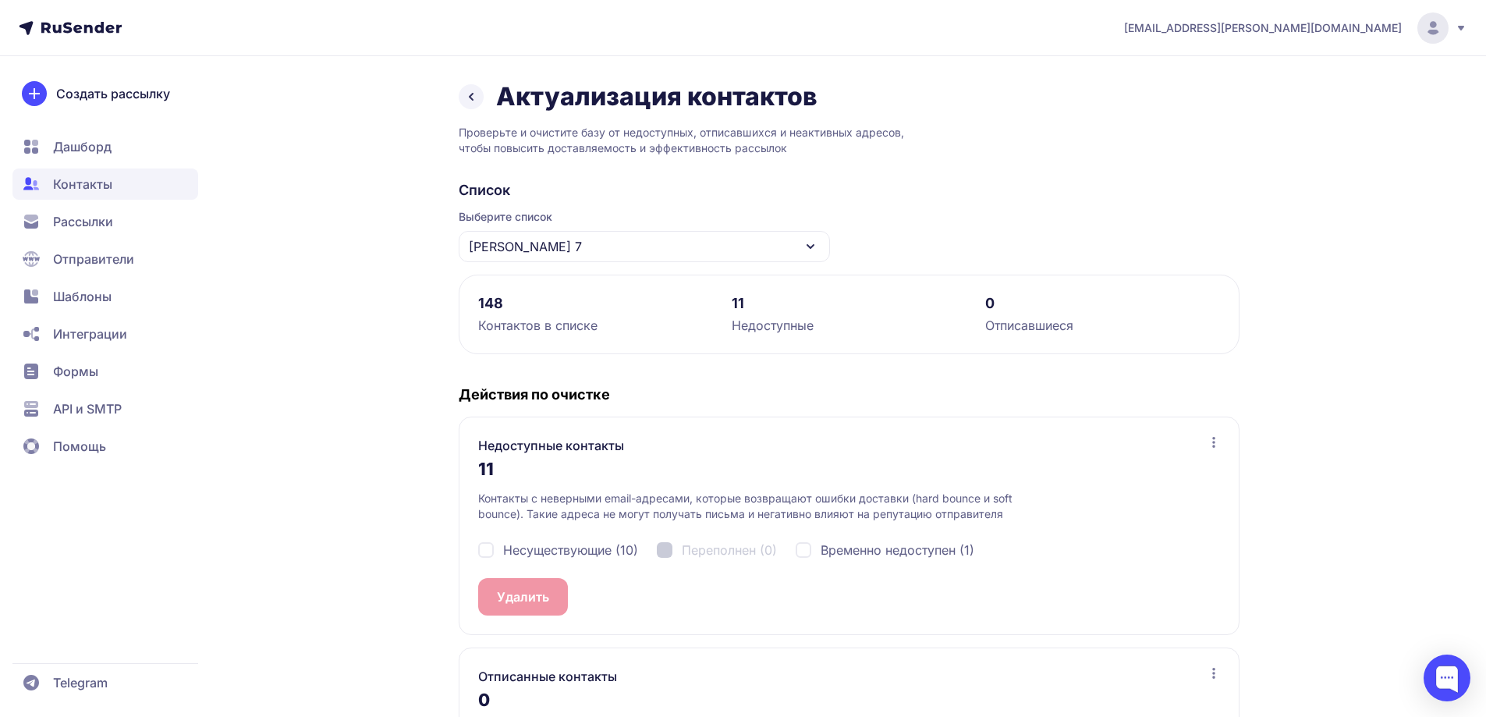
click at [575, 546] on span "Несуществующие (10)" at bounding box center [570, 550] width 135 height 19
checkbox input "true"
click at [521, 597] on button "Удалить 10" at bounding box center [530, 596] width 104 height 37
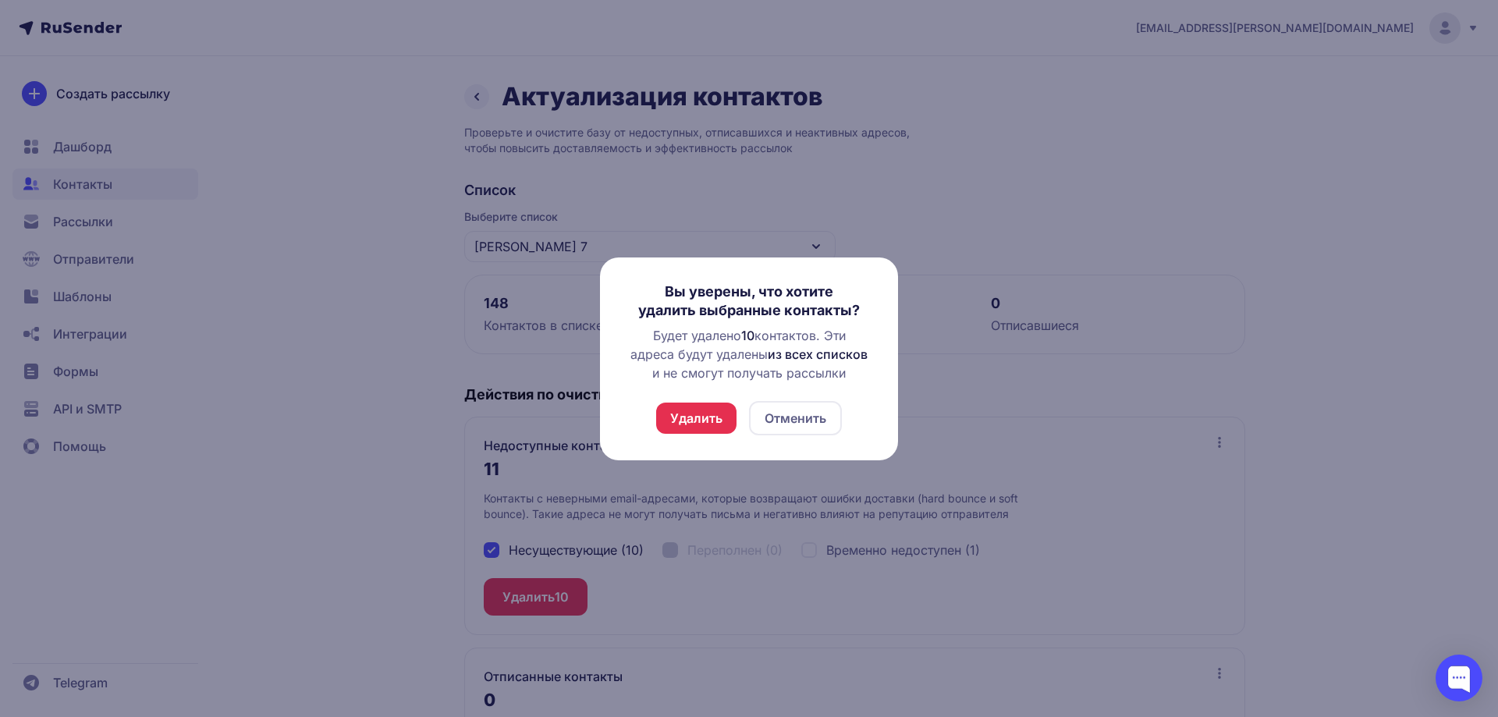
click at [694, 424] on button "Удалить" at bounding box center [696, 418] width 80 height 31
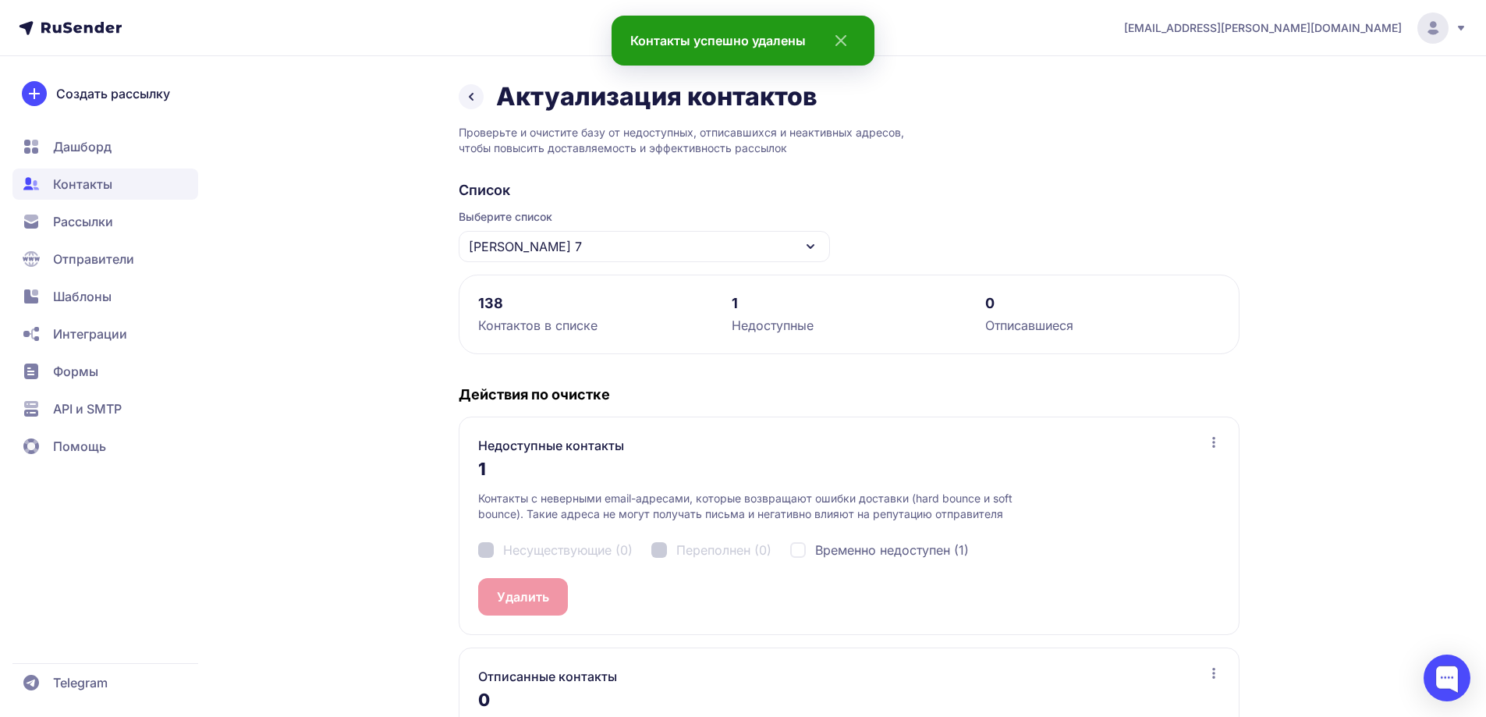
click at [571, 244] on div "База Леонова 7" at bounding box center [644, 246] width 371 height 31
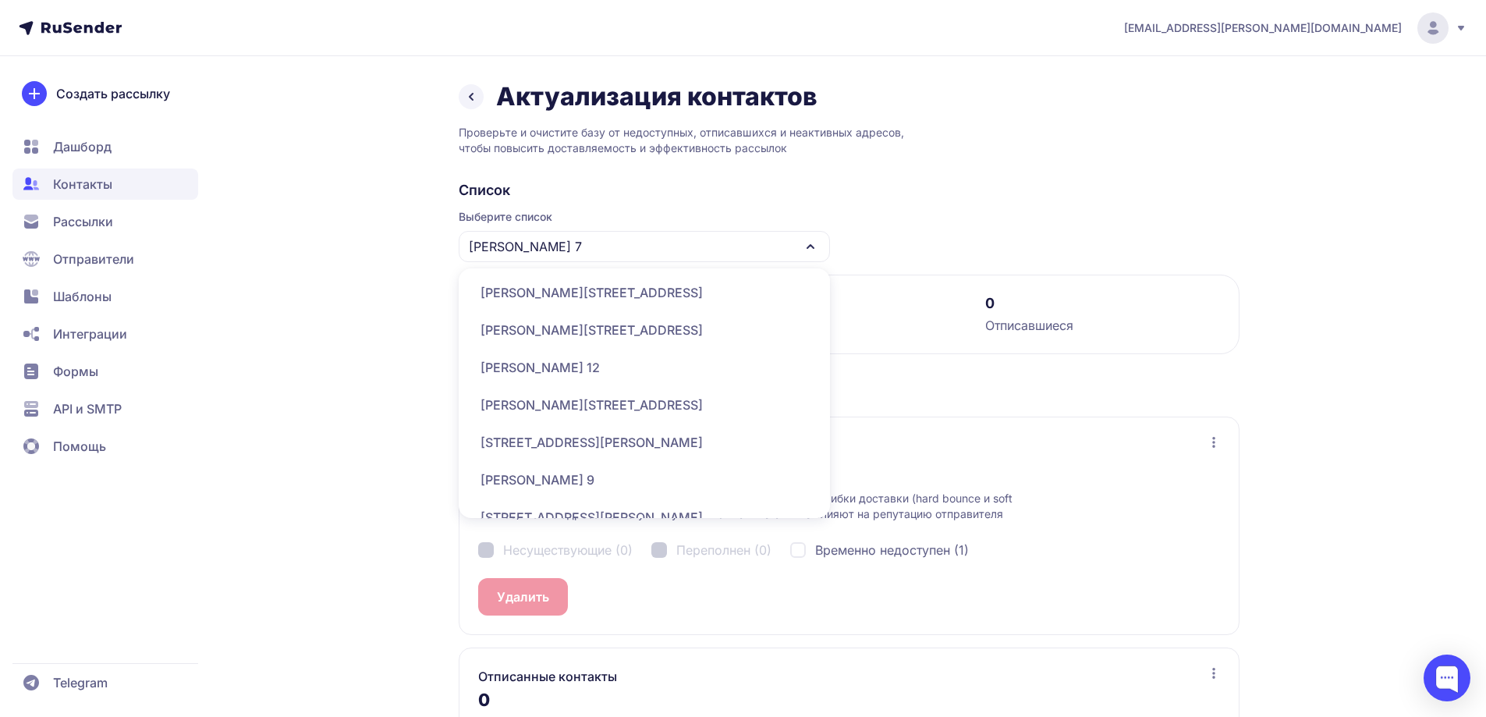
scroll to position [390, 0]
click at [582, 444] on div "База Леонова 8" at bounding box center [644, 439] width 353 height 37
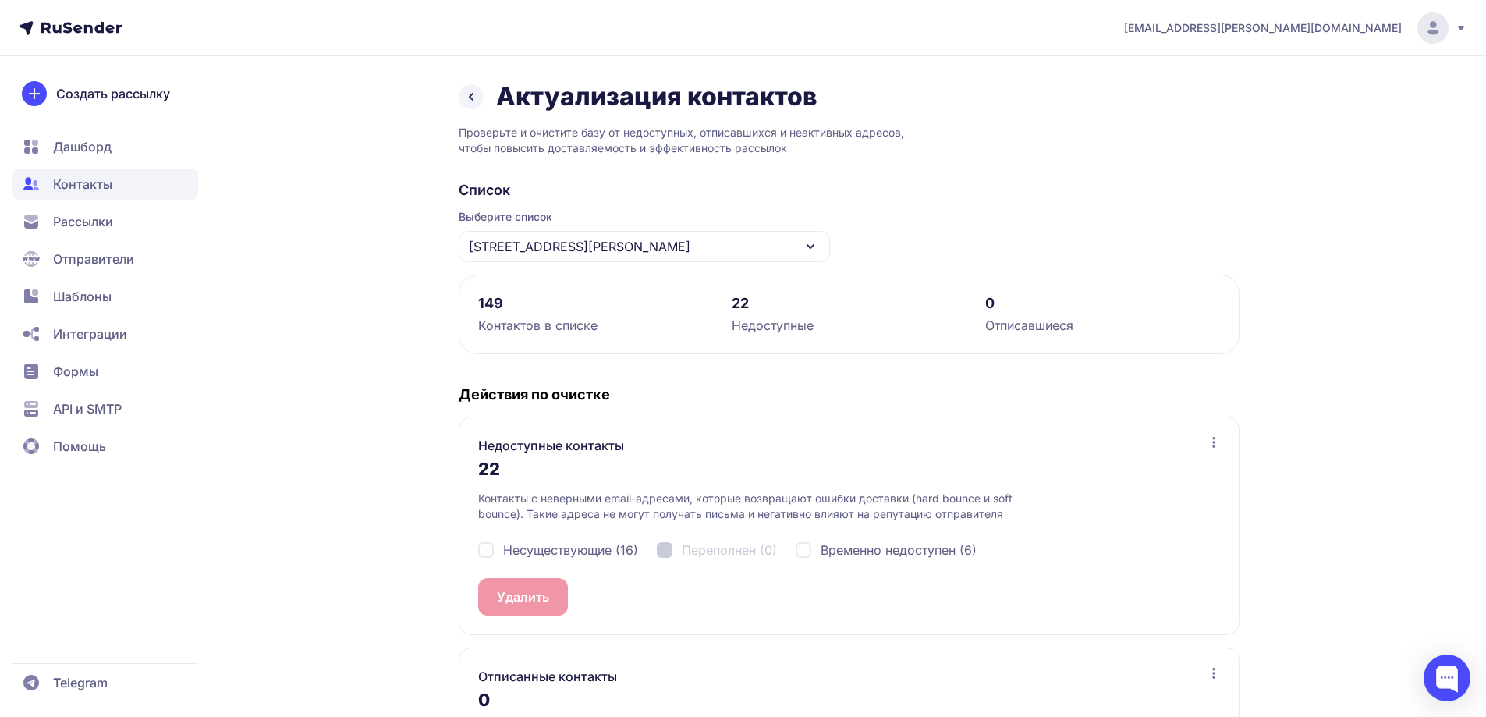
click at [564, 552] on span "Несуществующие (16)" at bounding box center [570, 550] width 135 height 19
checkbox input "true"
click at [539, 597] on button "Удалить 16" at bounding box center [529, 596] width 103 height 37
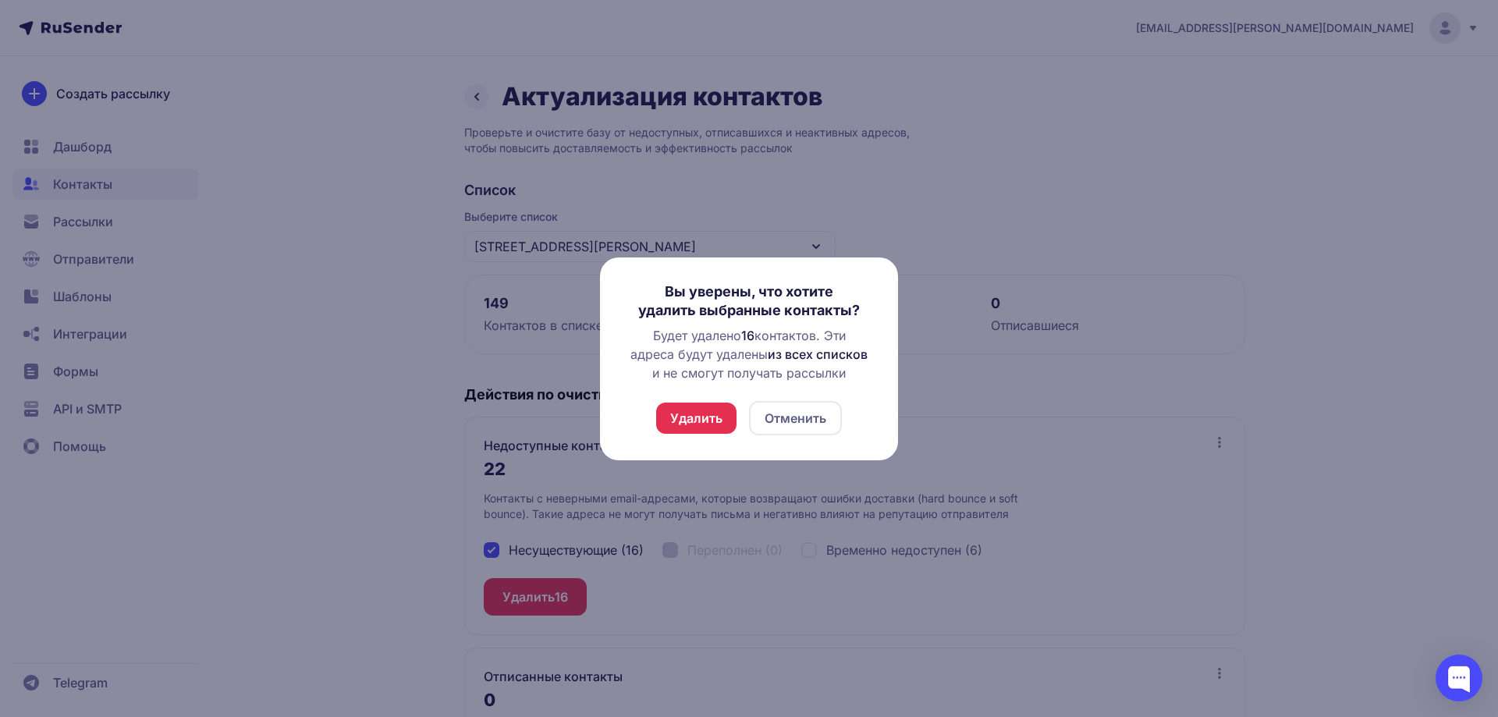
click at [704, 415] on button "Удалить" at bounding box center [696, 418] width 80 height 31
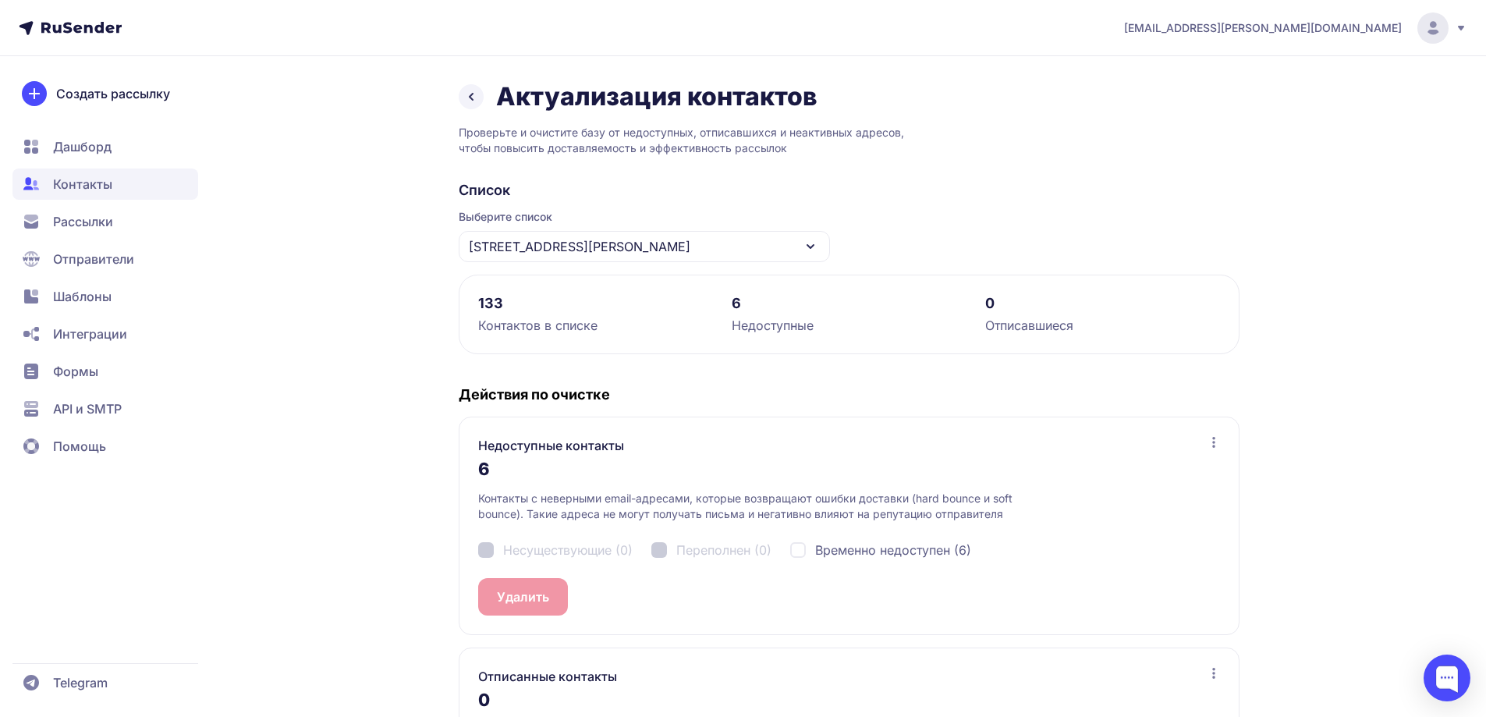
click at [564, 247] on span "База Леонова 8" at bounding box center [580, 246] width 222 height 19
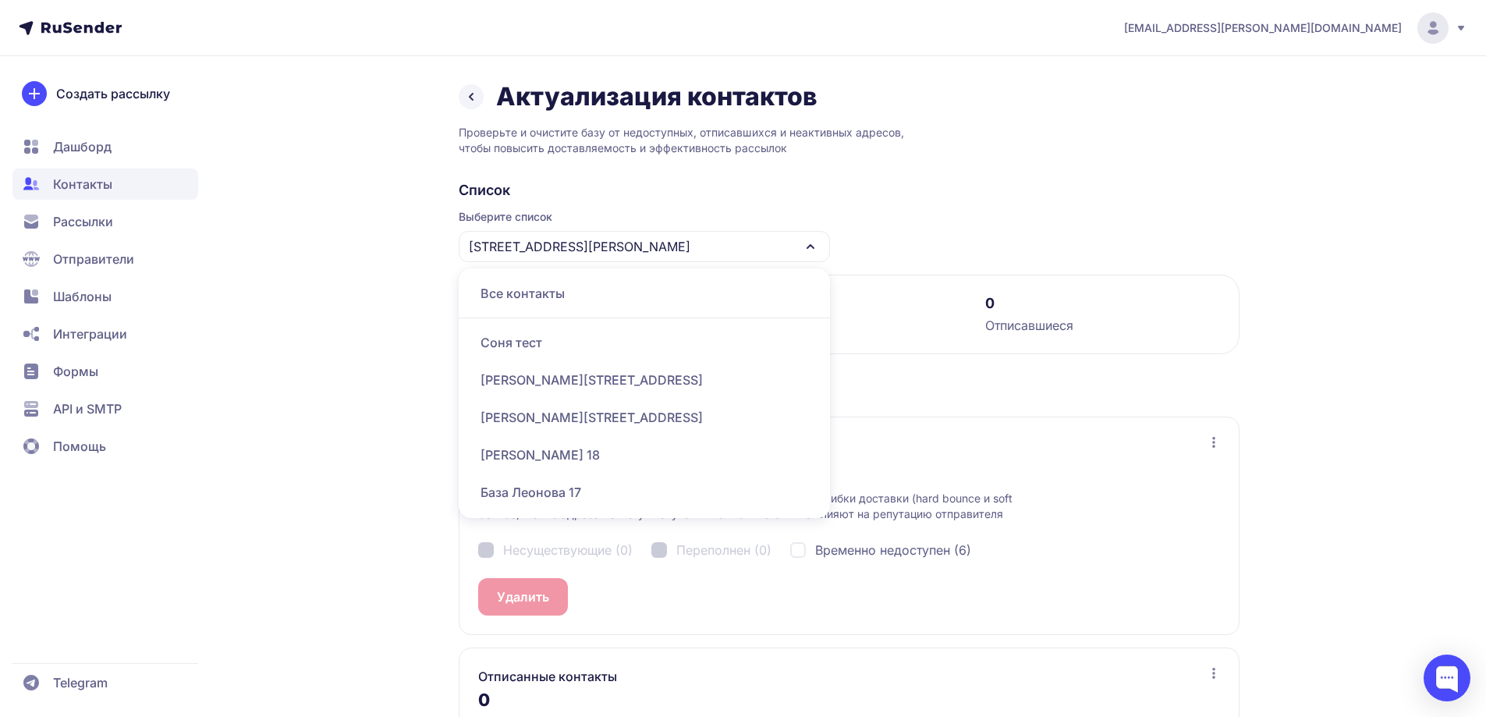
scroll to position [468, 0]
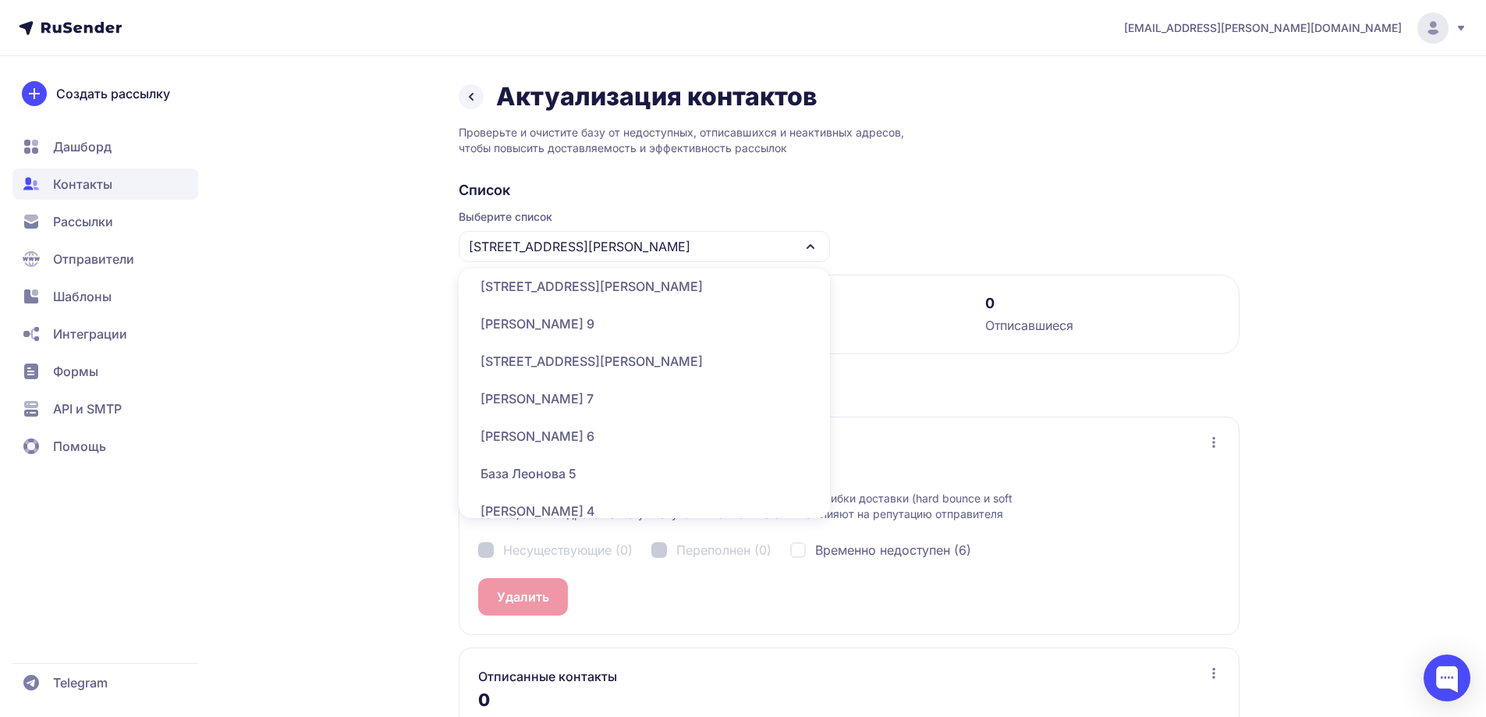
click at [572, 328] on div "База Леонова 9" at bounding box center [644, 323] width 353 height 37
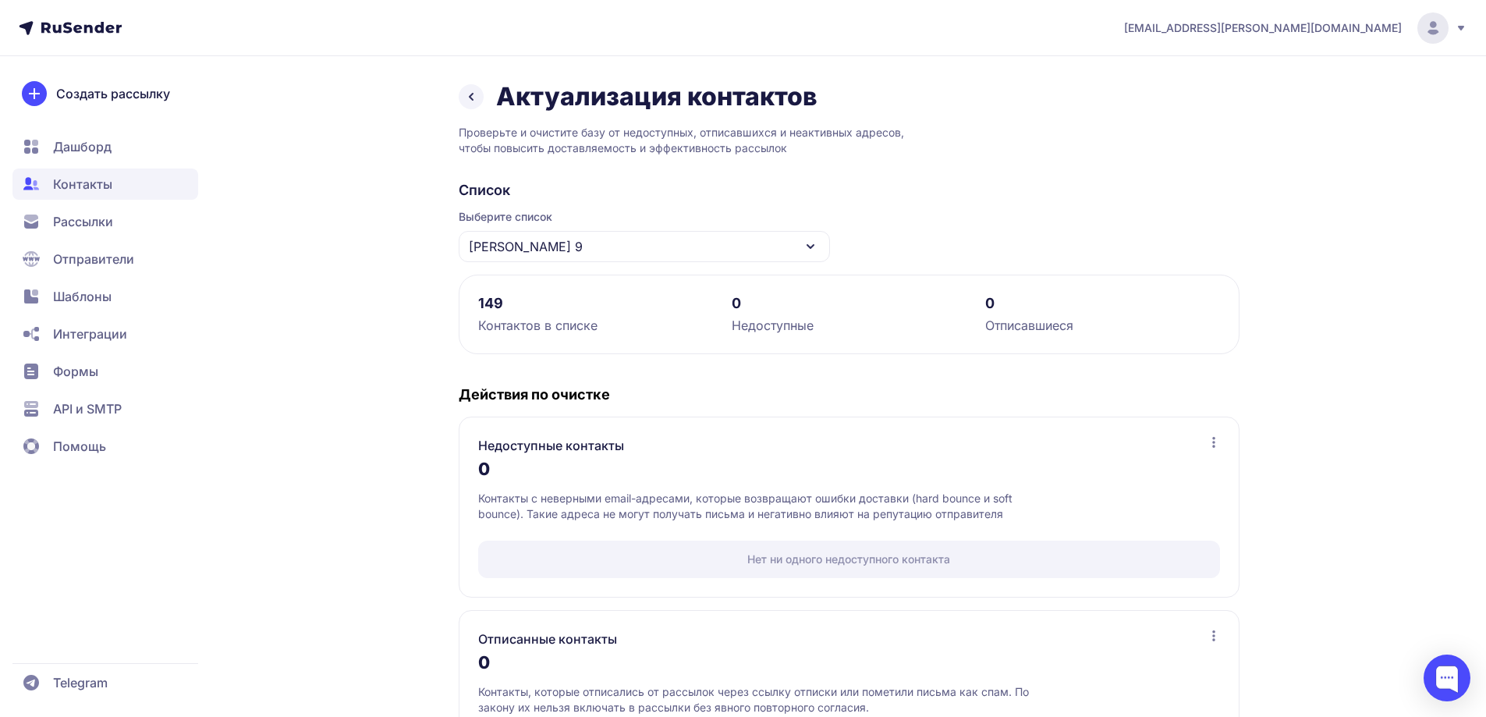
click at [539, 242] on span "База Леонова 9" at bounding box center [526, 246] width 114 height 19
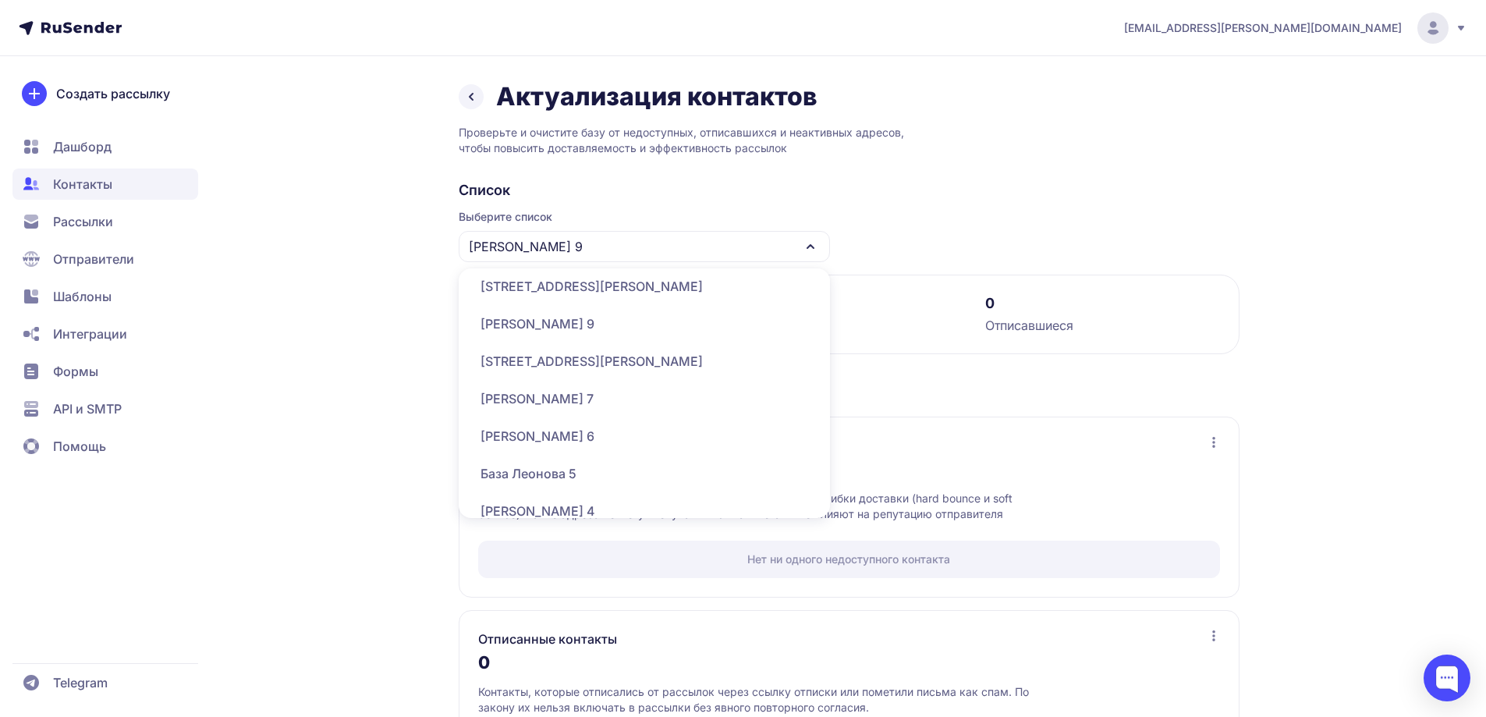
scroll to position [390, 0]
click at [577, 364] on div "База Леонова 10" at bounding box center [644, 364] width 353 height 37
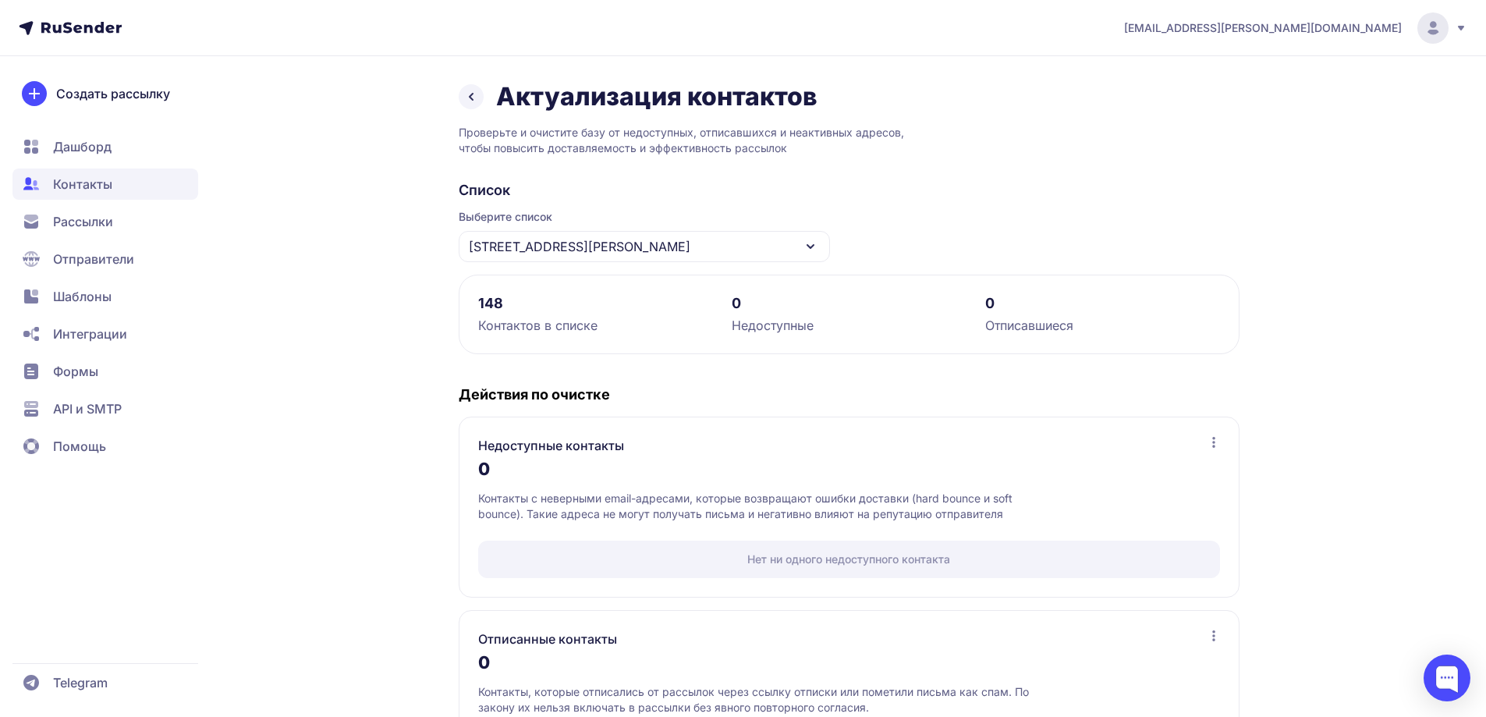
click at [421, 325] on div "Актуализация контактов Проверьте и очистите базу от недоступных, отписавшихся и…" at bounding box center [743, 445] width 1123 height 729
click at [468, 98] on icon at bounding box center [471, 96] width 19 height 19
